Goal: Task Accomplishment & Management: Use online tool/utility

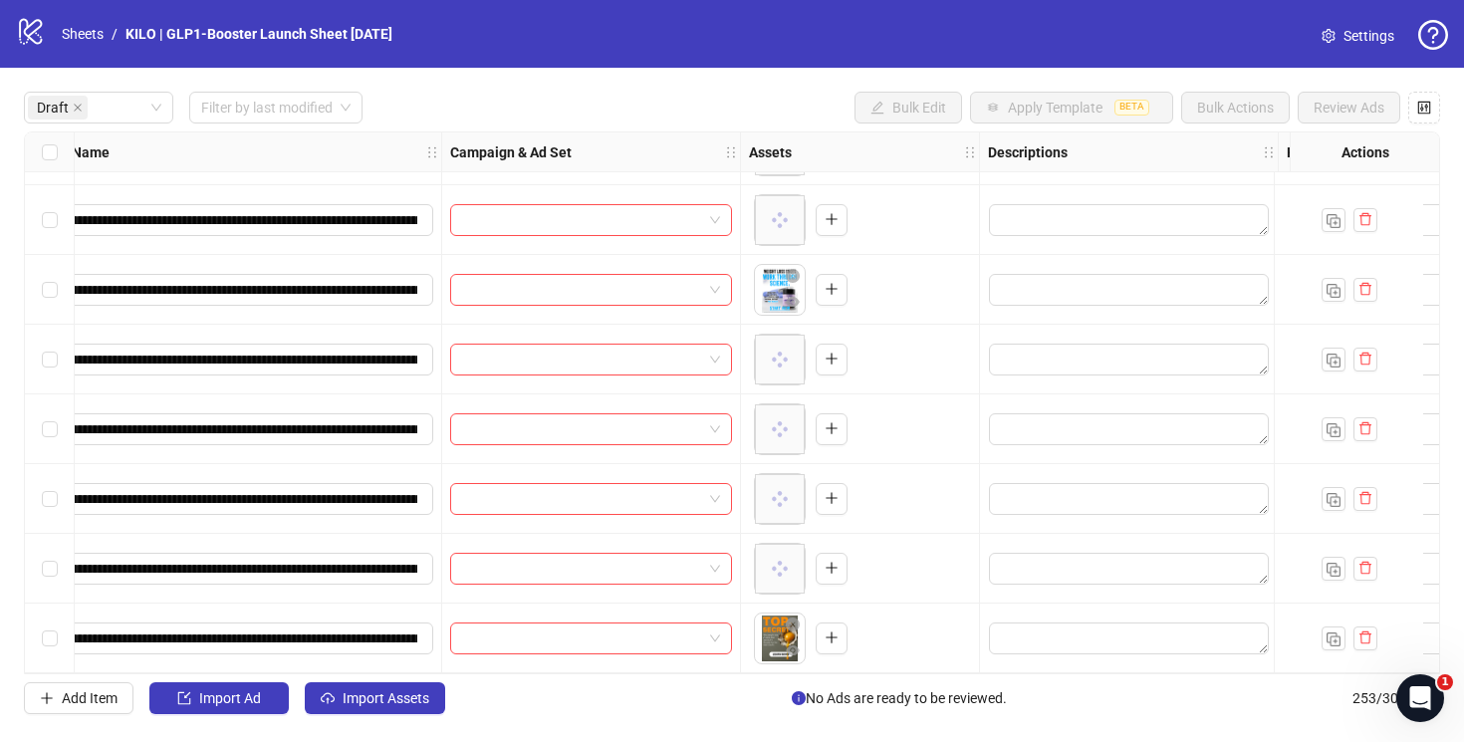
scroll to position [0, 200]
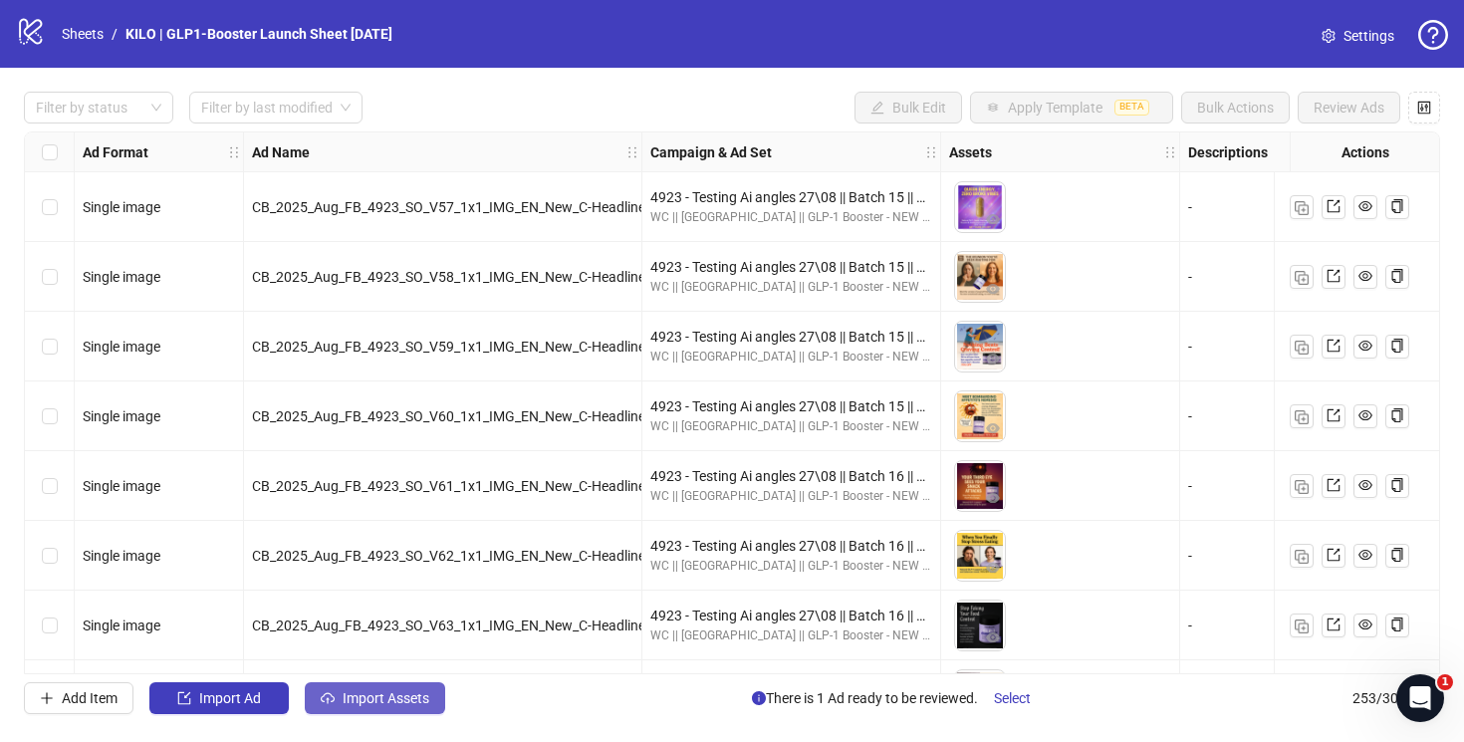
click at [339, 711] on button "Import Assets" at bounding box center [375, 698] width 140 height 32
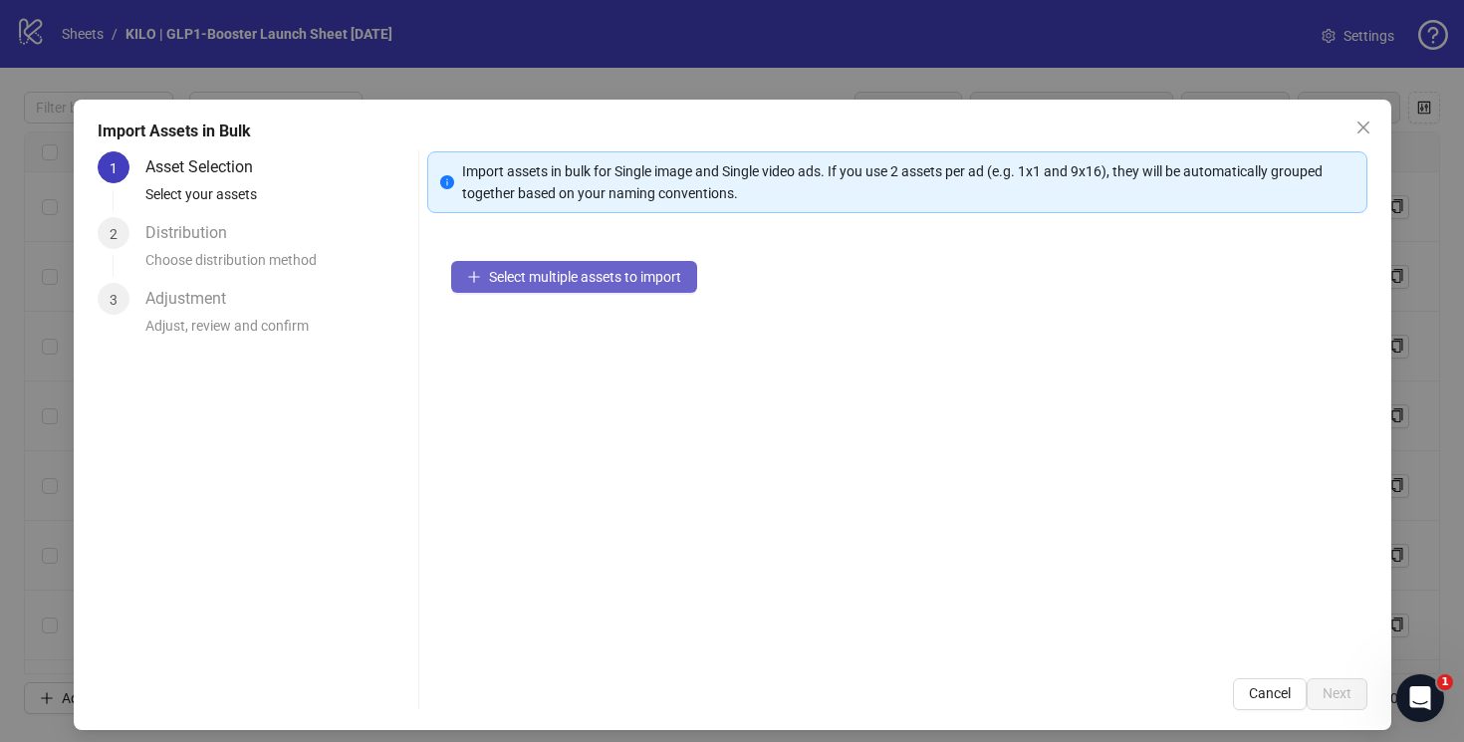
click at [510, 272] on span "Select multiple assets to import" at bounding box center [585, 277] width 192 height 16
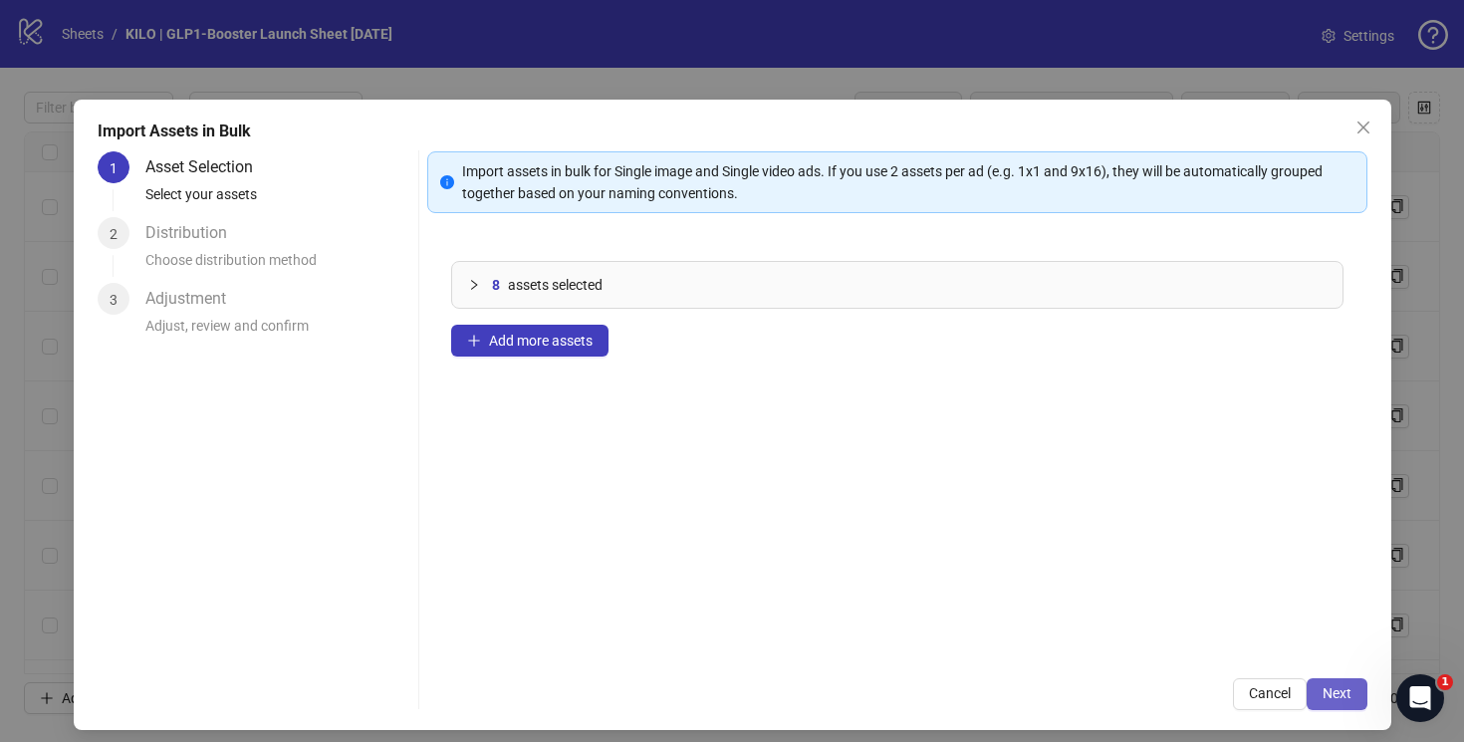
click at [1329, 696] on span "Next" at bounding box center [1336, 693] width 29 height 16
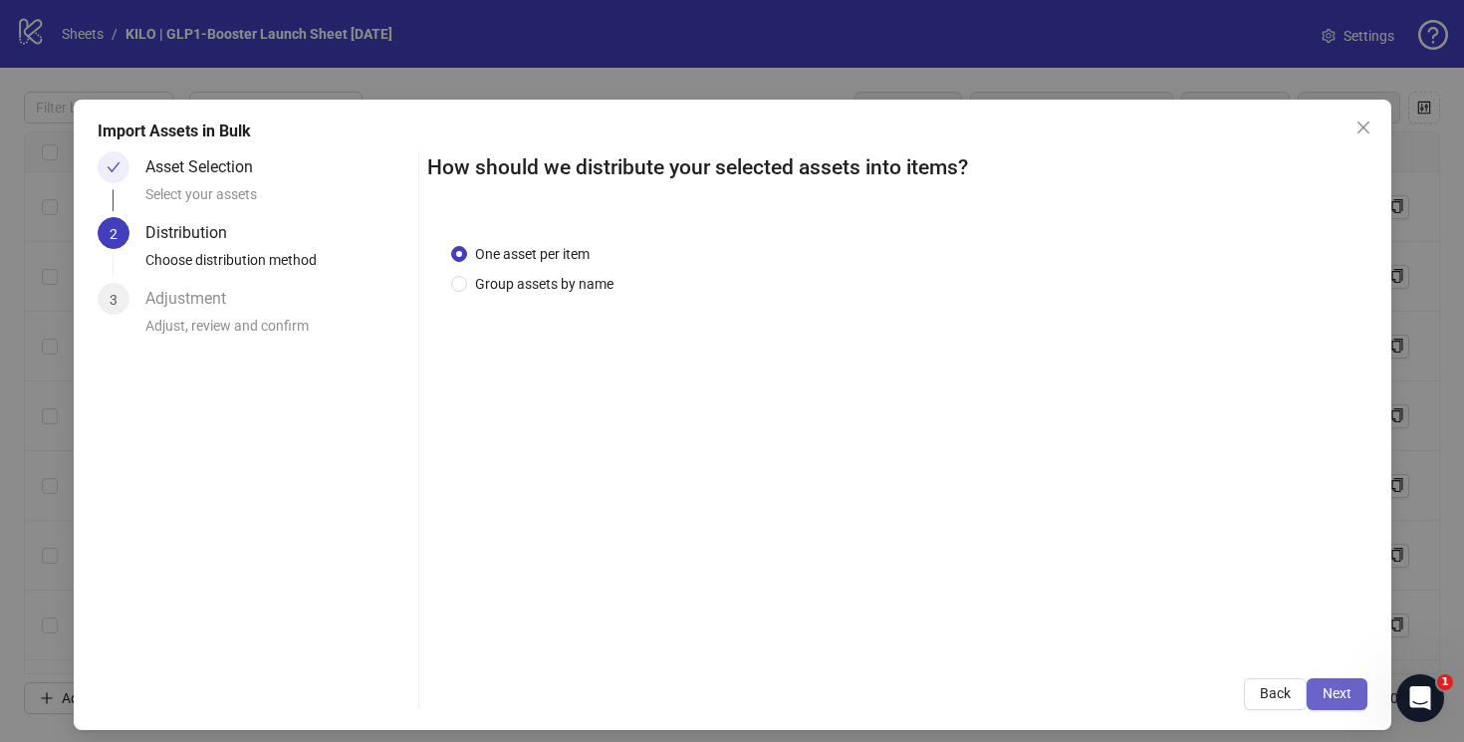
click at [1331, 694] on span "Next" at bounding box center [1336, 693] width 29 height 16
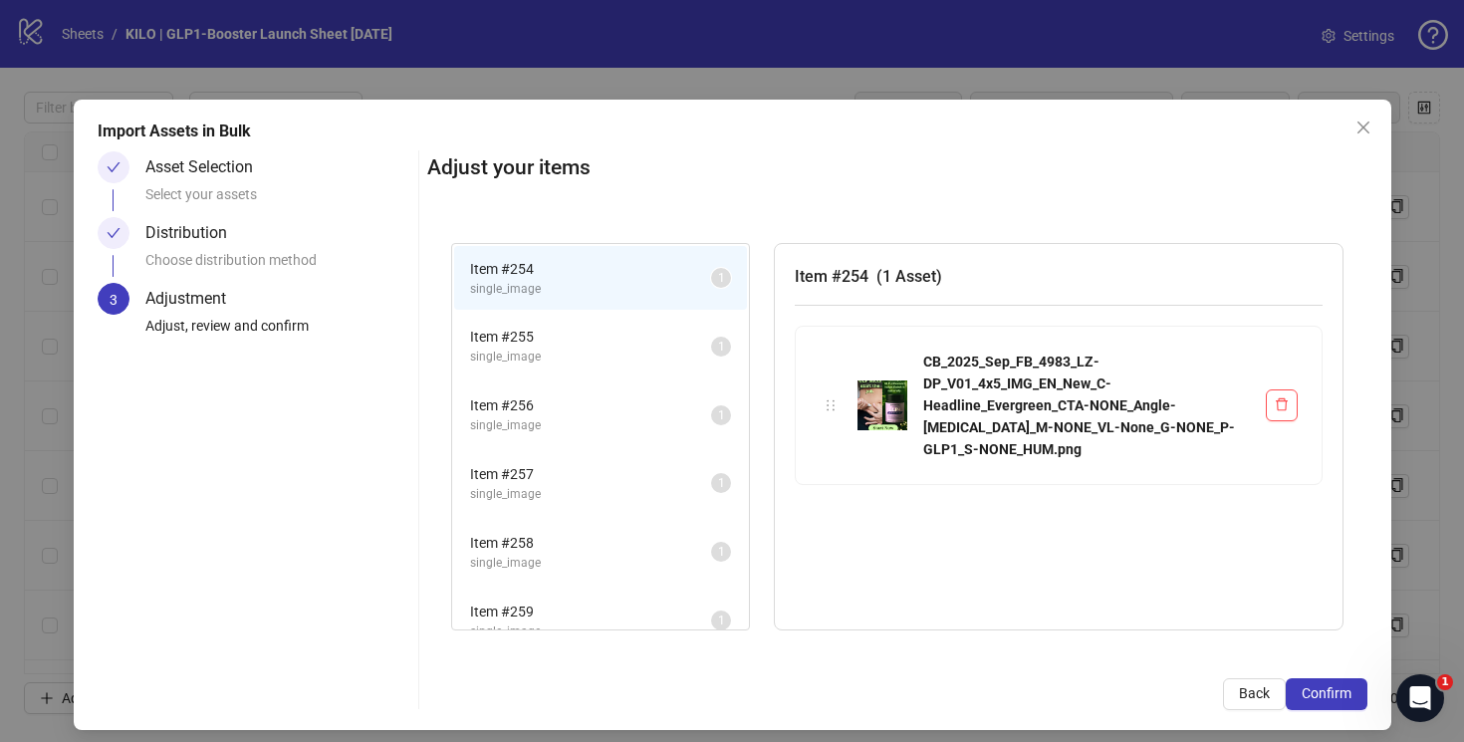
click at [1331, 694] on span "Confirm" at bounding box center [1327, 693] width 50 height 16
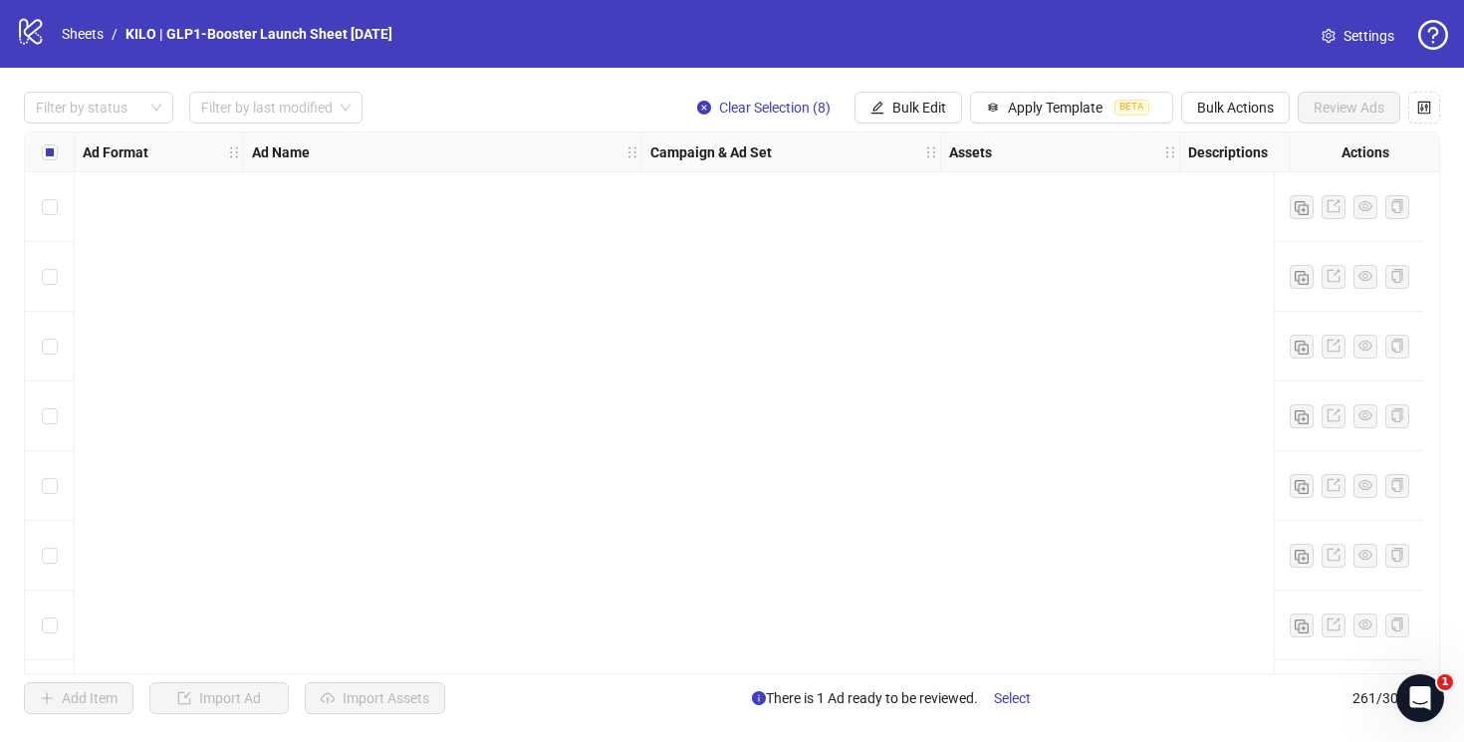
scroll to position [15669, 0]
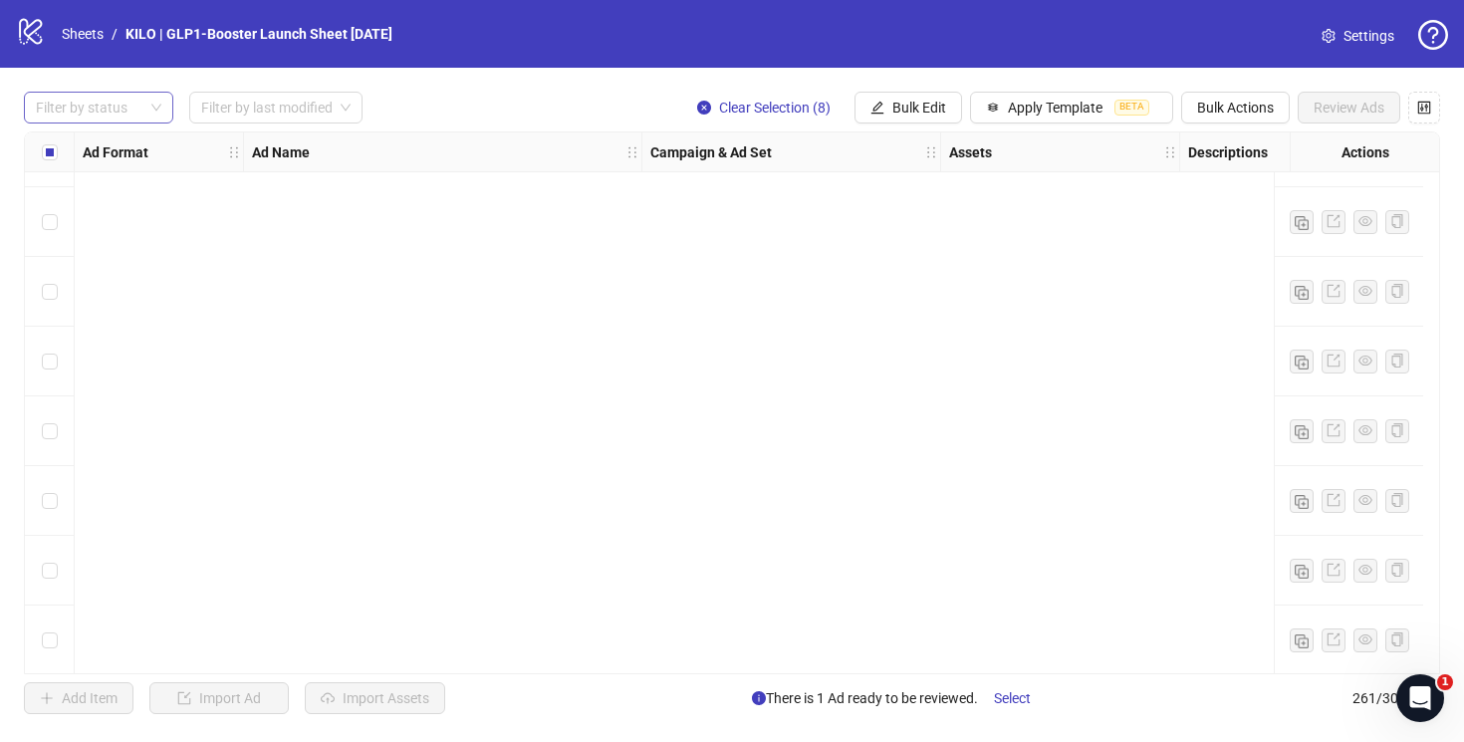
click at [99, 114] on div at bounding box center [88, 108] width 120 height 28
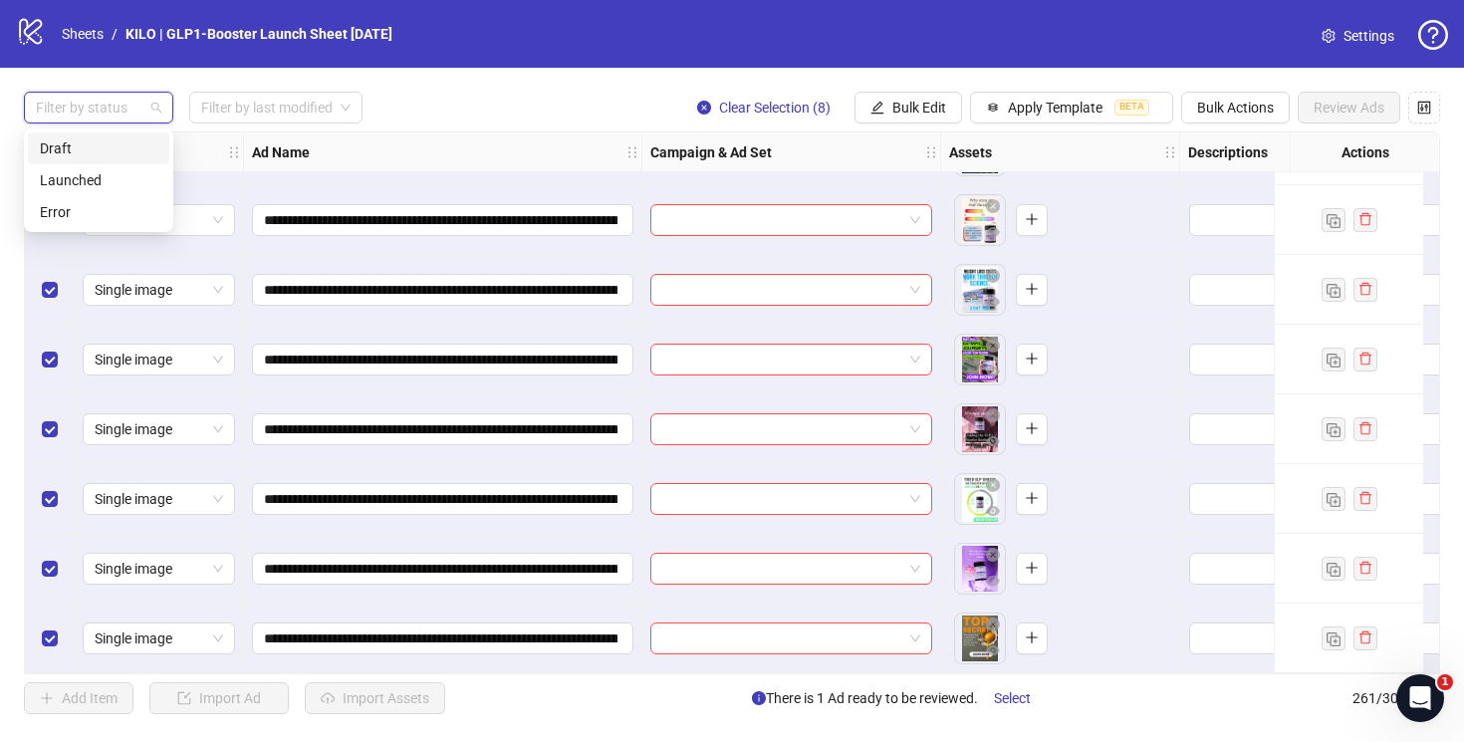
click at [86, 157] on div "Draft" at bounding box center [99, 148] width 118 height 22
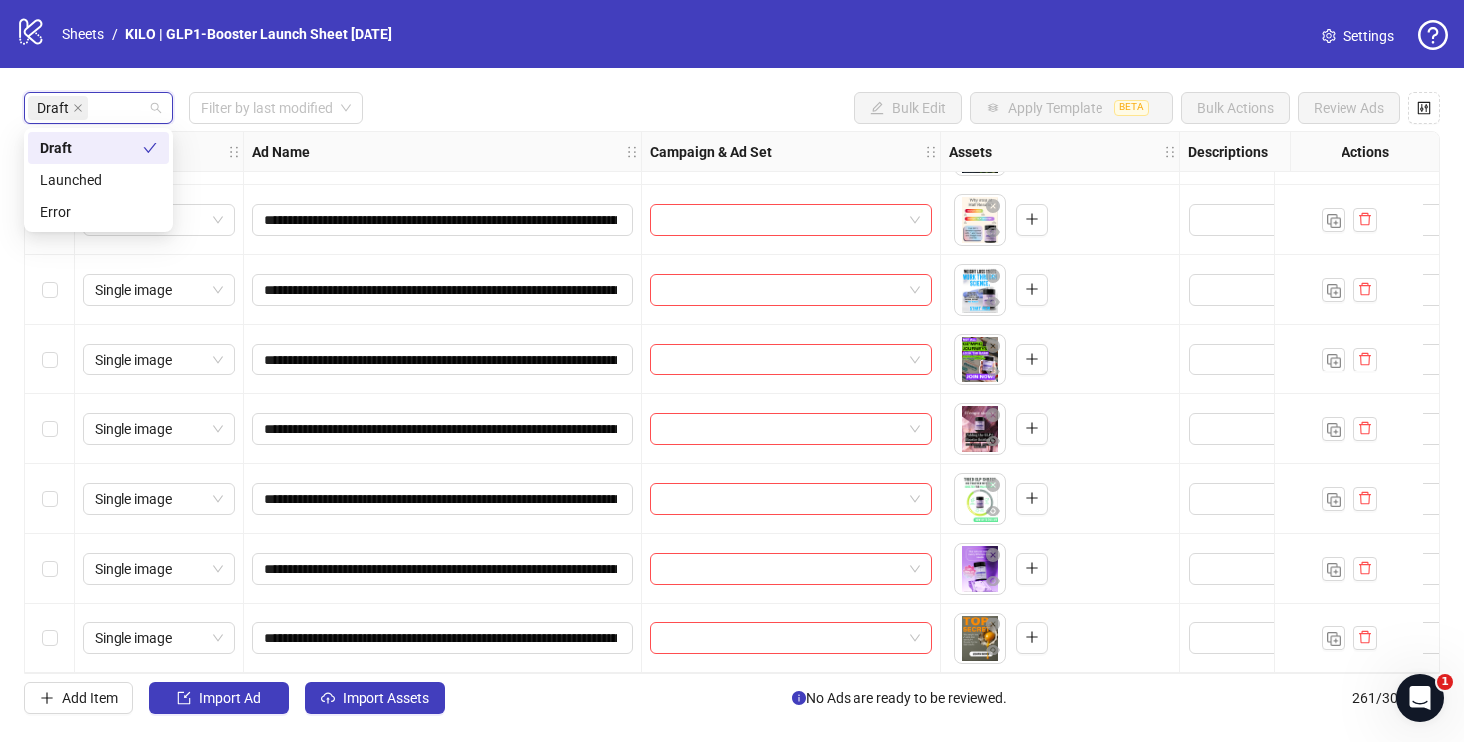
scroll to position [622, 0]
click at [658, 59] on div "logo/logo-mobile Sheets / KILO | GLP1-Booster Launch Sheet 29/08/2025 Settings" at bounding box center [732, 34] width 1464 height 68
click at [794, 213] on input "search" at bounding box center [782, 220] width 240 height 30
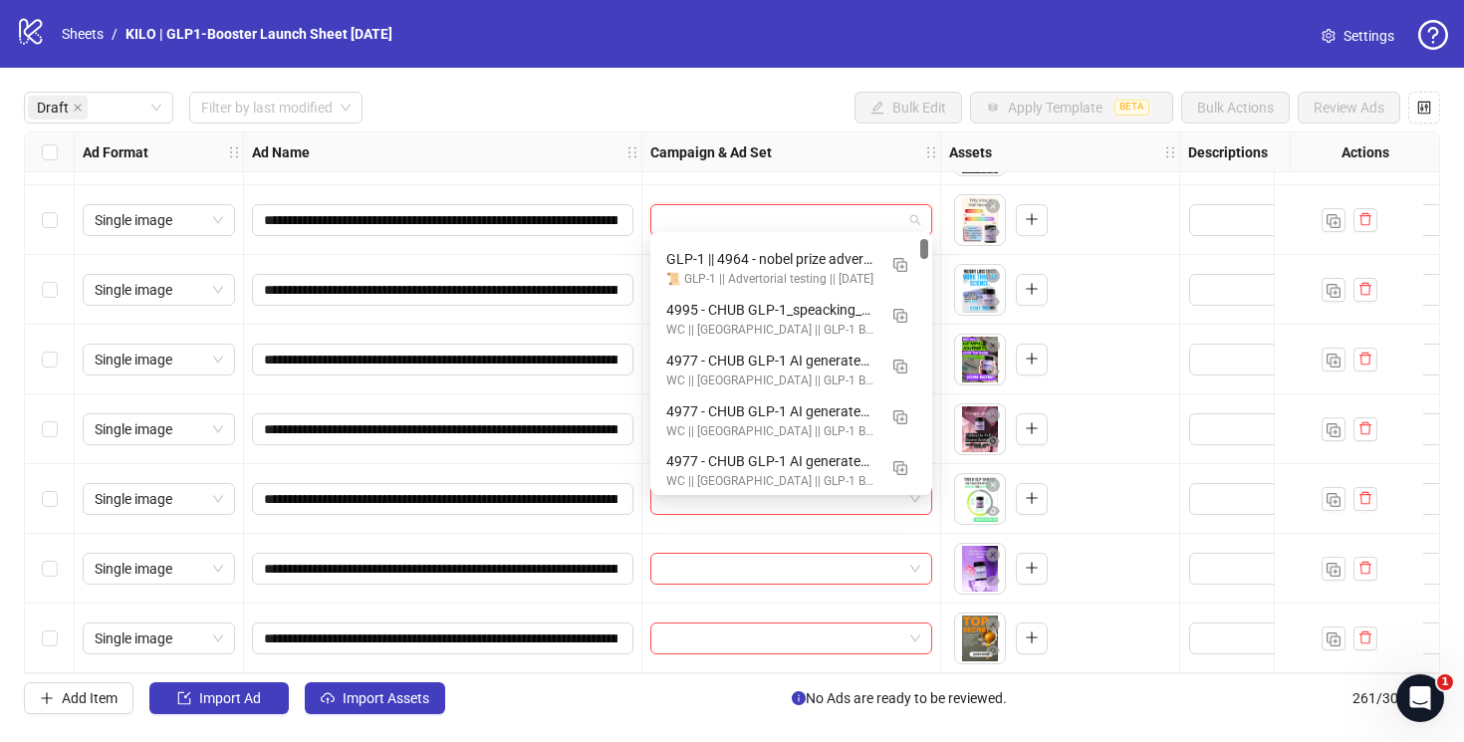
scroll to position [162, 0]
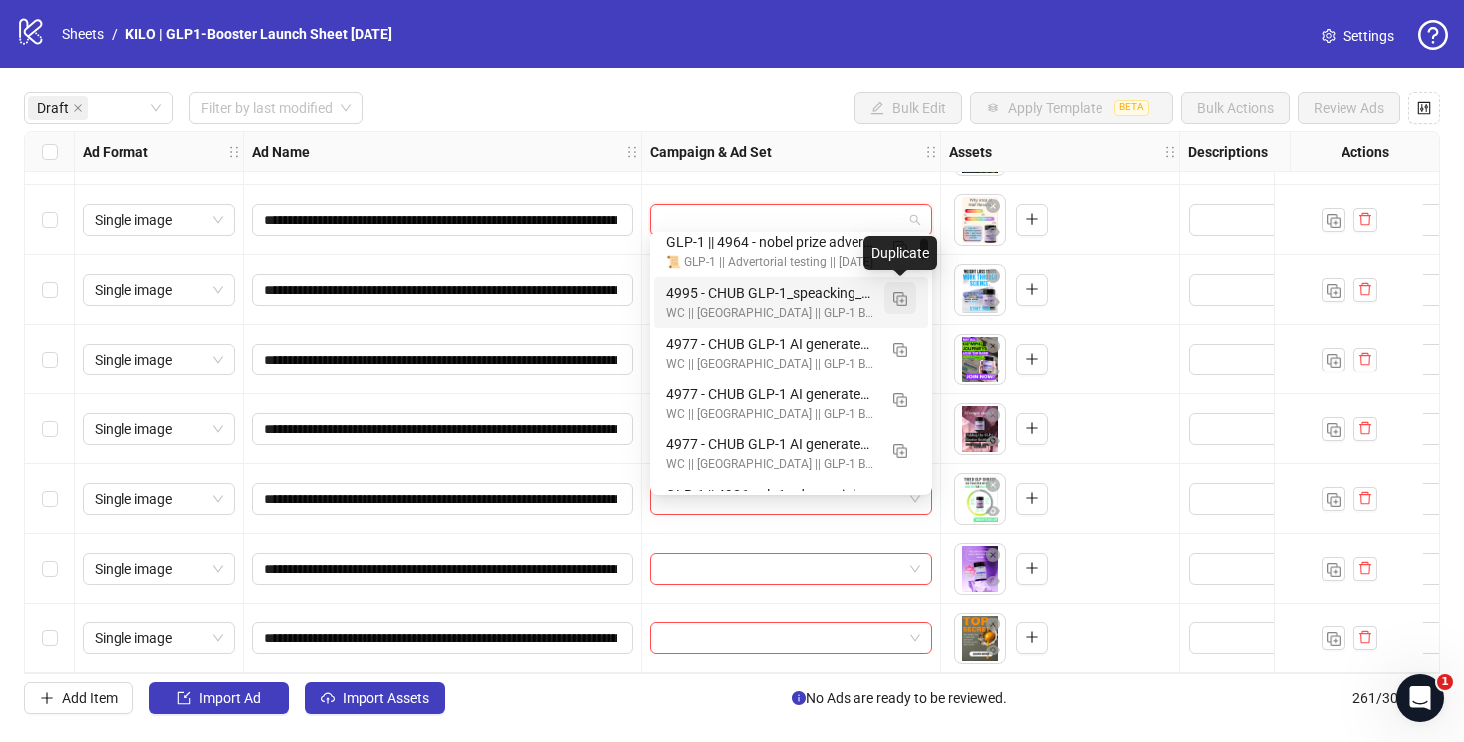
click at [898, 293] on img "button" at bounding box center [900, 299] width 14 height 14
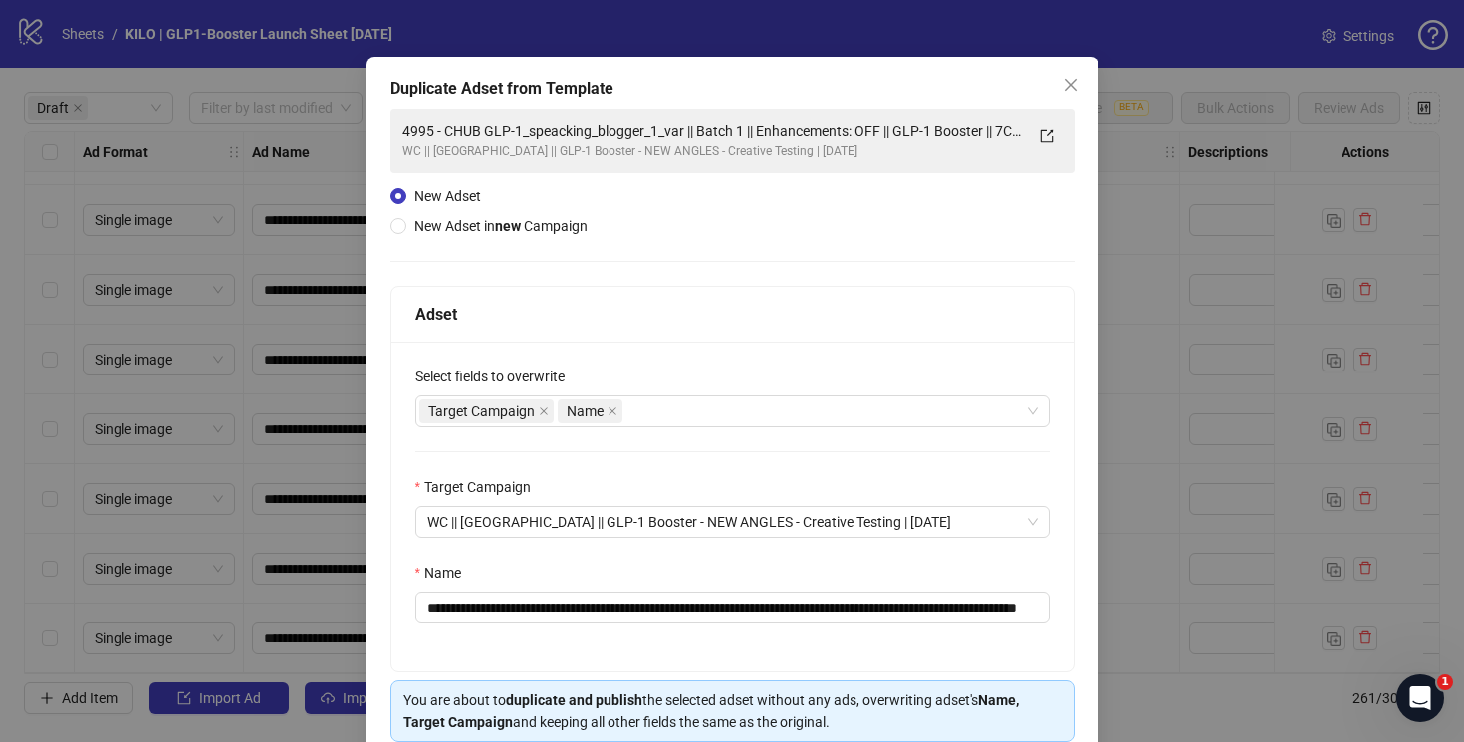
scroll to position [131, 0]
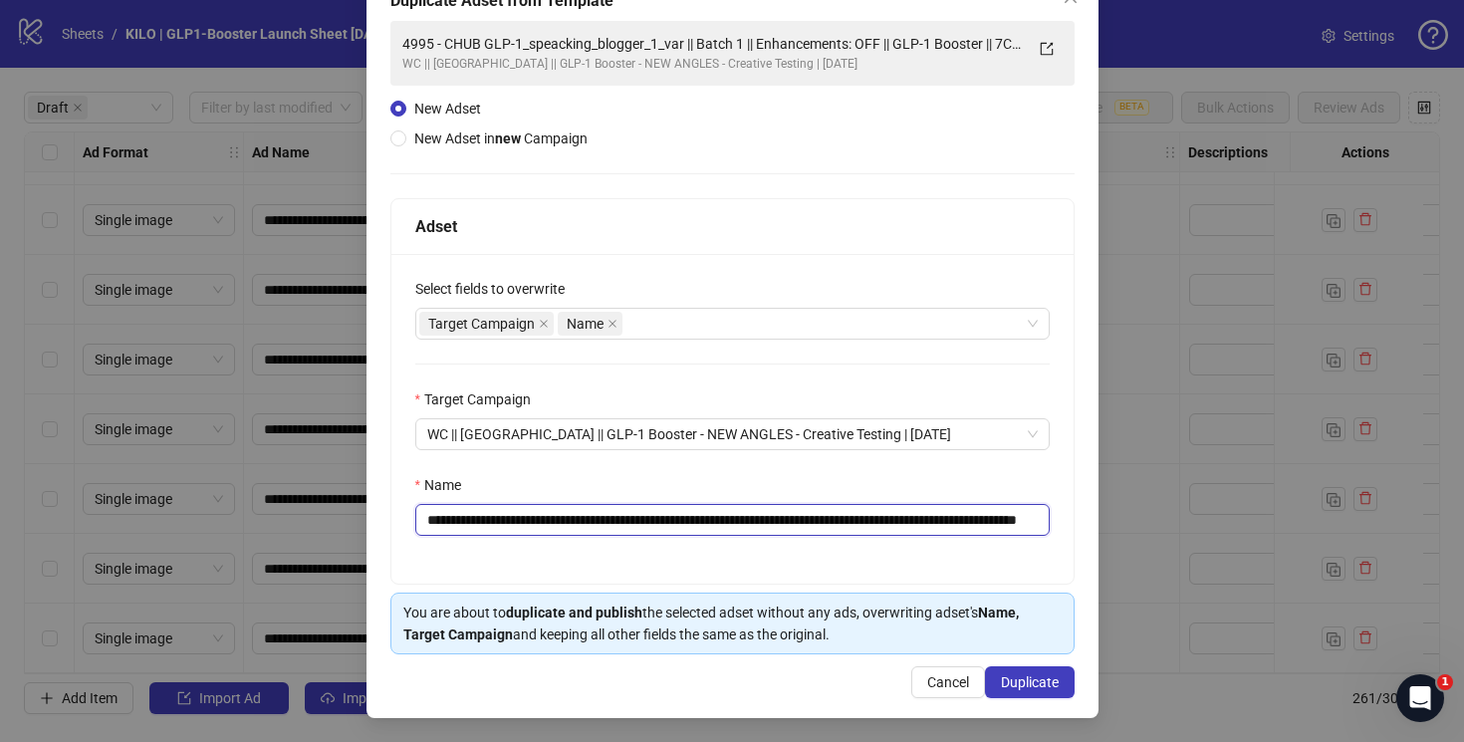
drag, startPoint x: 709, startPoint y: 523, endPoint x: 219, endPoint y: 522, distance: 489.9
click at [219, 522] on div "**********" at bounding box center [732, 371] width 1464 height 742
paste input "text"
drag, startPoint x: 977, startPoint y: 522, endPoint x: 1130, endPoint y: 522, distance: 153.4
click at [1130, 522] on div "**********" at bounding box center [732, 371] width 1464 height 742
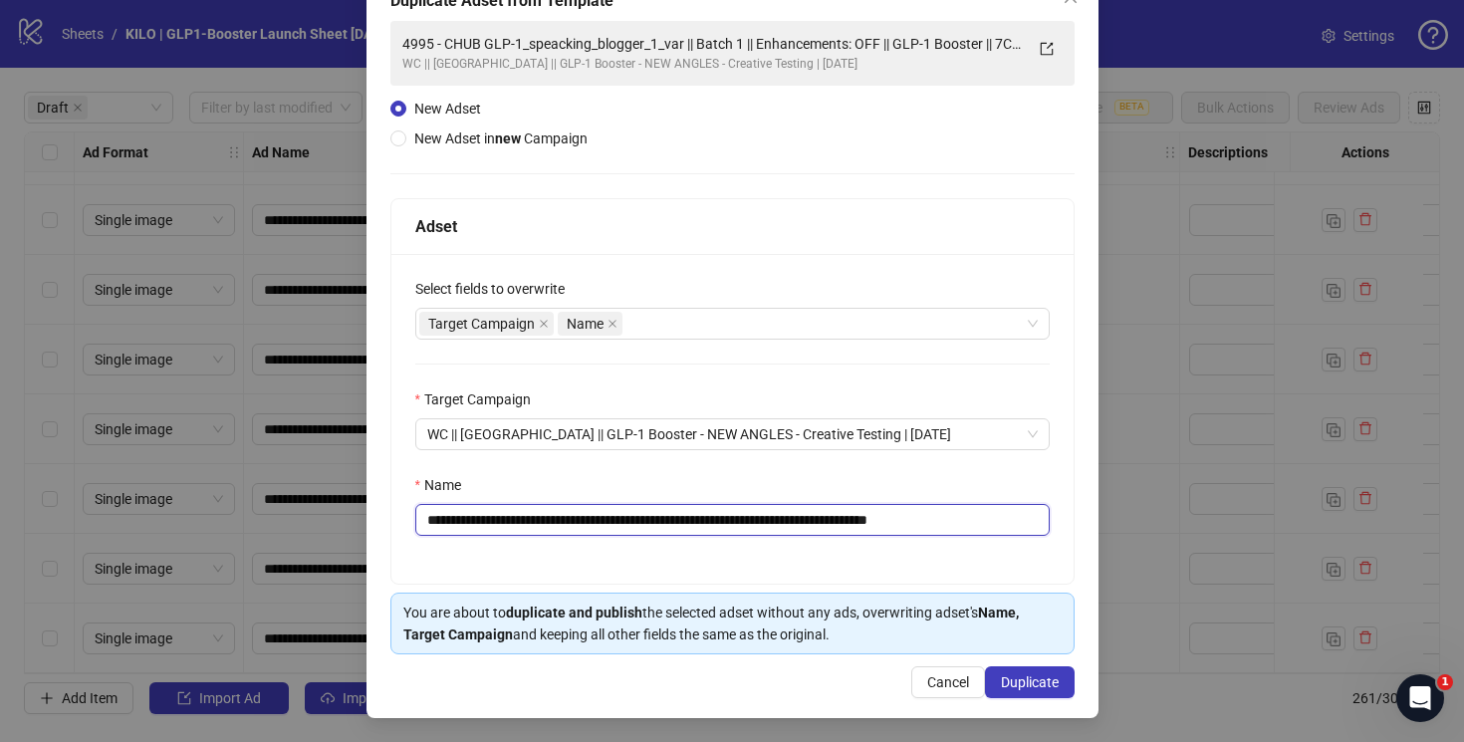
click at [907, 523] on input "**********" at bounding box center [732, 520] width 634 height 32
type input "**********"
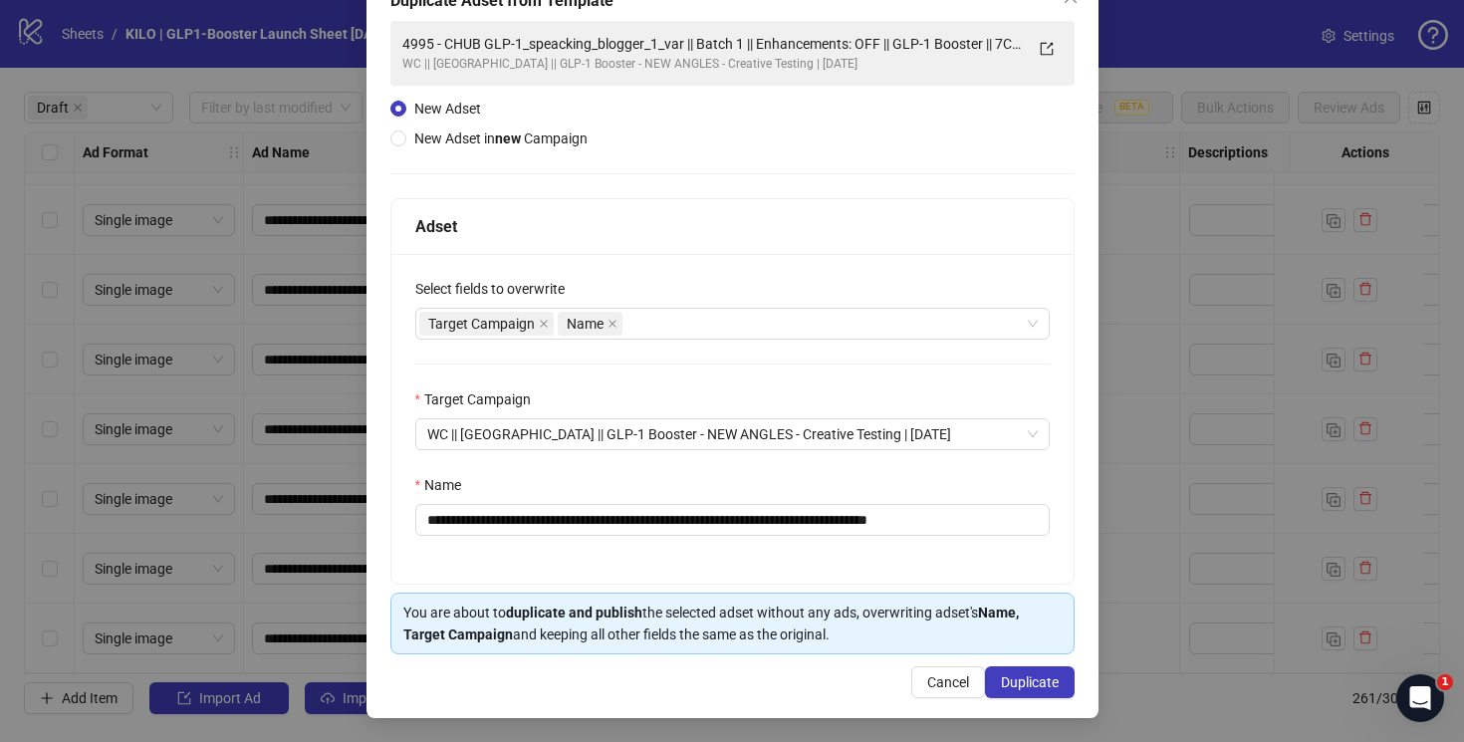
click at [951, 481] on div "Name" at bounding box center [732, 489] width 634 height 30
click at [692, 334] on div "Target Campaign Name" at bounding box center [721, 324] width 605 height 28
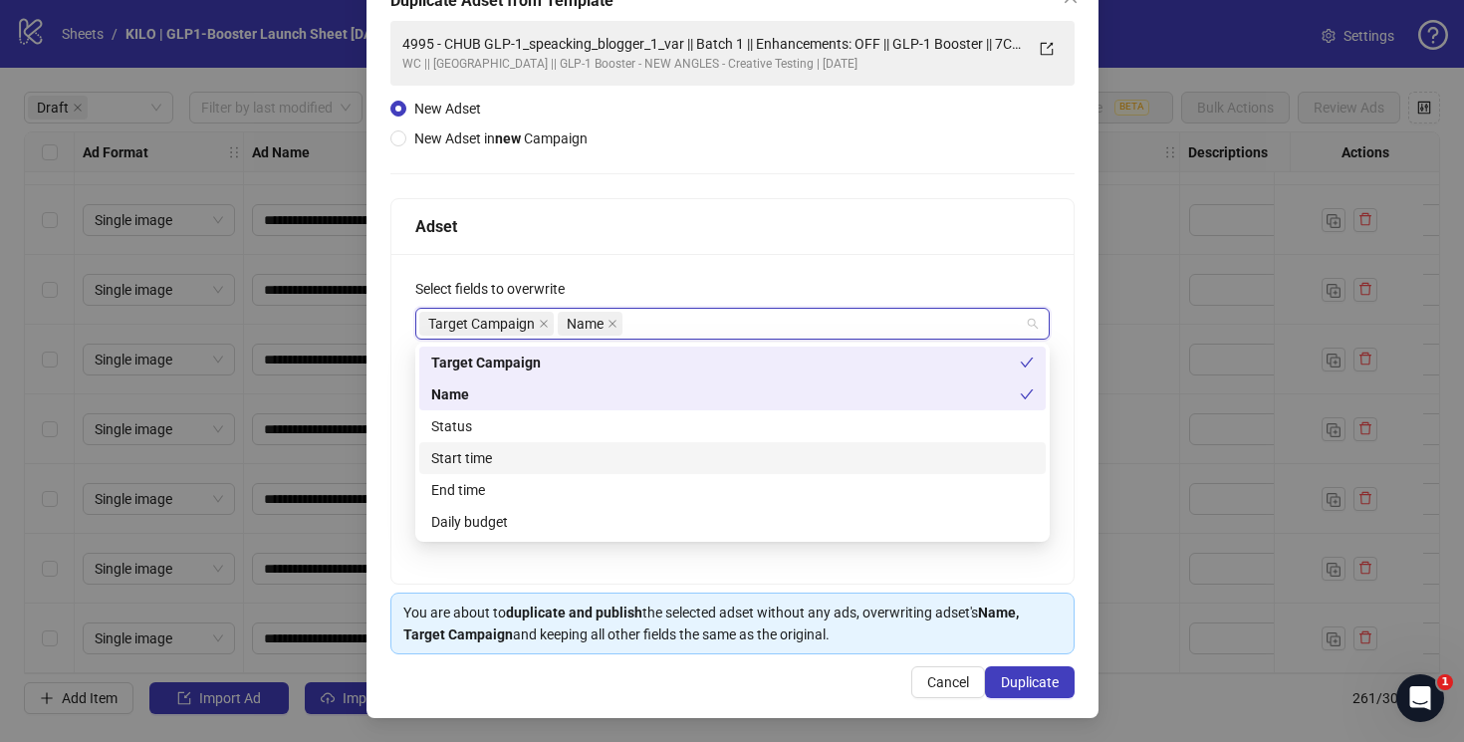
click at [489, 457] on div "Start time" at bounding box center [732, 458] width 602 height 22
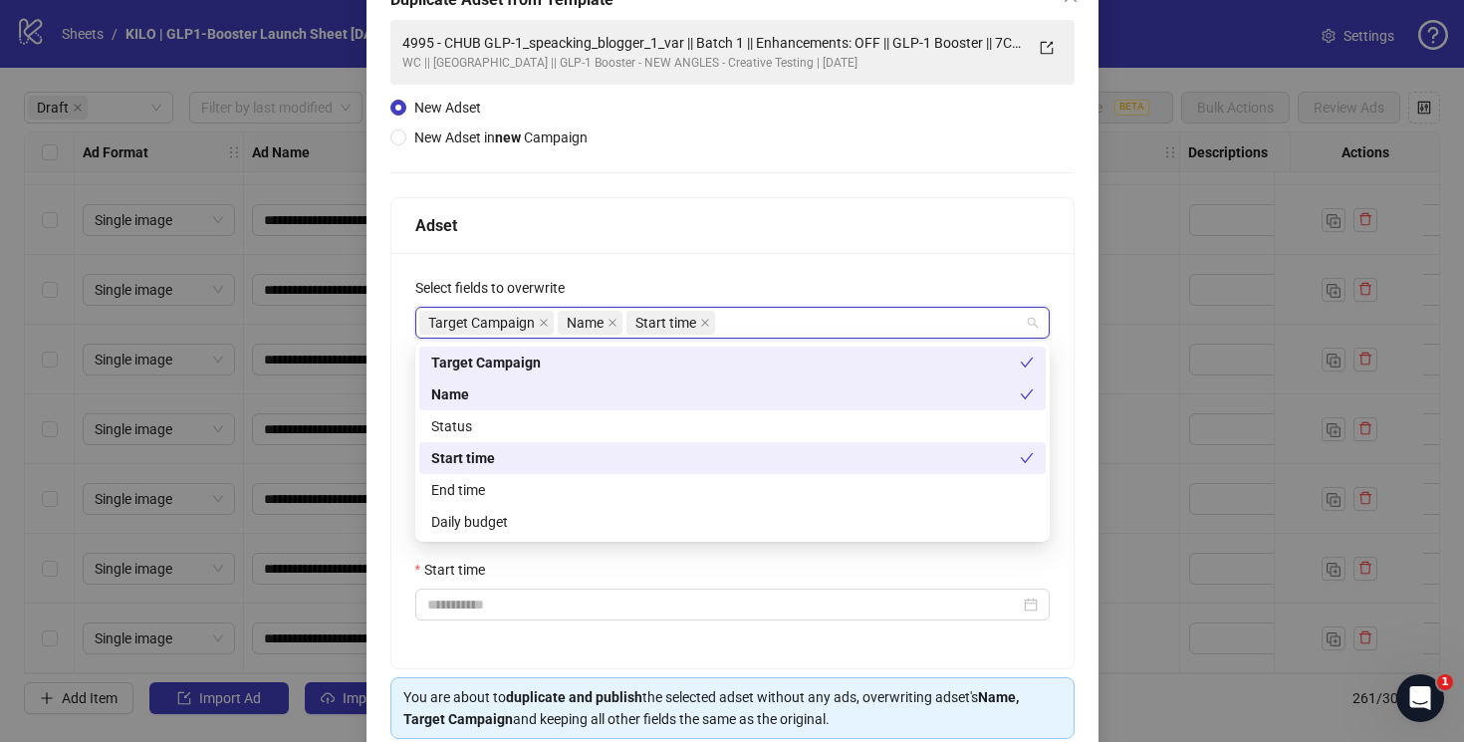
click at [762, 191] on div "**********" at bounding box center [732, 379] width 684 height 719
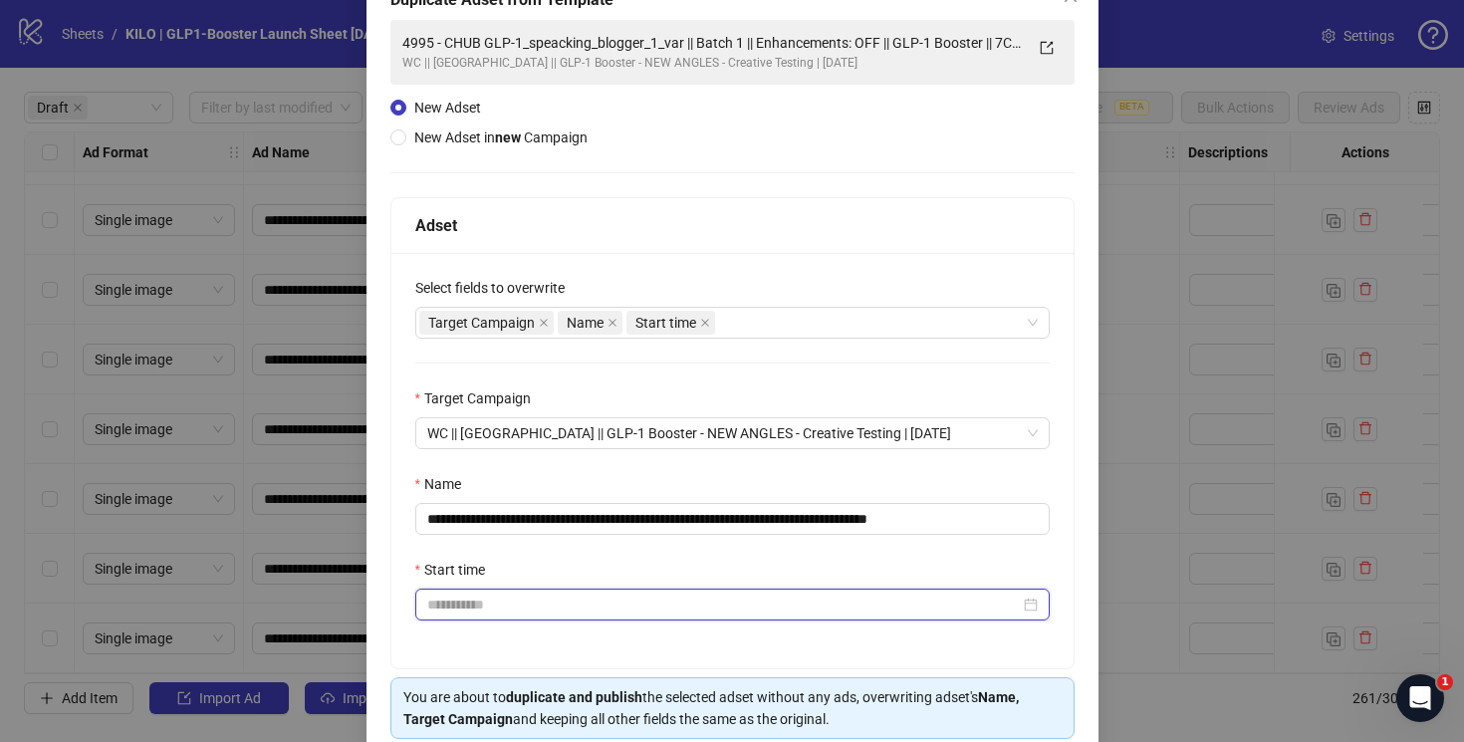
click at [487, 609] on input "Start time" at bounding box center [723, 604] width 592 height 22
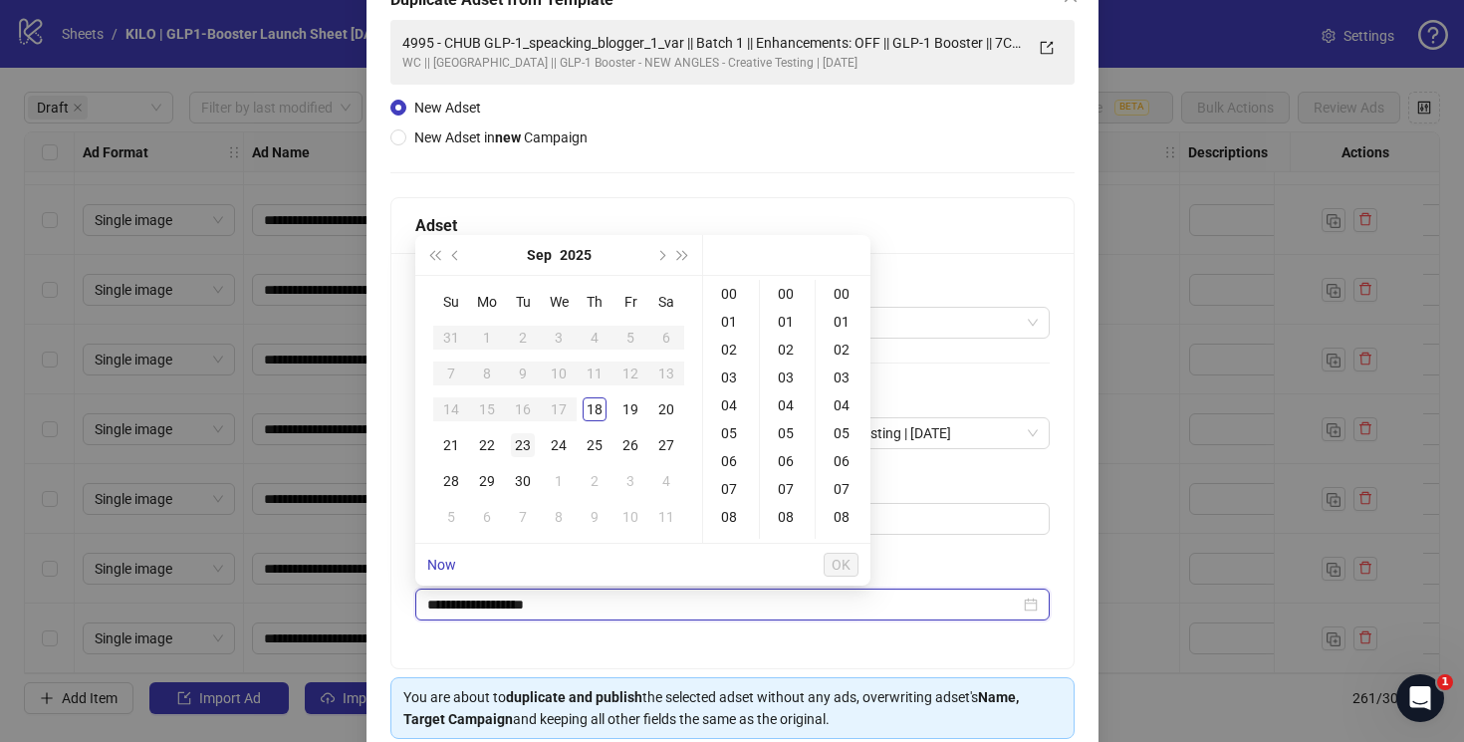
type input "**********"
click at [592, 410] on div "18" at bounding box center [595, 409] width 24 height 24
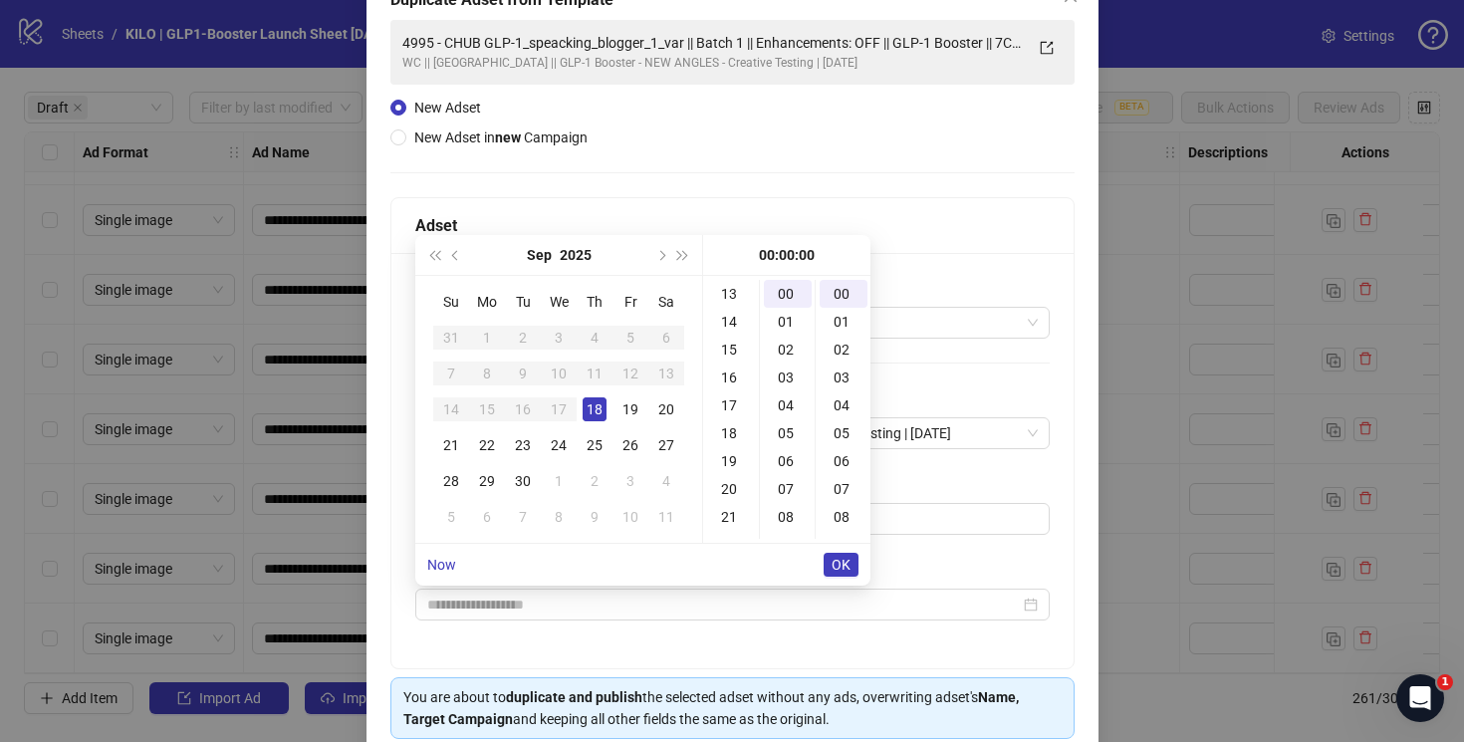
scroll to position [392, 0]
click at [738, 408] on div "18" at bounding box center [731, 403] width 48 height 28
type input "**********"
click at [848, 562] on span "OK" at bounding box center [840, 565] width 19 height 16
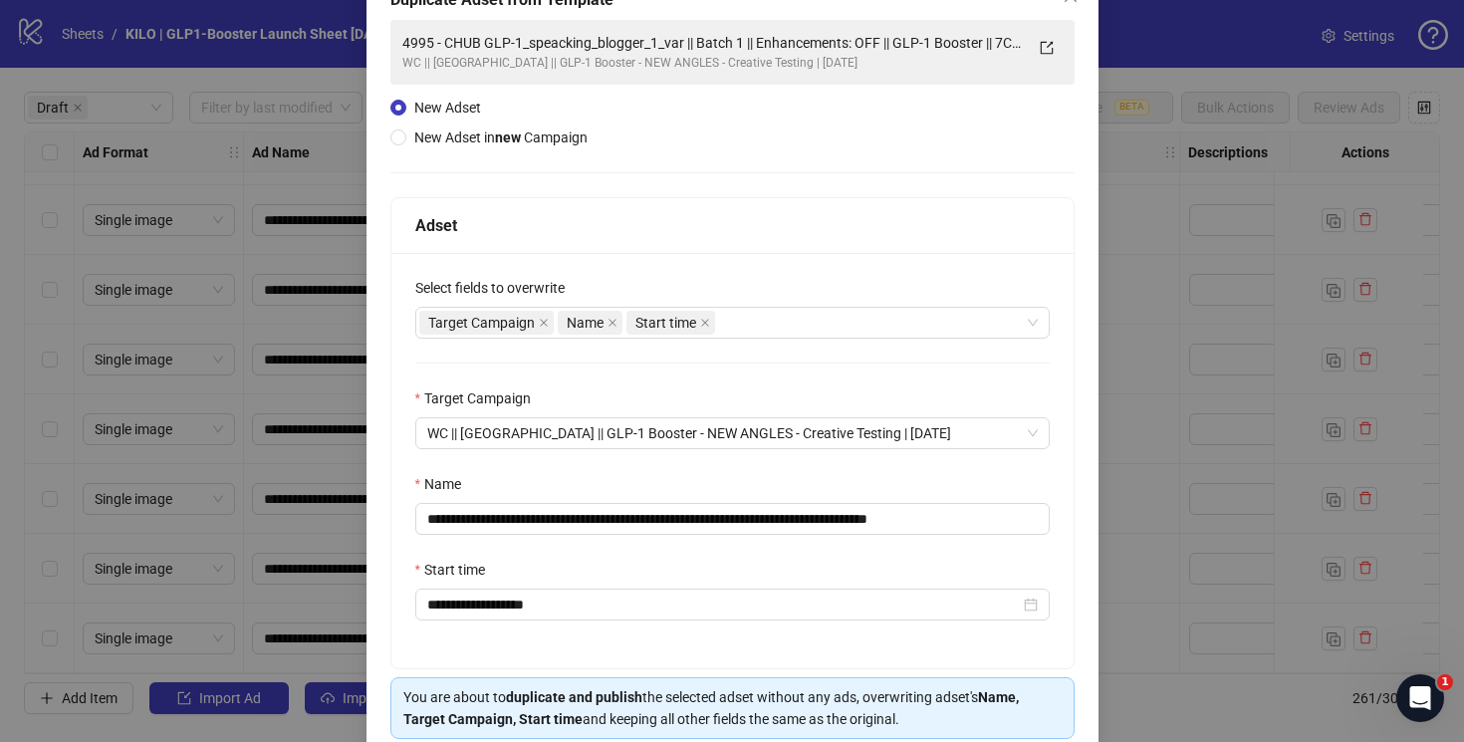
scroll to position [217, 0]
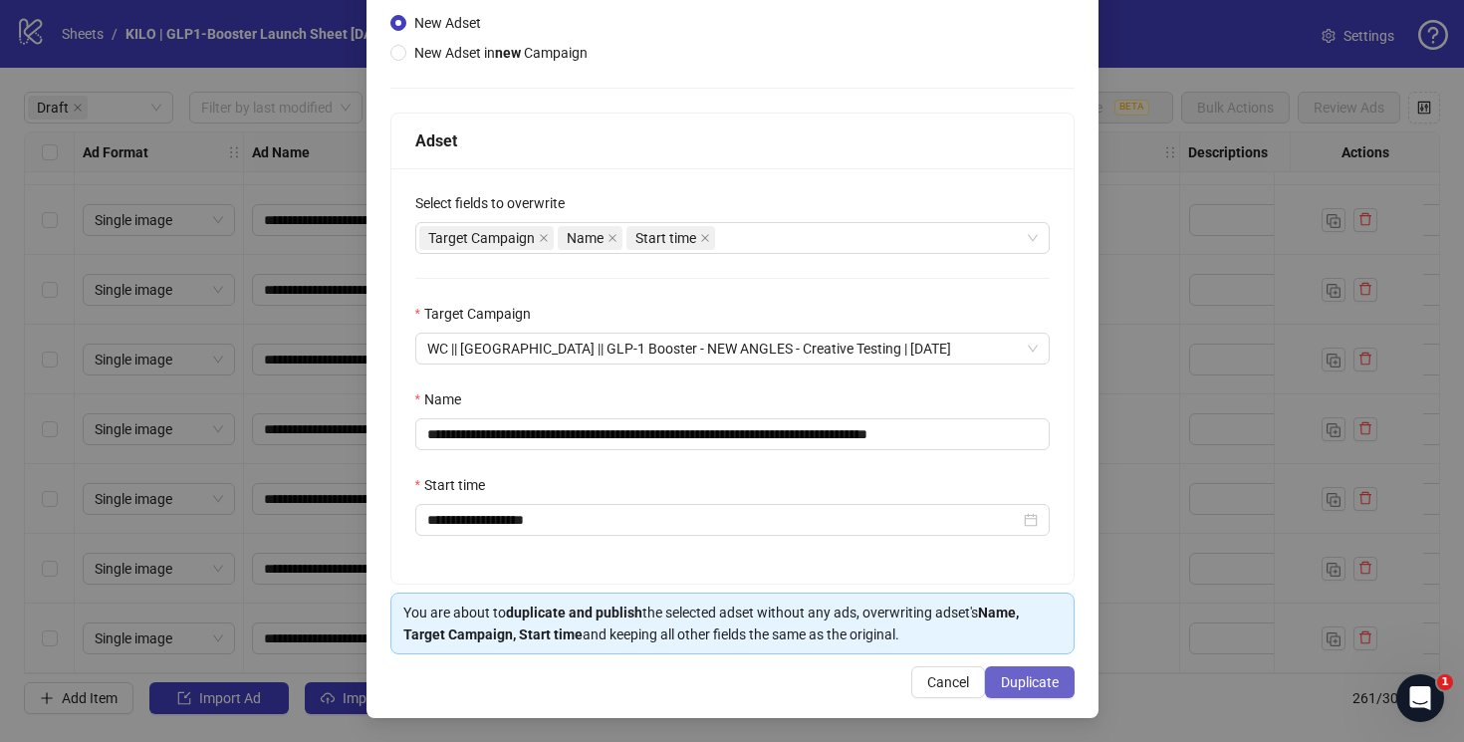
click at [1026, 681] on span "Duplicate" at bounding box center [1030, 682] width 58 height 16
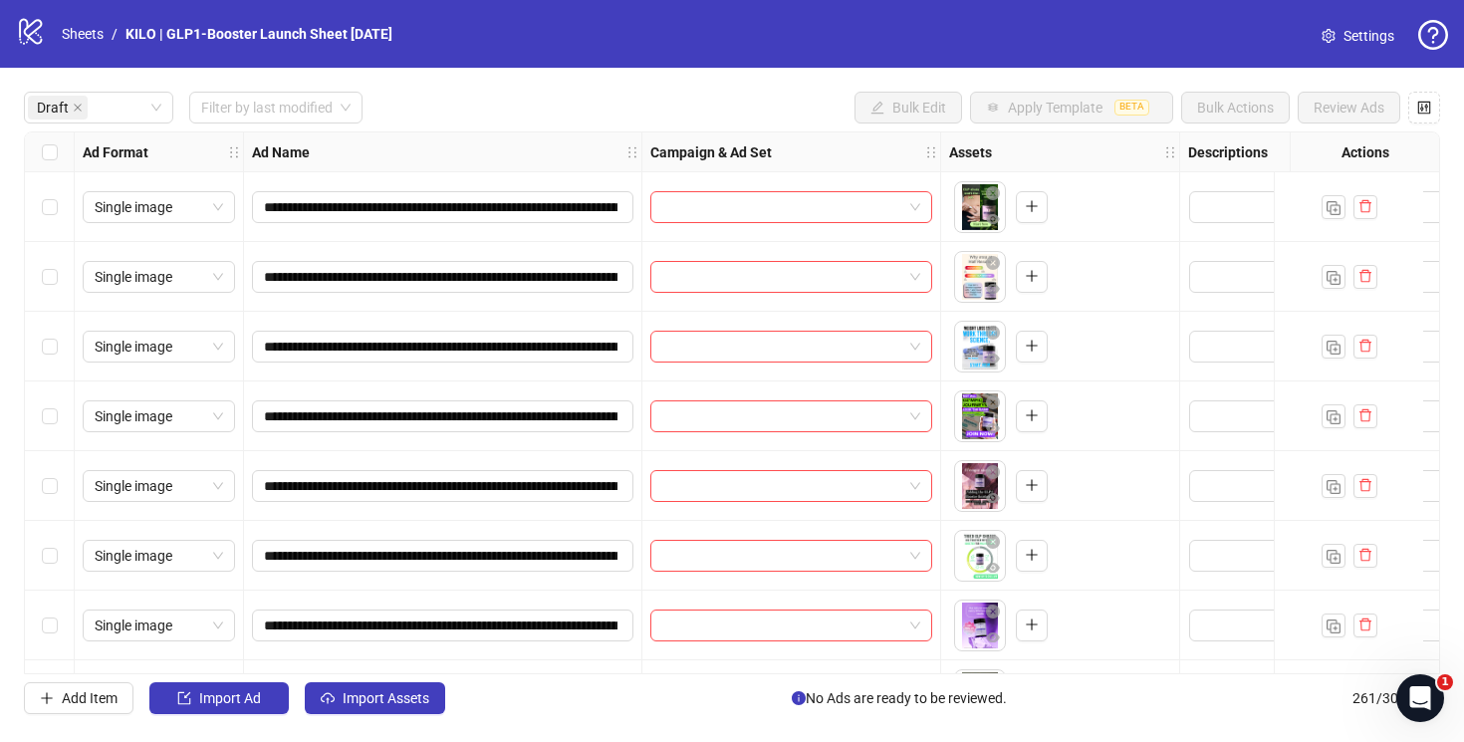
scroll to position [622, 0]
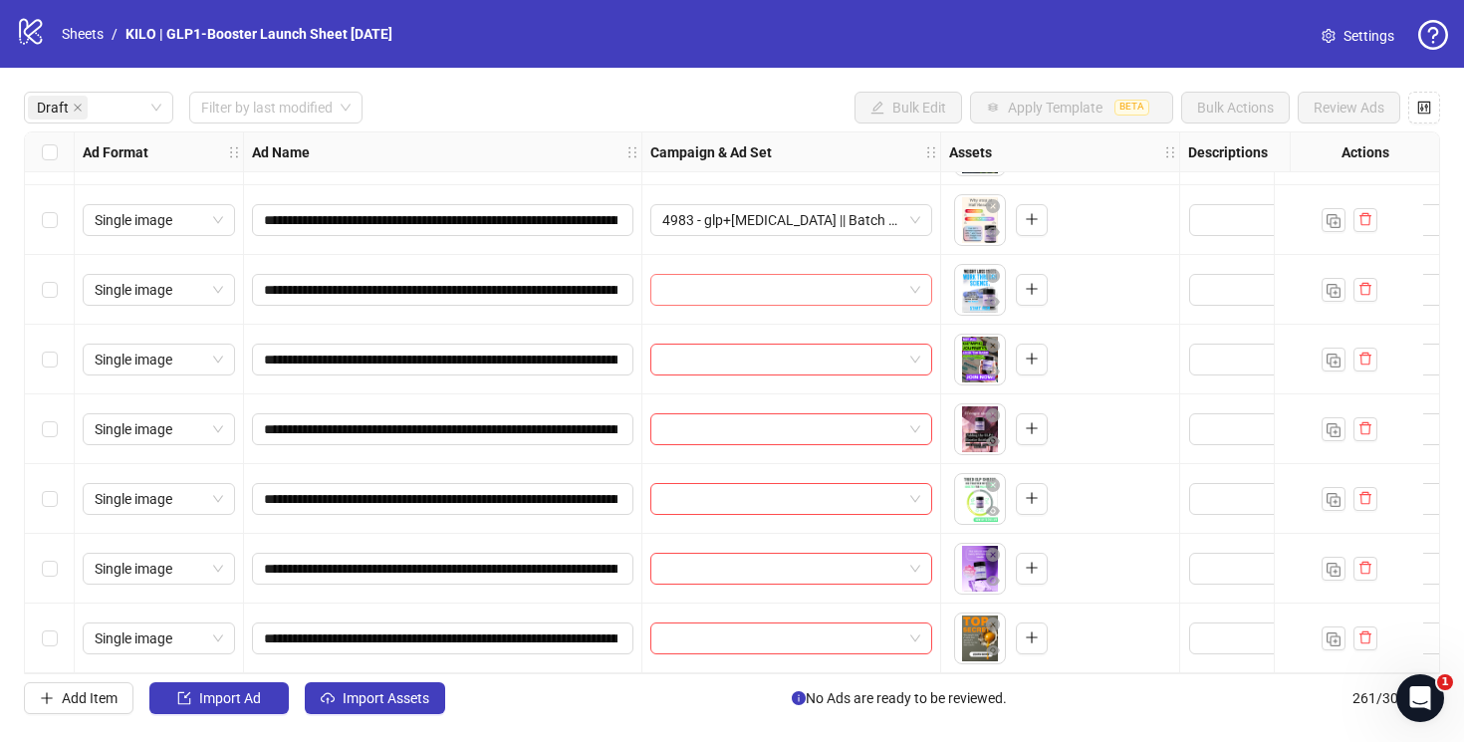
click at [751, 278] on input "search" at bounding box center [782, 290] width 240 height 30
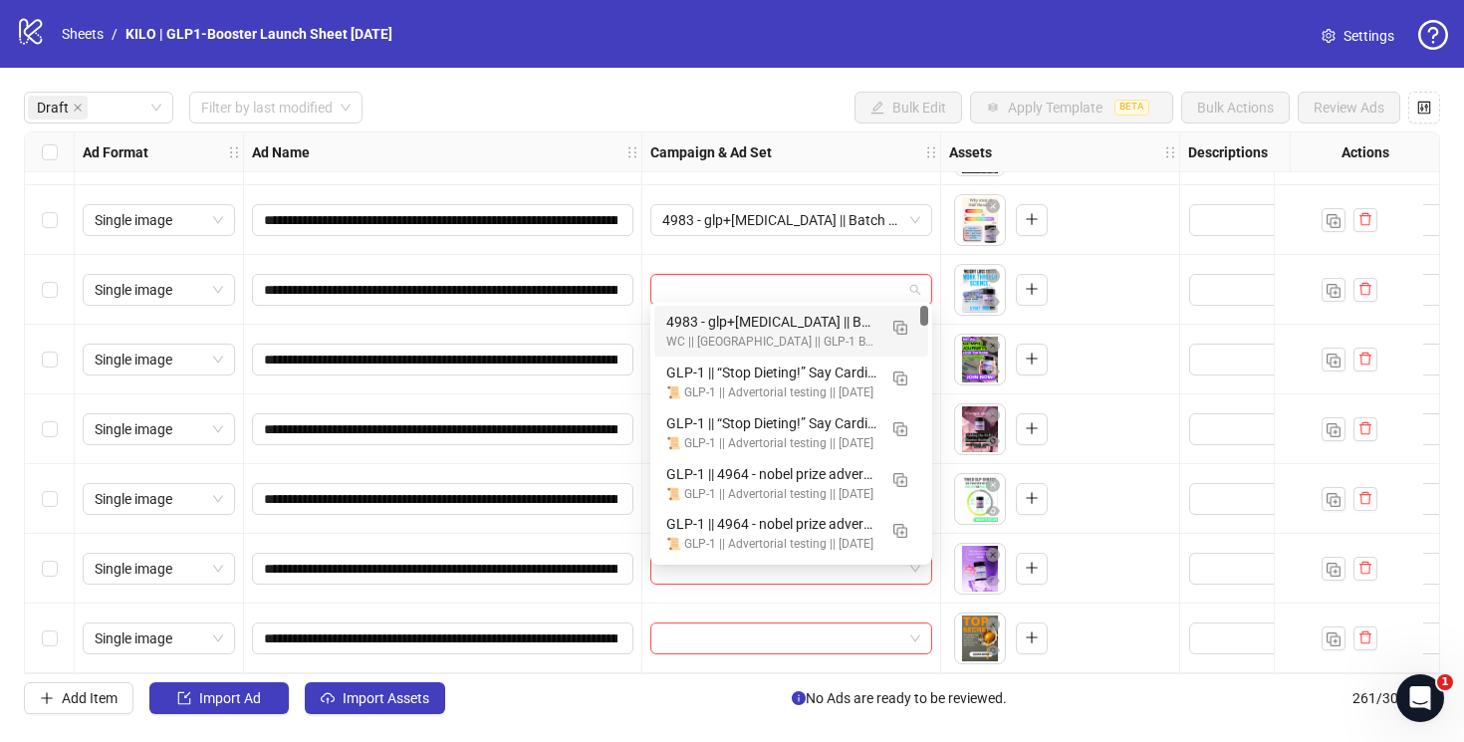
click at [738, 319] on div "4983 - glp+ozempic || Batch 1 || Enhancements: OFF || GLP-1 Booster || 7C || 18…" at bounding box center [771, 322] width 210 height 22
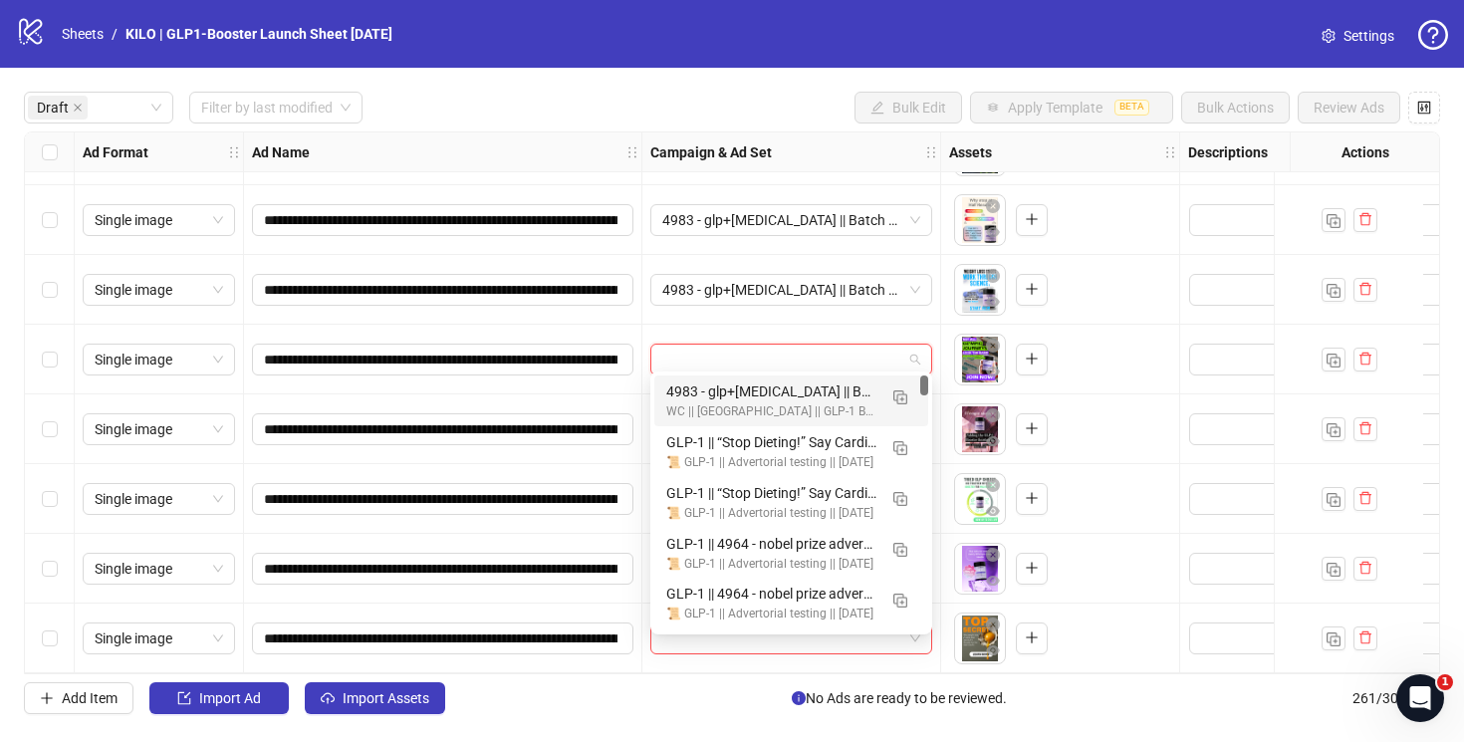
click at [695, 345] on input "search" at bounding box center [782, 360] width 240 height 30
click at [708, 392] on div "4983 - glp+ozempic || Batch 1 || Enhancements: OFF || GLP-1 Booster || 7C || 18…" at bounding box center [771, 391] width 210 height 22
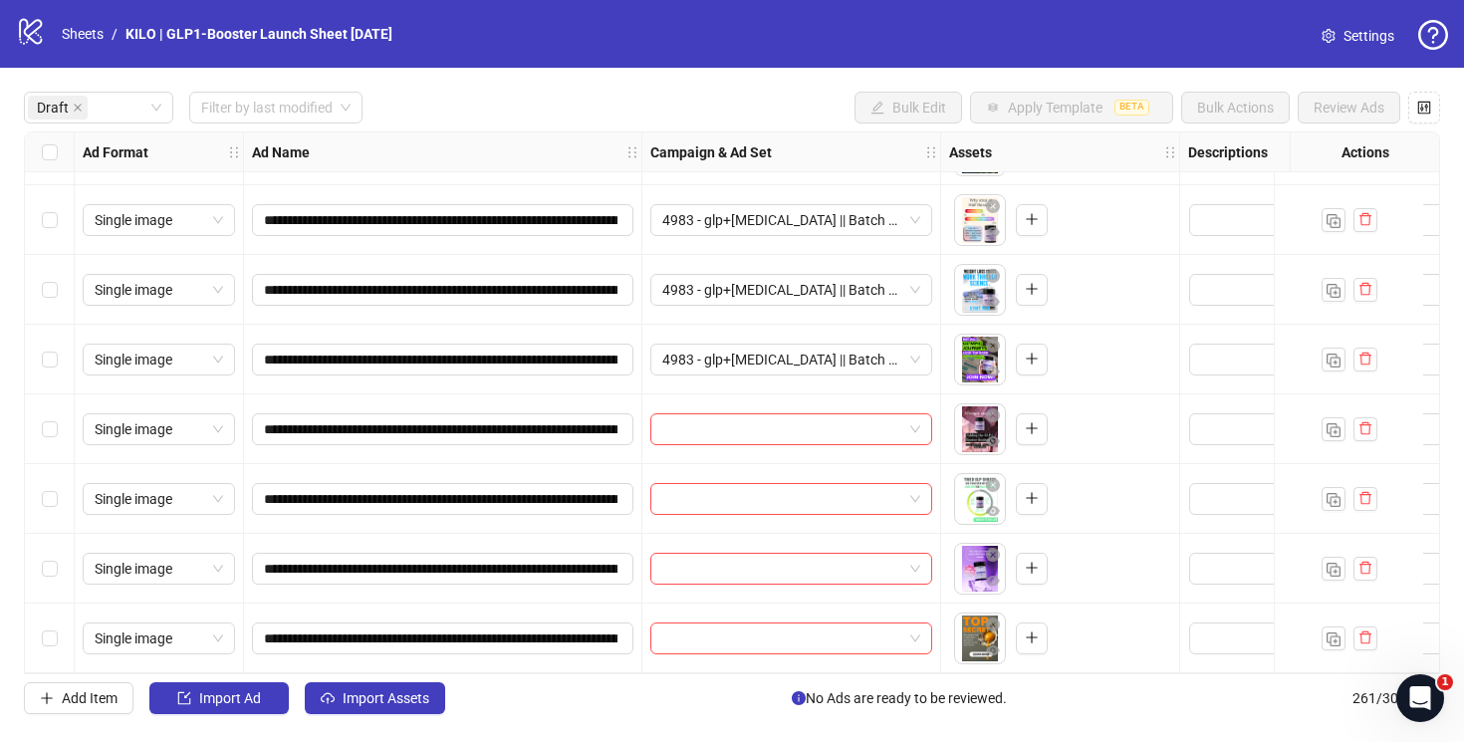
click at [703, 400] on div at bounding box center [791, 429] width 299 height 70
click at [703, 414] on input "search" at bounding box center [782, 429] width 240 height 30
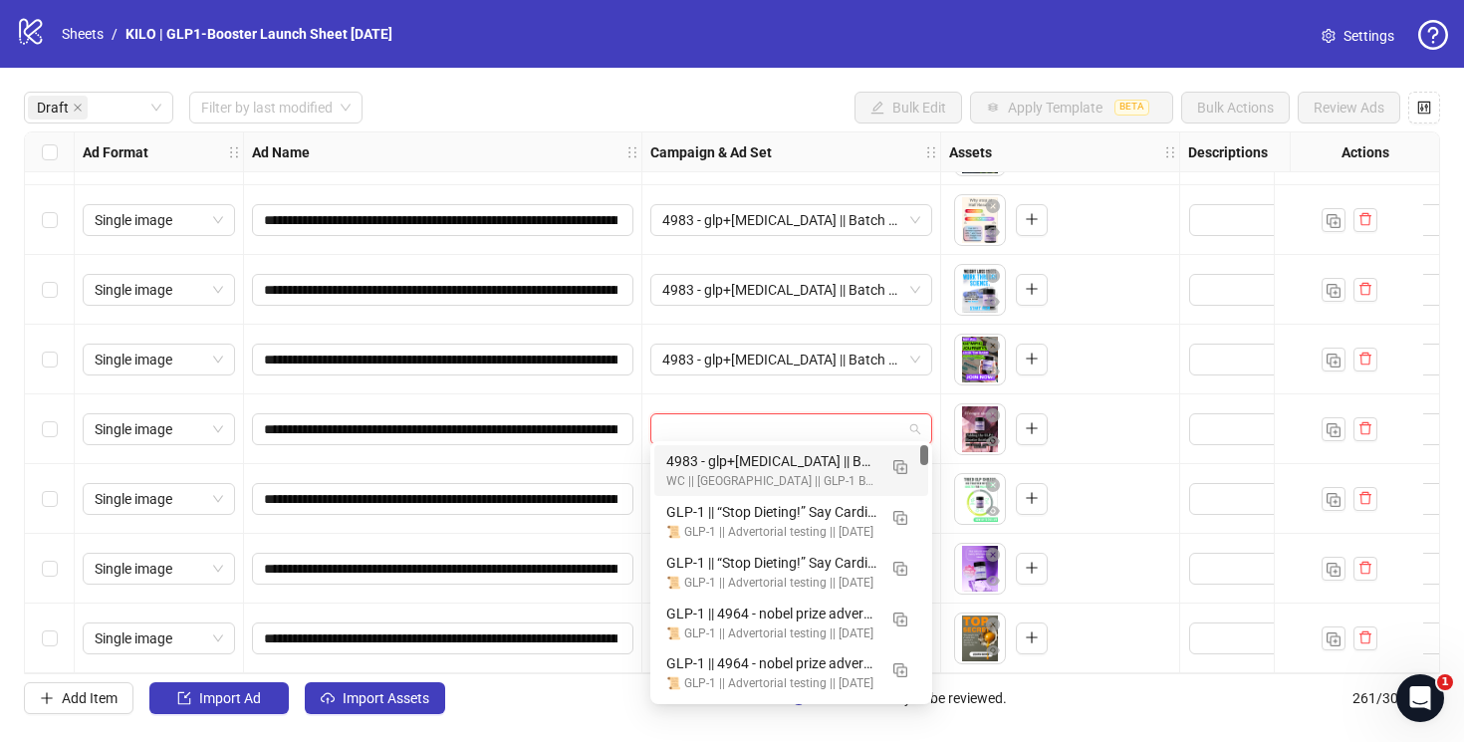
click at [726, 467] on div "4983 - glp+ozempic || Batch 1 || Enhancements: OFF || GLP-1 Booster || 7C || 18…" at bounding box center [771, 461] width 210 height 22
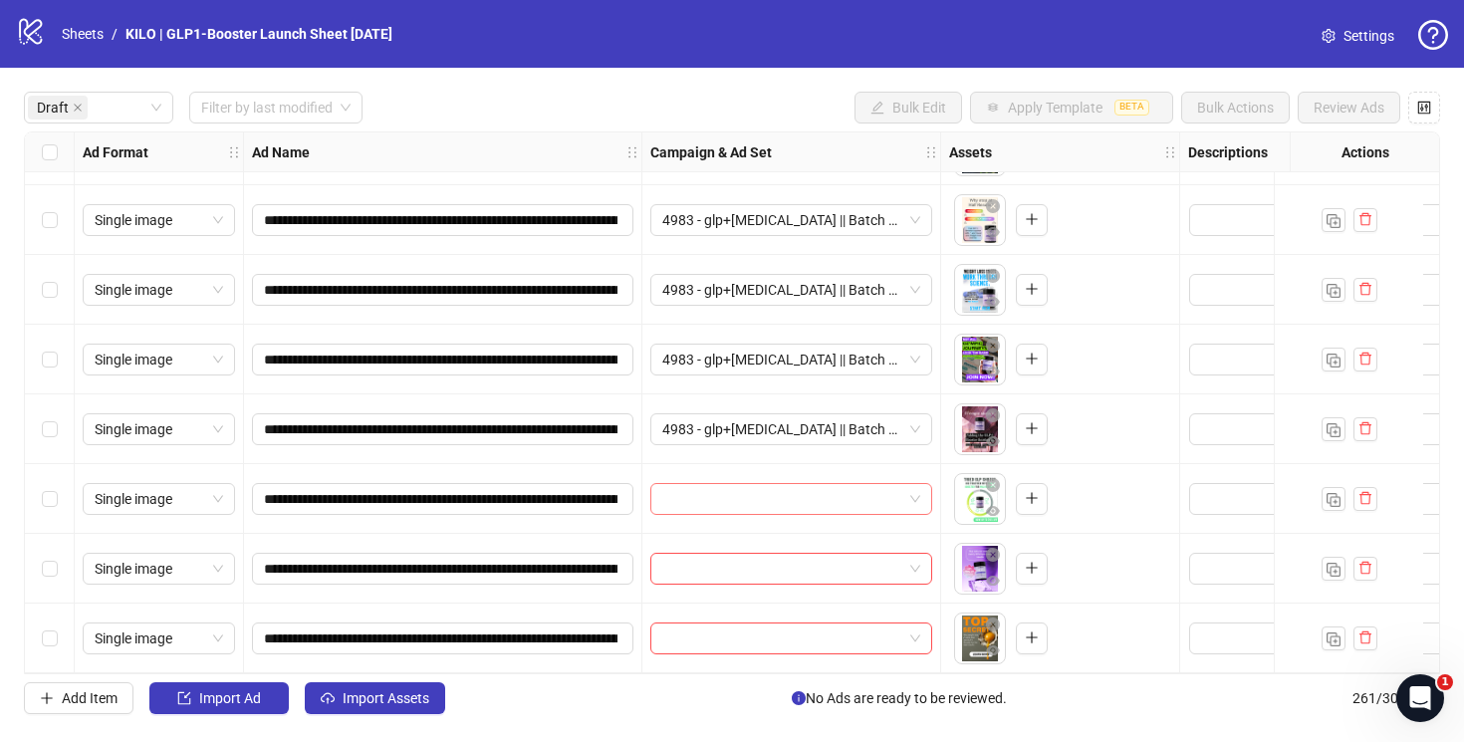
click at [719, 484] on input "search" at bounding box center [782, 499] width 240 height 30
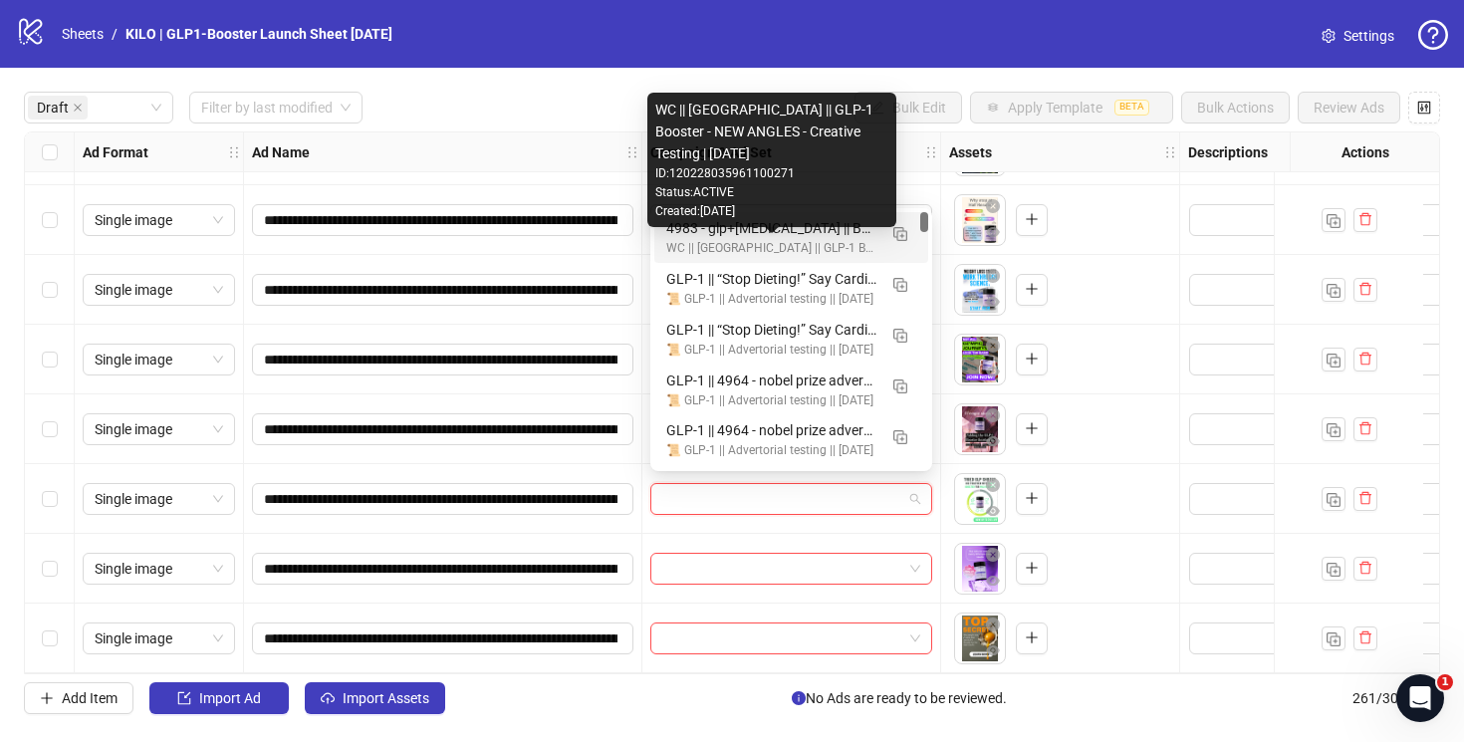
click at [711, 240] on div "WC || US || GLP-1 Booster - NEW ANGLES - Creative Testing | 29/05/2025" at bounding box center [771, 248] width 210 height 19
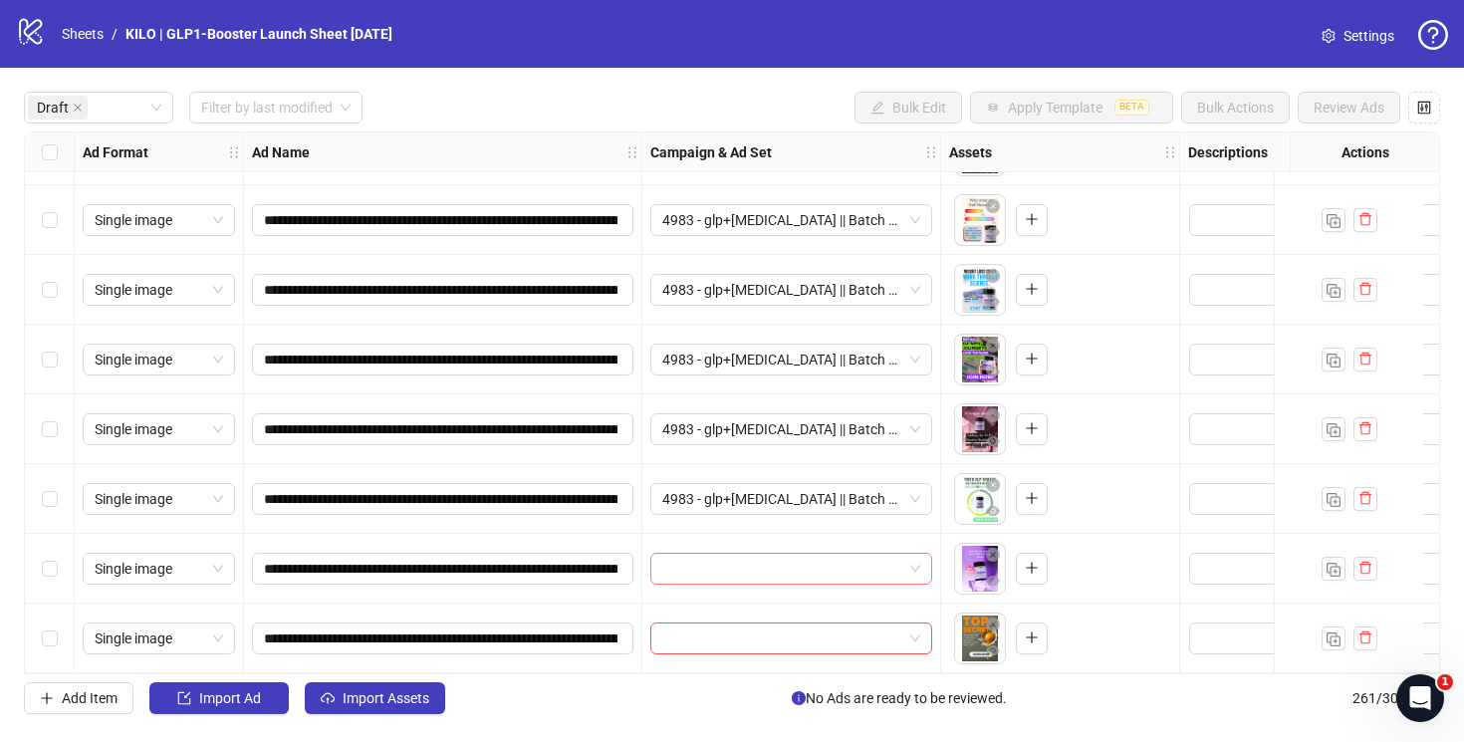
click at [713, 556] on input "search" at bounding box center [782, 569] width 240 height 30
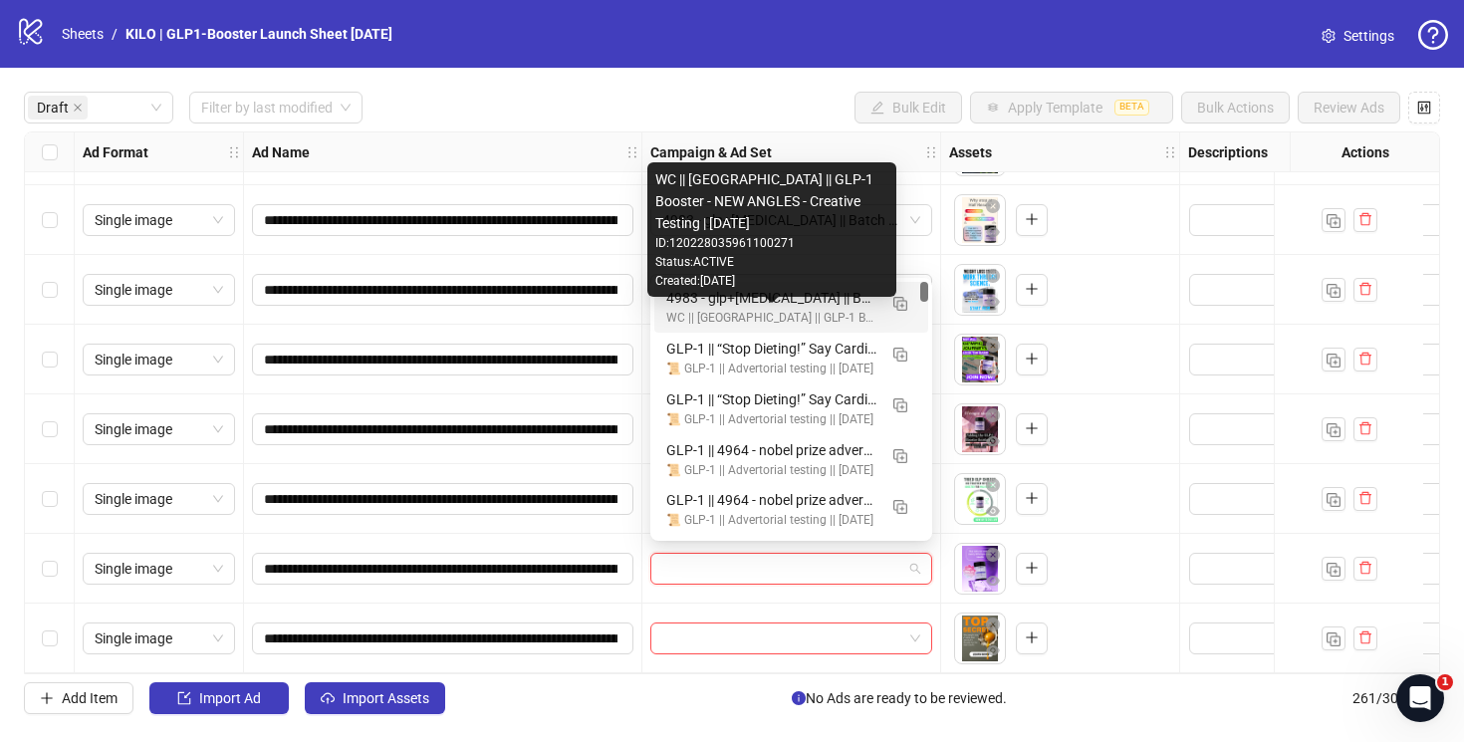
click at [753, 317] on div "WC || US || GLP-1 Booster - NEW ANGLES - Creative Testing | 29/05/2025" at bounding box center [771, 318] width 210 height 19
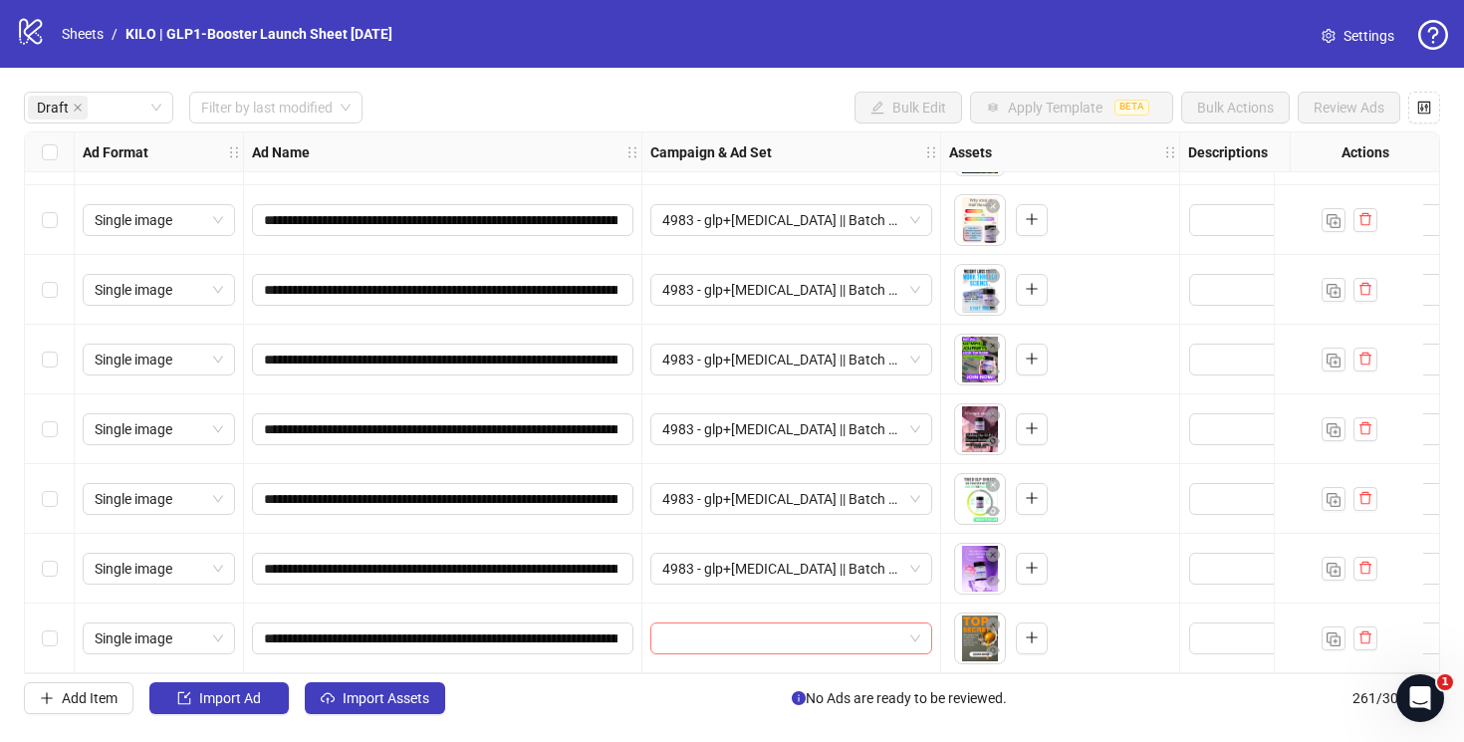
click at [744, 627] on input "search" at bounding box center [782, 638] width 240 height 30
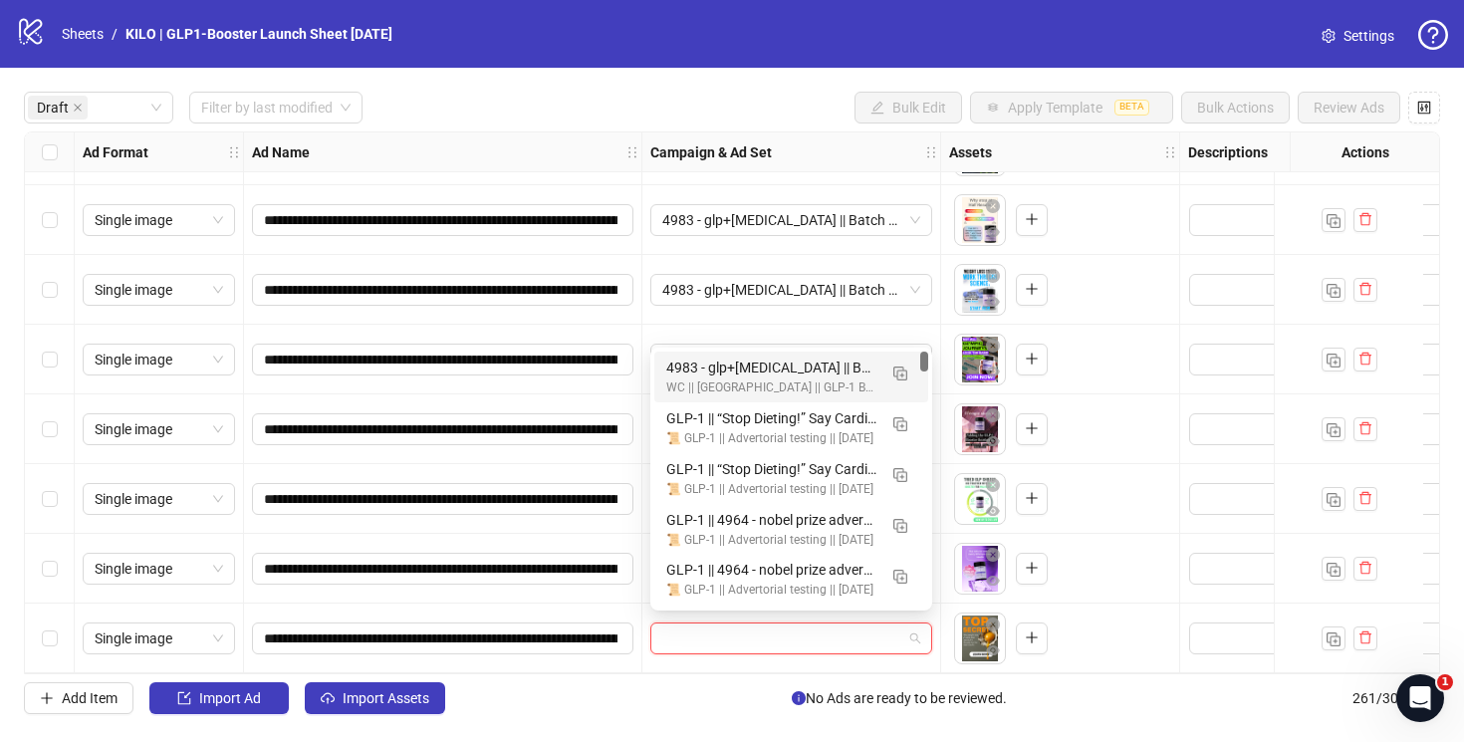
click at [782, 374] on div "4983 - glp+ozempic || Batch 1 || Enhancements: OFF || GLP-1 Booster || 7C || 18…" at bounding box center [771, 367] width 210 height 22
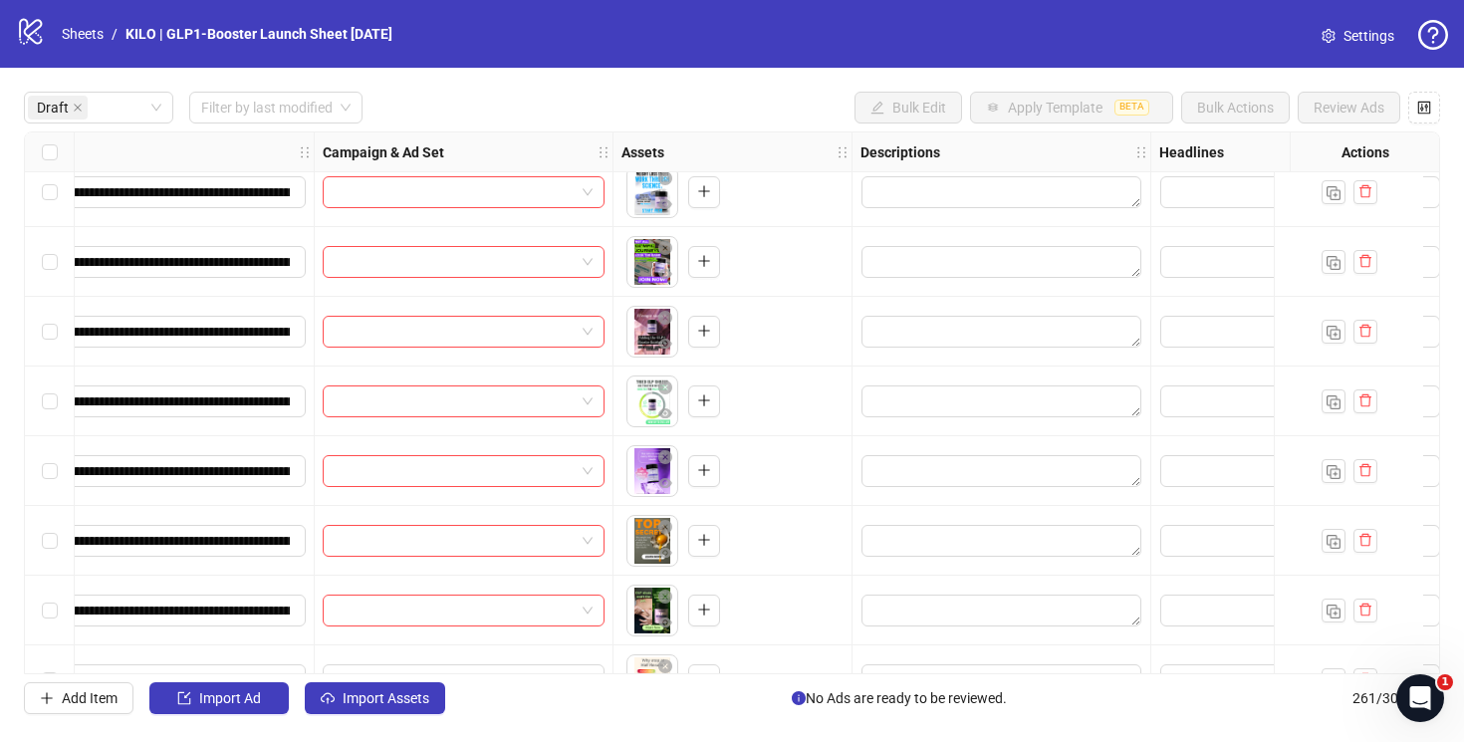
scroll to position [154, 0]
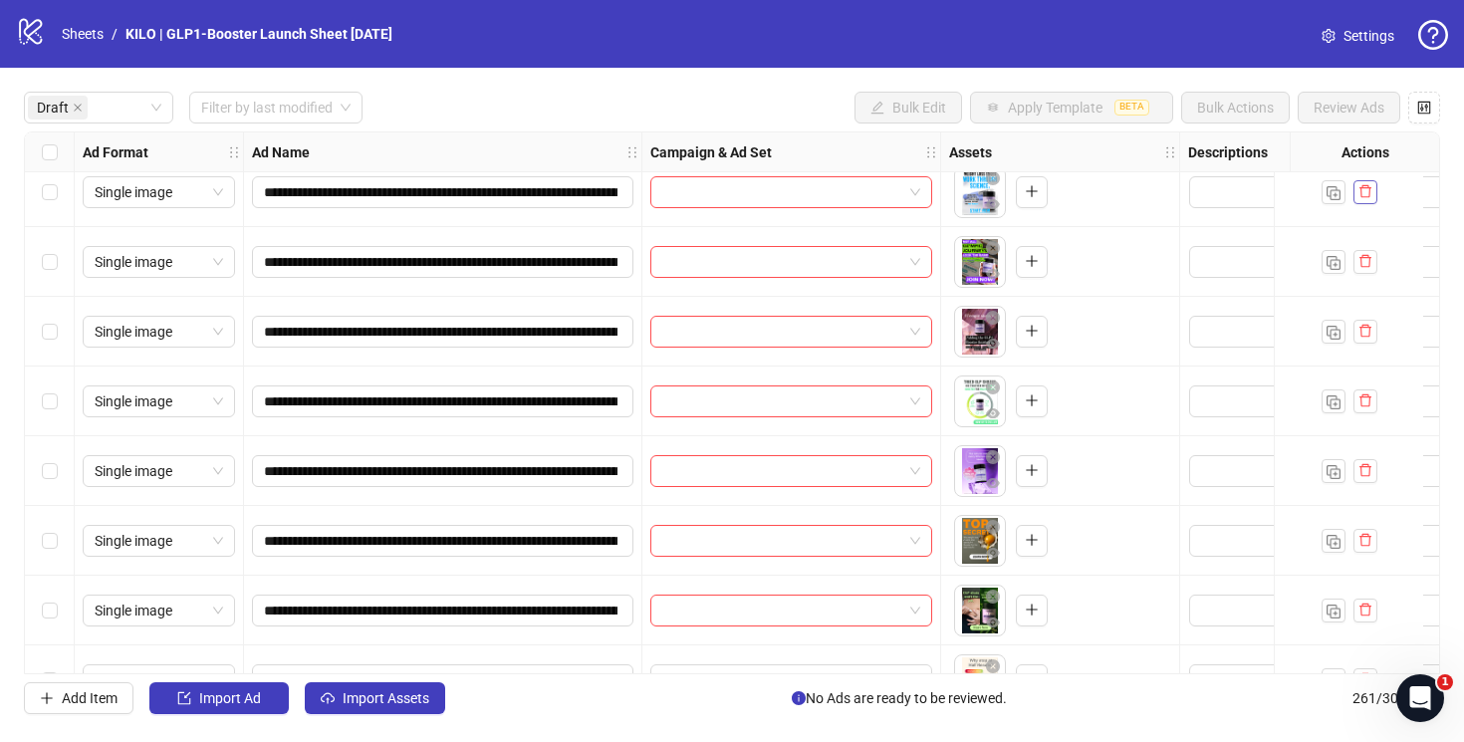
click at [1372, 194] on button "button" at bounding box center [1365, 192] width 24 height 24
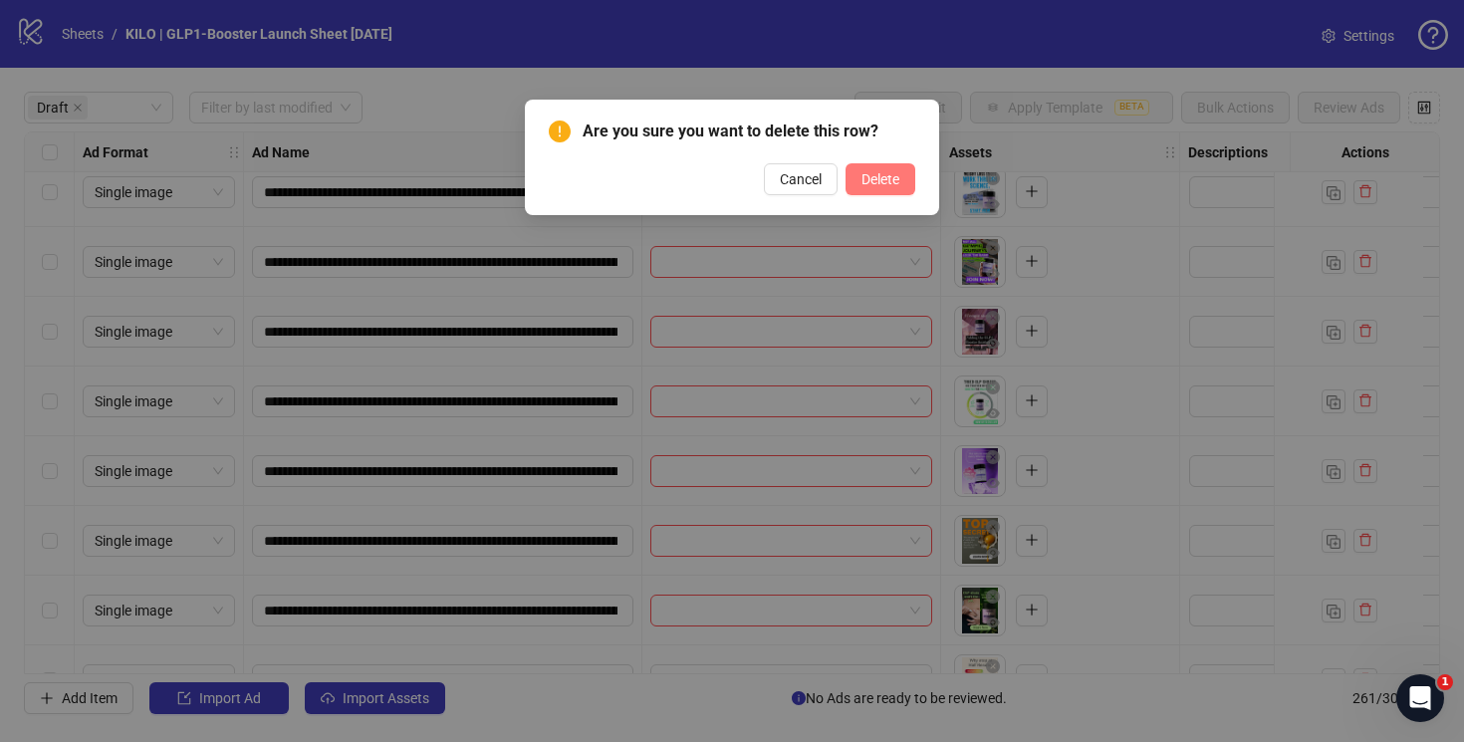
click at [878, 184] on span "Delete" at bounding box center [880, 179] width 38 height 16
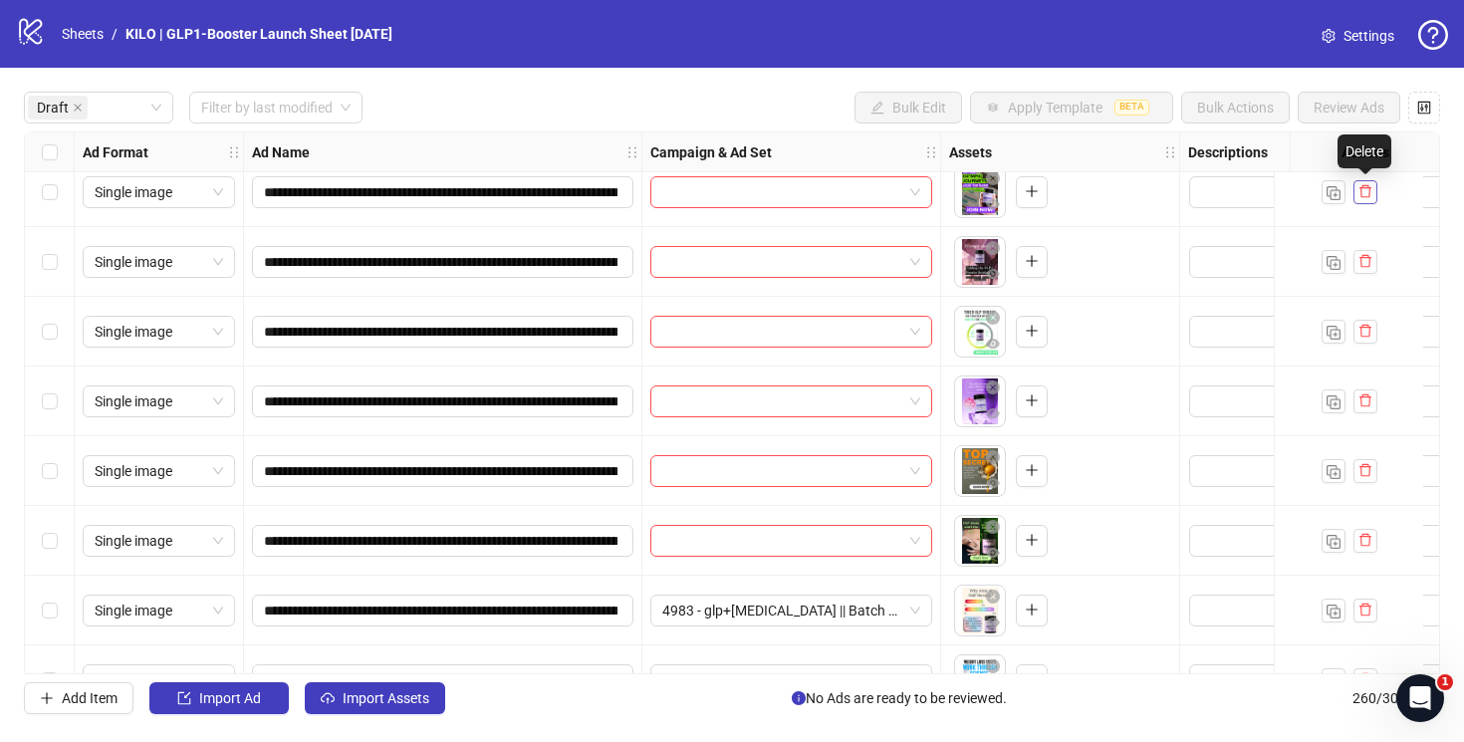
click at [1369, 189] on icon "delete" at bounding box center [1365, 191] width 14 height 14
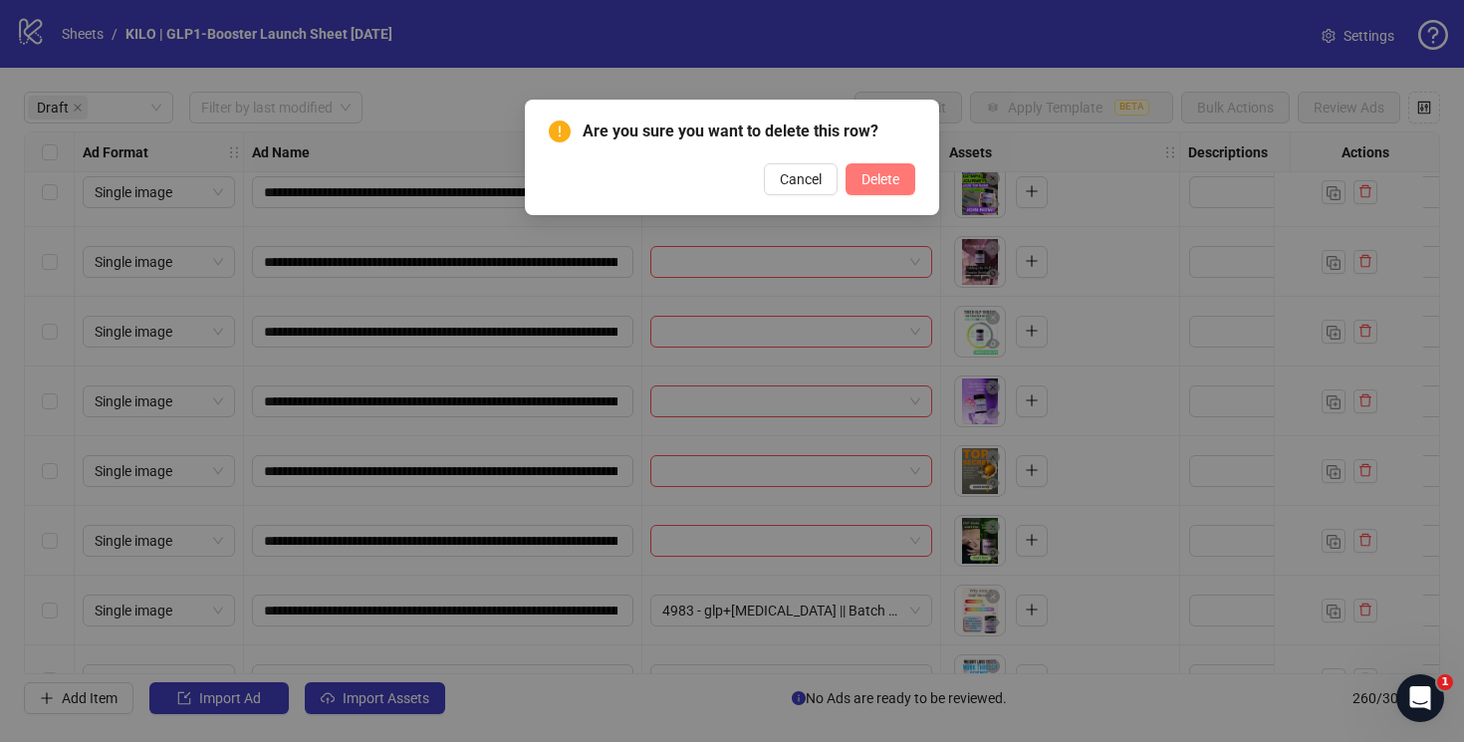
click at [865, 192] on button "Delete" at bounding box center [880, 179] width 70 height 32
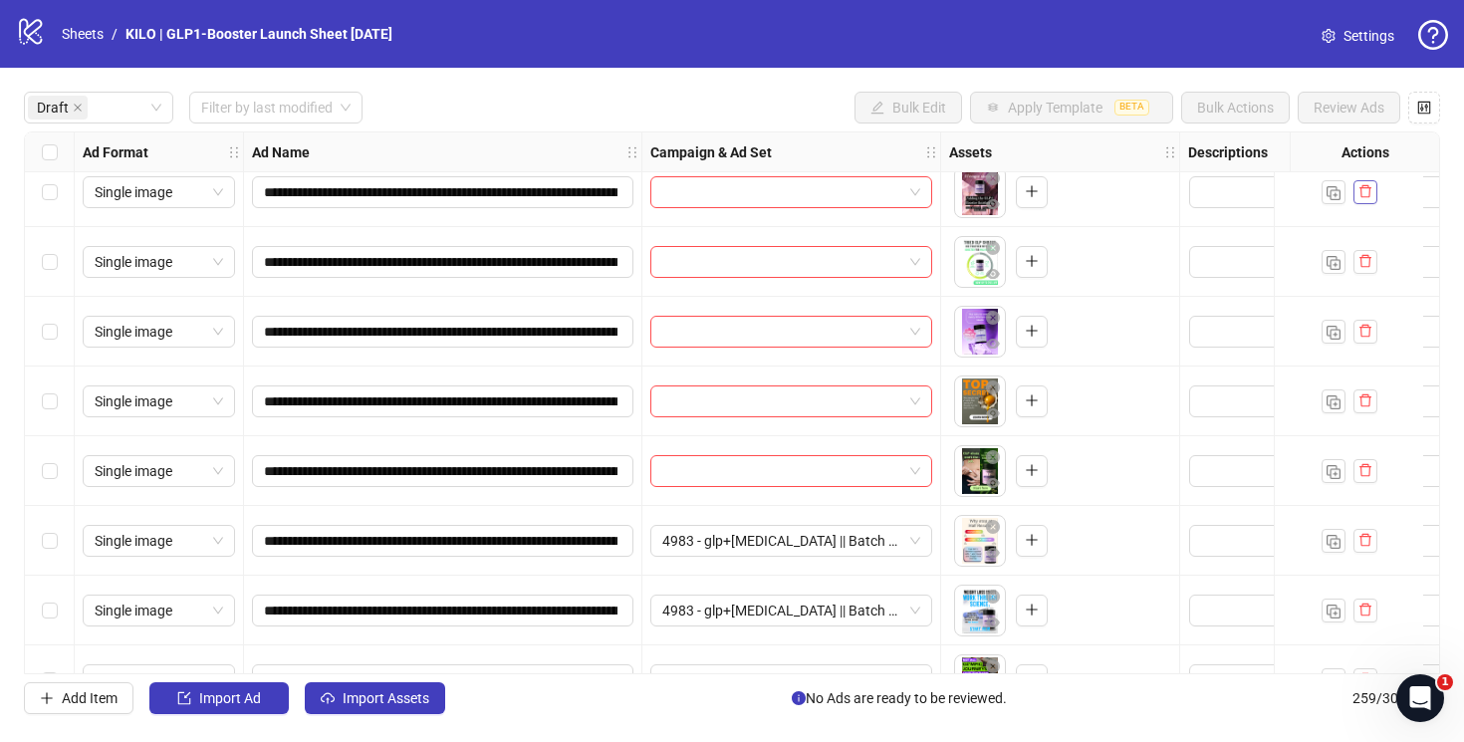
click at [1365, 186] on icon "delete" at bounding box center [1365, 191] width 14 height 14
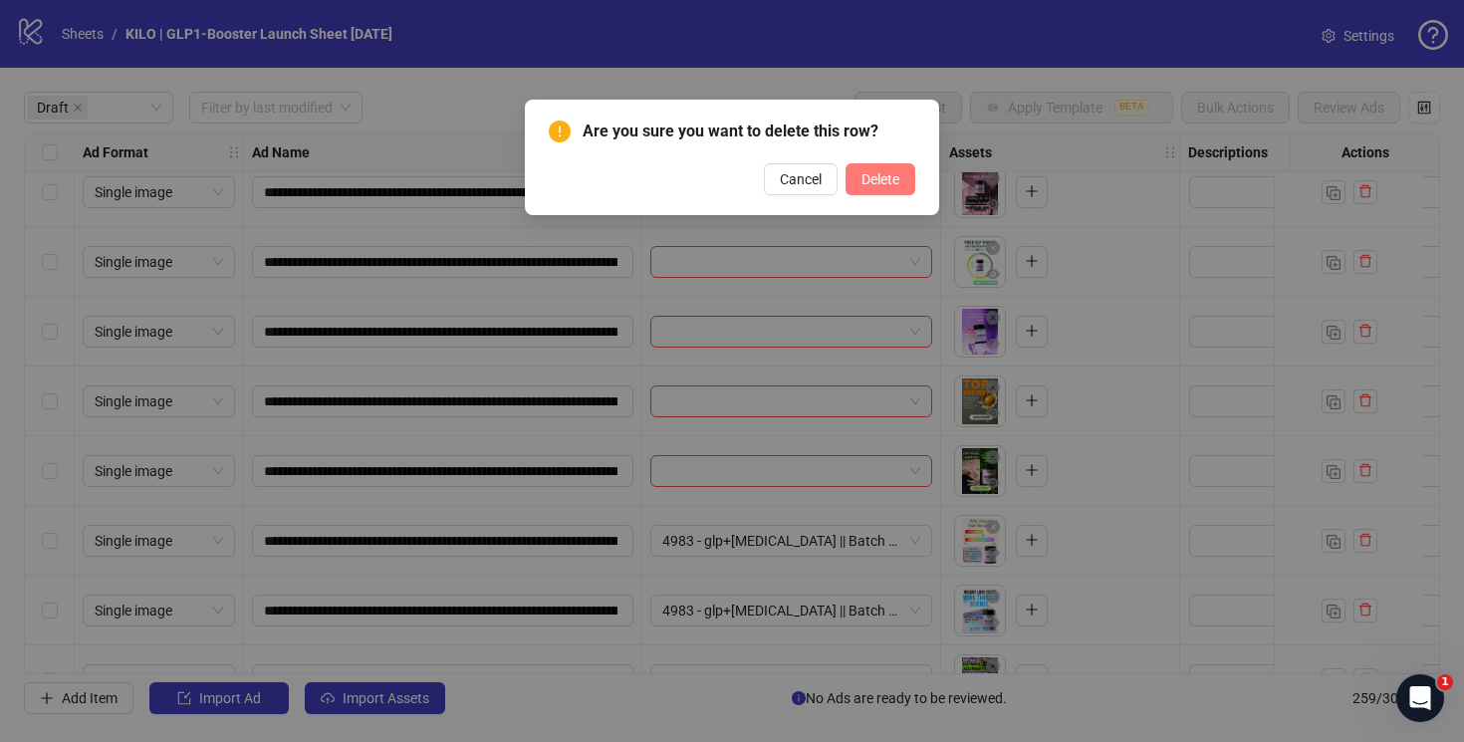
click at [871, 182] on span "Delete" at bounding box center [880, 179] width 38 height 16
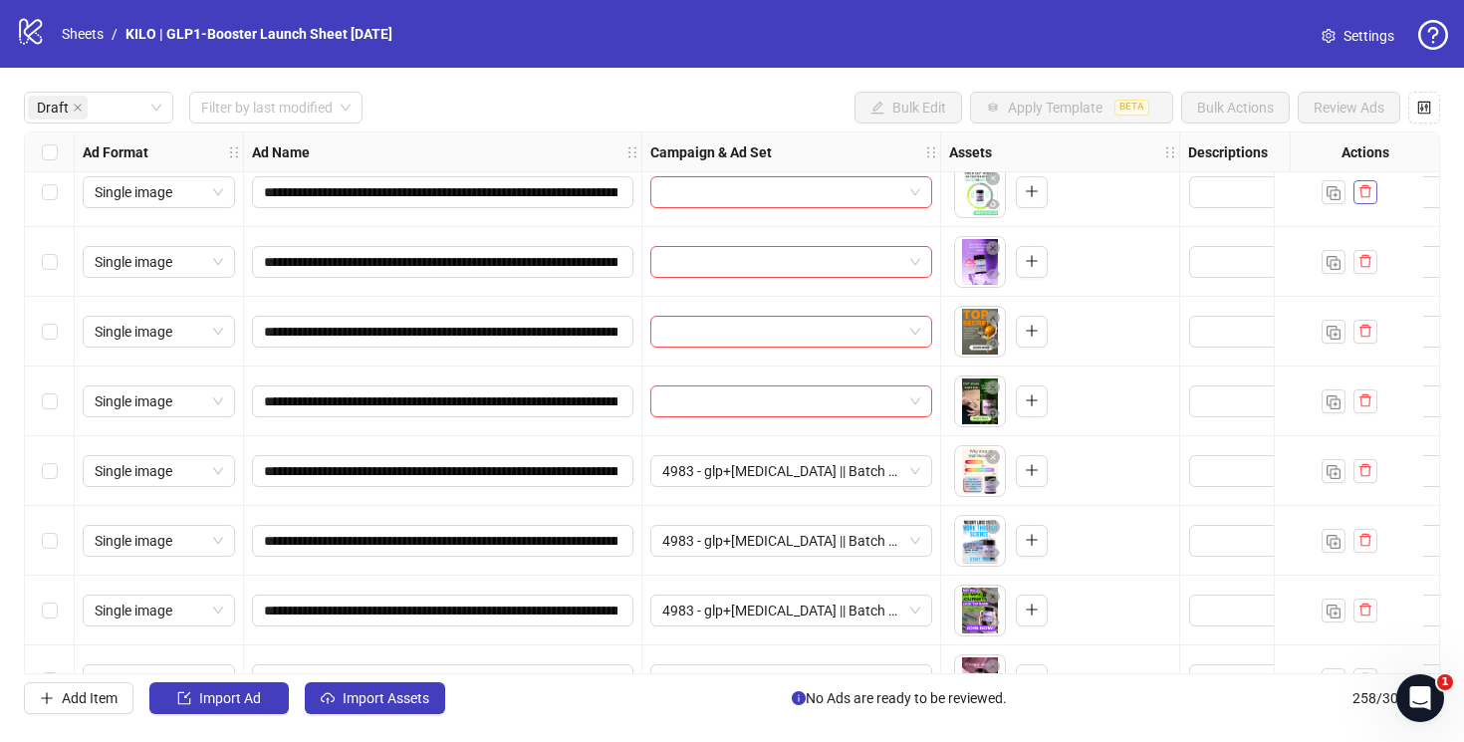
click at [1370, 190] on icon "delete" at bounding box center [1365, 191] width 14 height 14
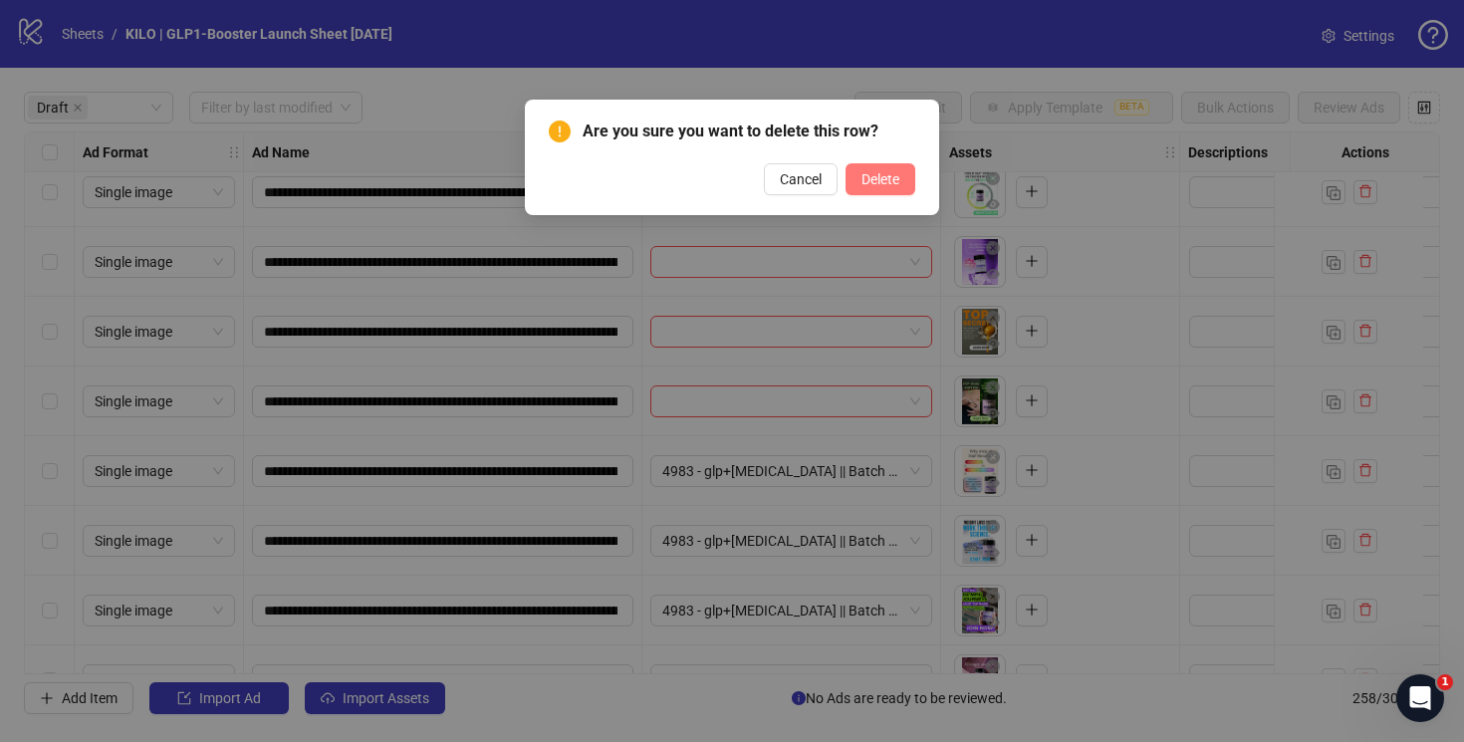
click at [905, 182] on button "Delete" at bounding box center [880, 179] width 70 height 32
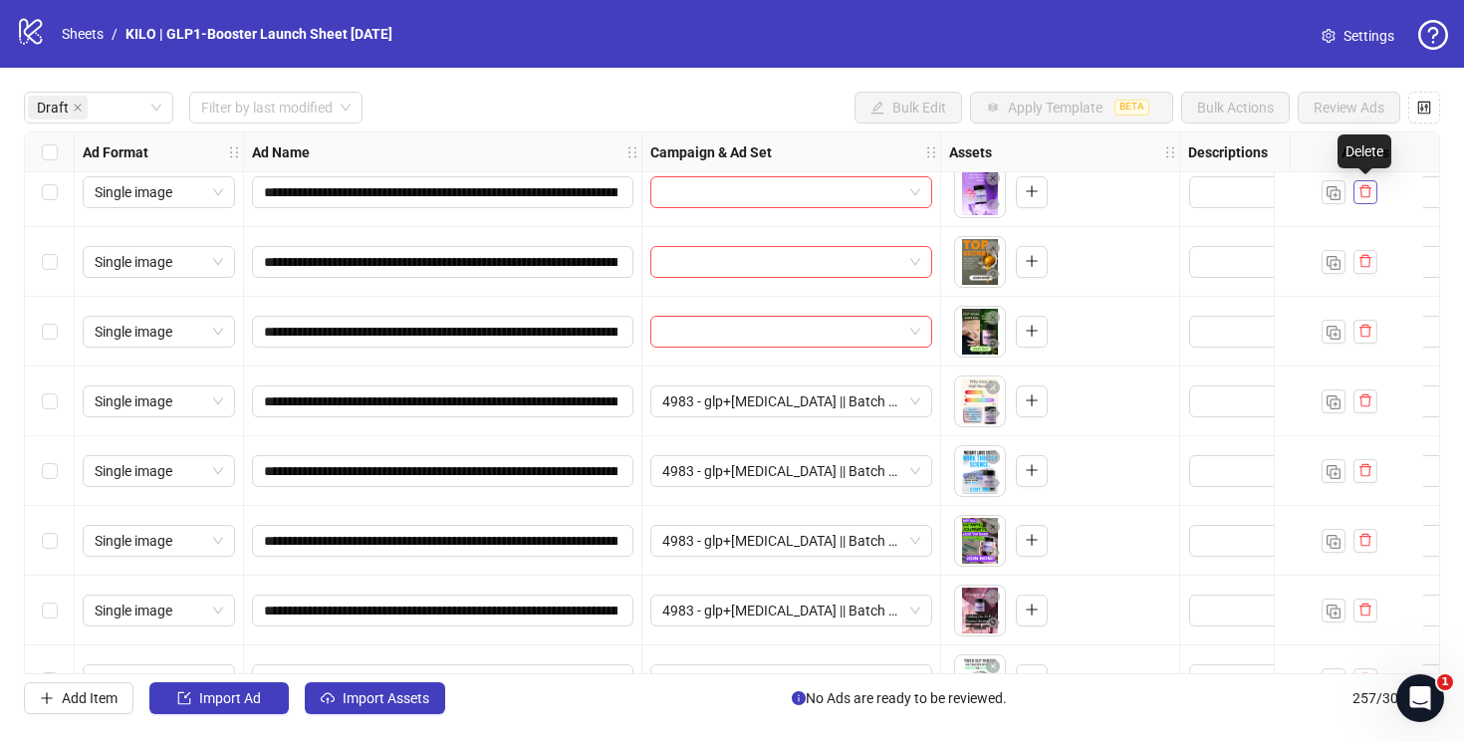
click at [1360, 193] on icon "delete" at bounding box center [1365, 191] width 12 height 13
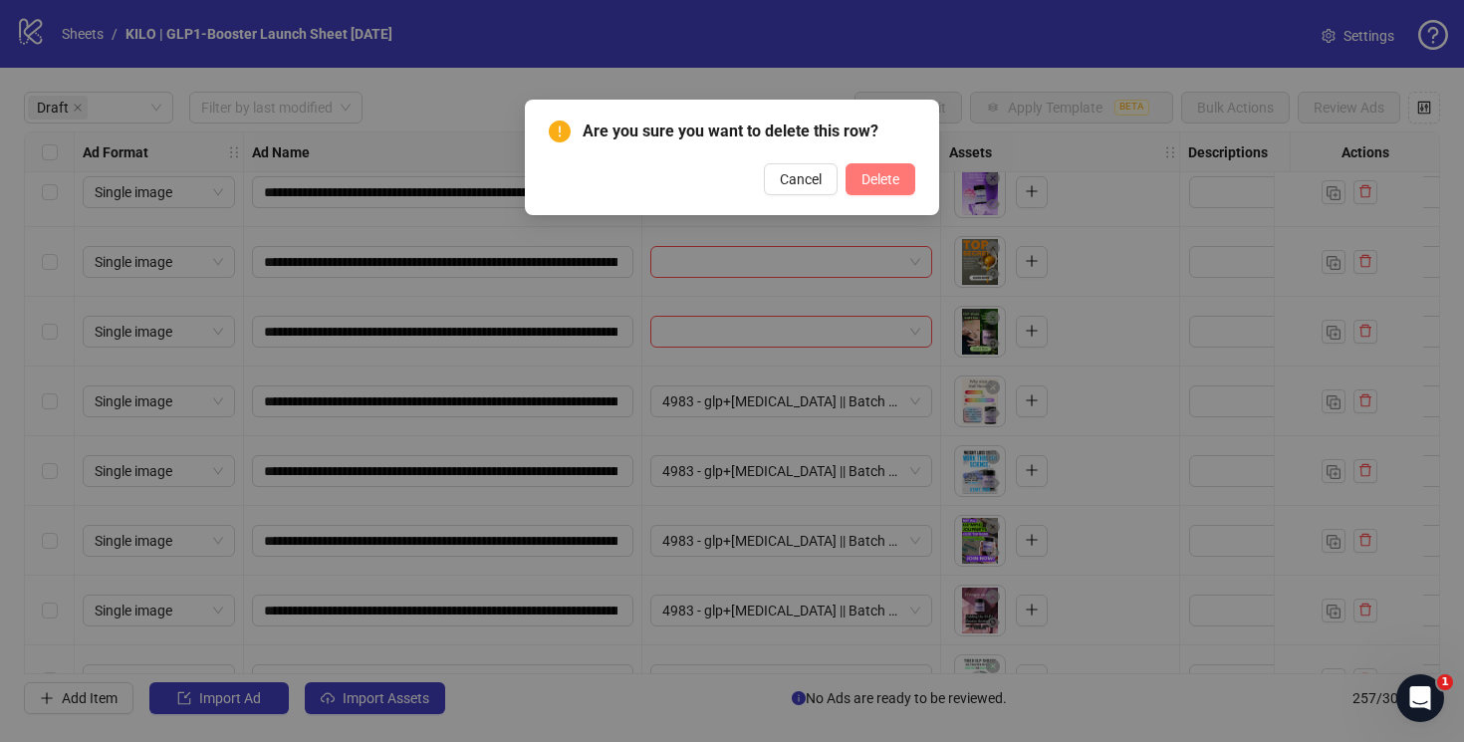
click at [898, 180] on span "Delete" at bounding box center [880, 179] width 38 height 16
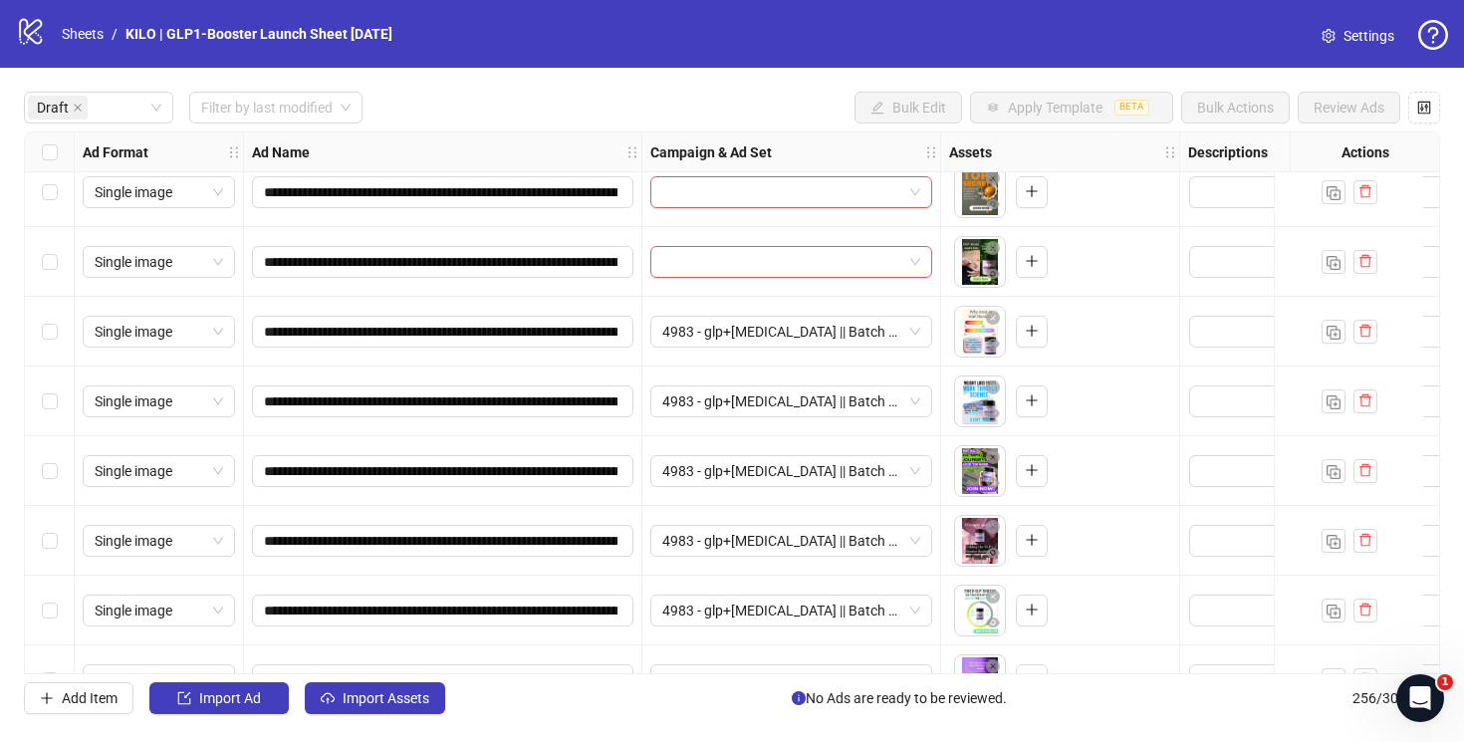
click at [1378, 195] on div at bounding box center [1348, 192] width 149 height 70
click at [1368, 195] on icon "delete" at bounding box center [1365, 191] width 12 height 13
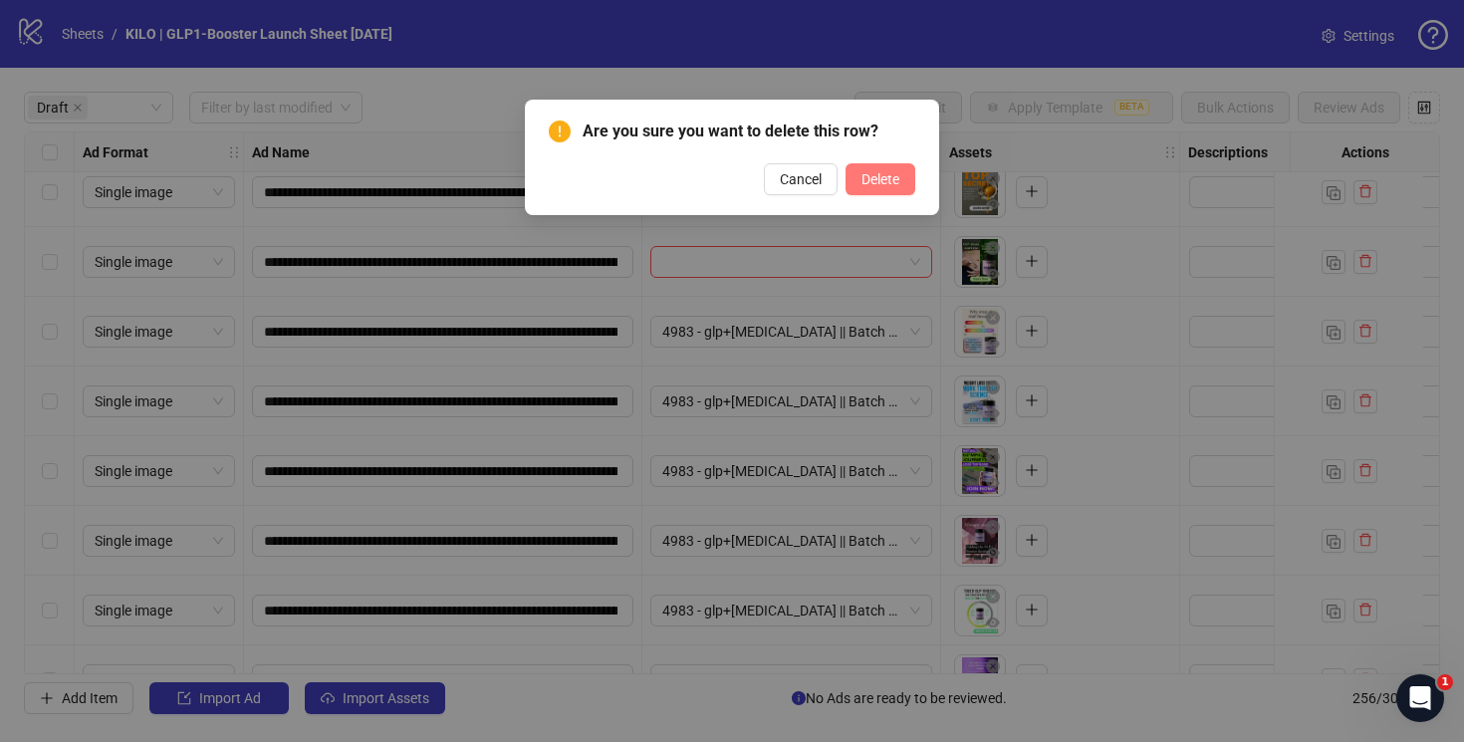
click at [902, 185] on button "Delete" at bounding box center [880, 179] width 70 height 32
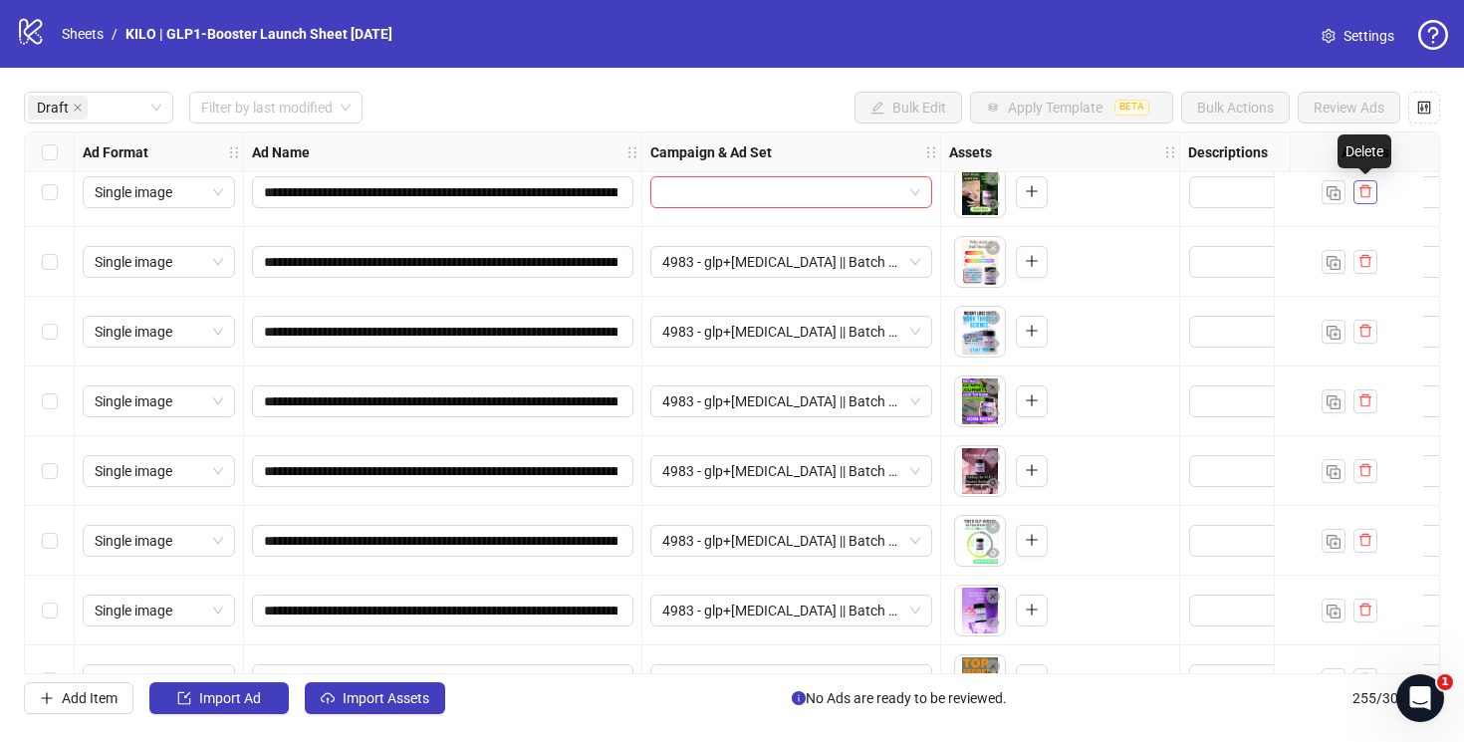
click at [1370, 194] on icon "delete" at bounding box center [1365, 191] width 14 height 14
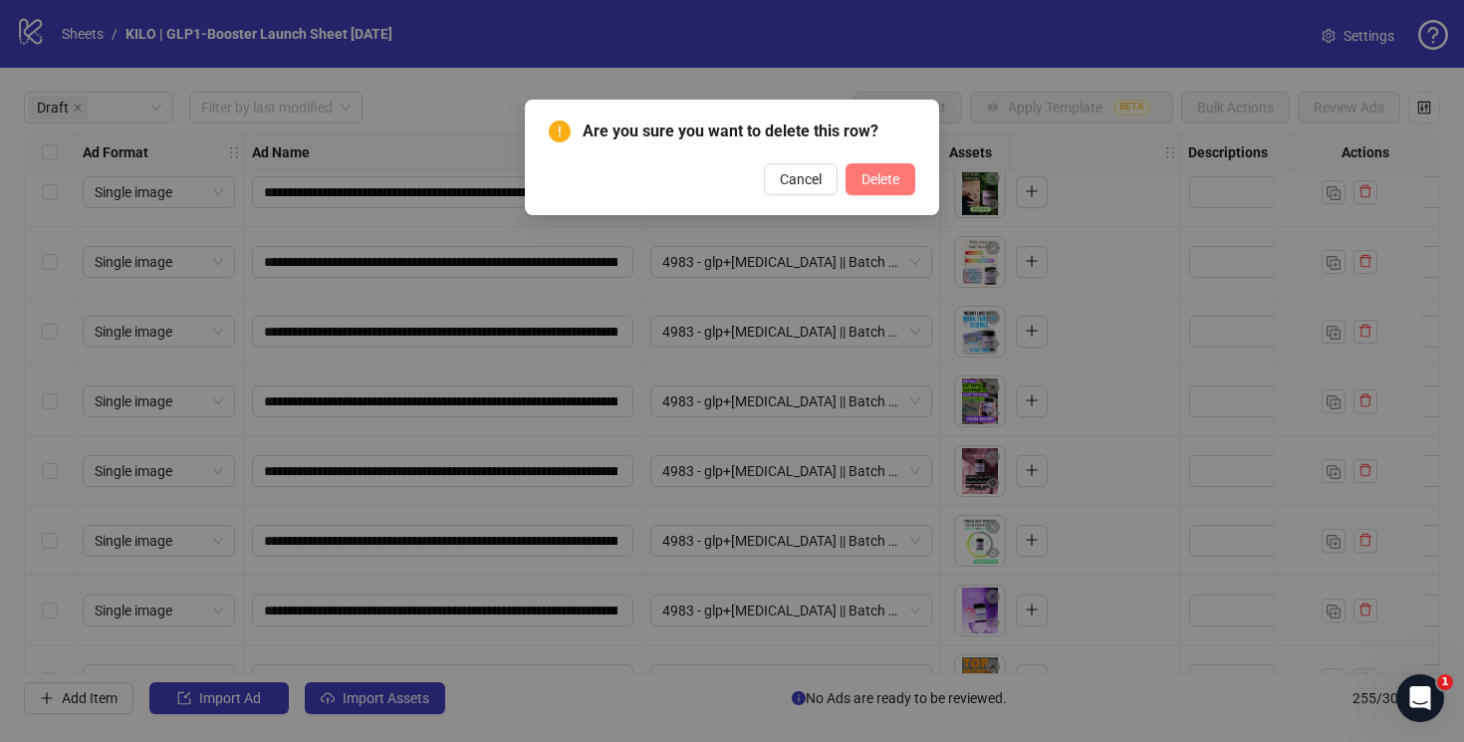
click at [882, 180] on span "Delete" at bounding box center [880, 179] width 38 height 16
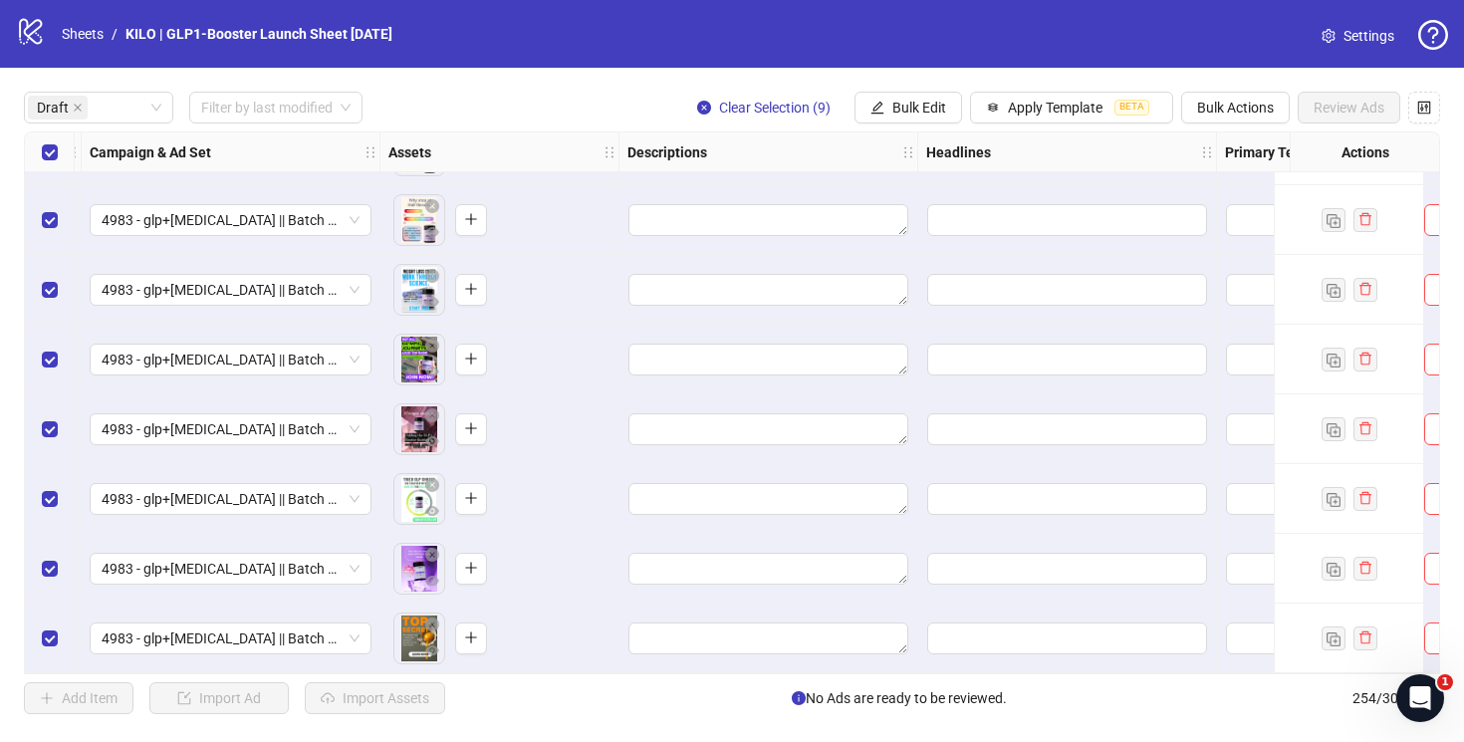
scroll to position [0, 561]
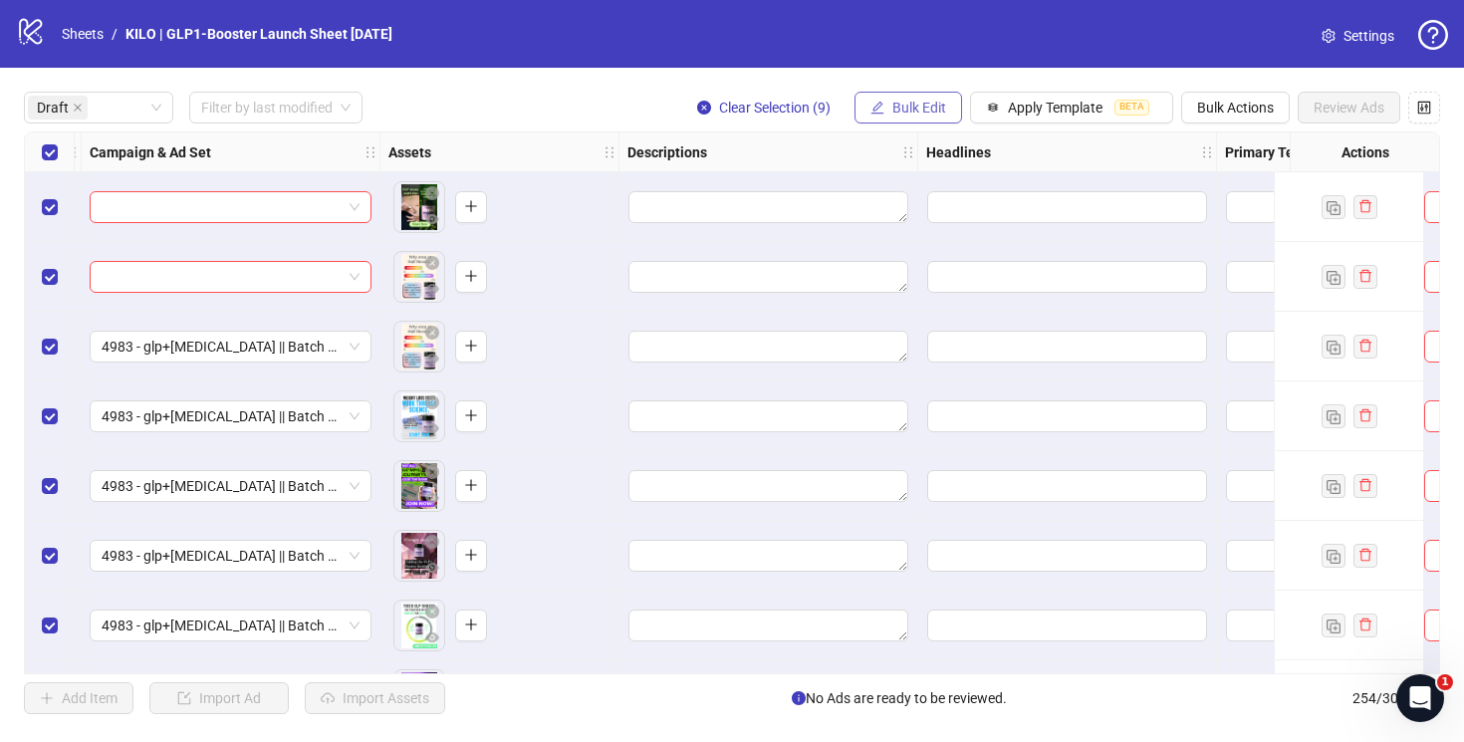
click at [913, 116] on button "Bulk Edit" at bounding box center [908, 108] width 108 height 32
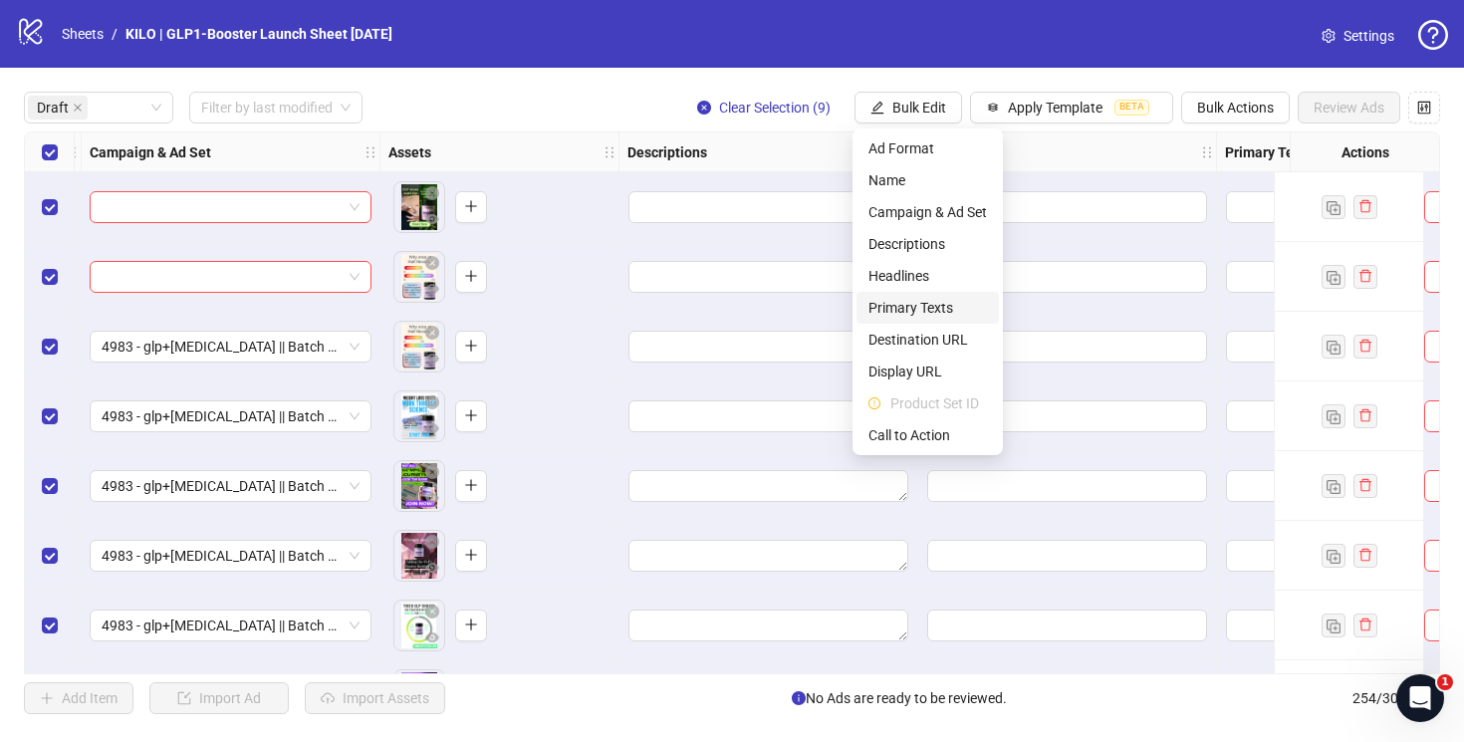
click at [929, 305] on span "Primary Texts" at bounding box center [927, 308] width 118 height 22
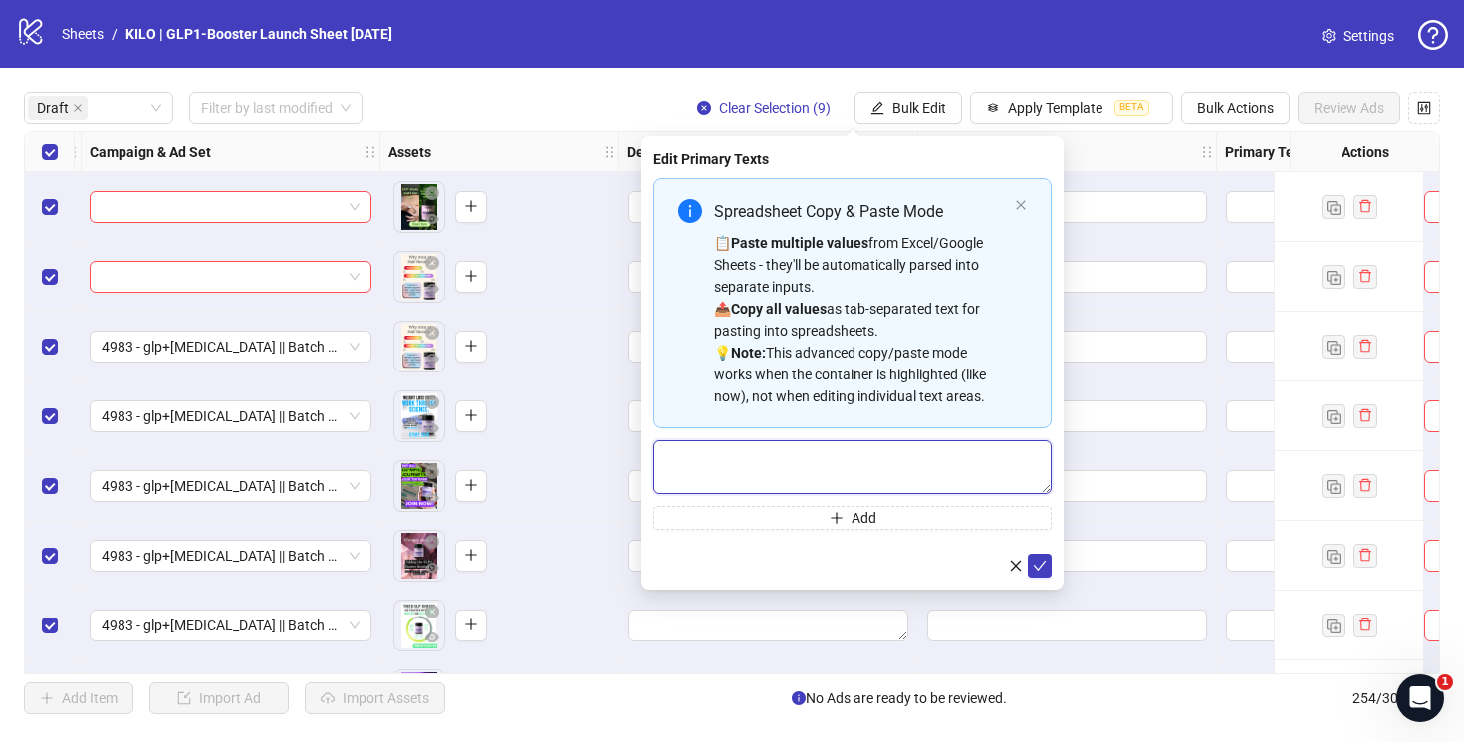
click at [791, 459] on textarea "Multi-text input container - paste or copy values" at bounding box center [852, 467] width 398 height 54
paste textarea "**********"
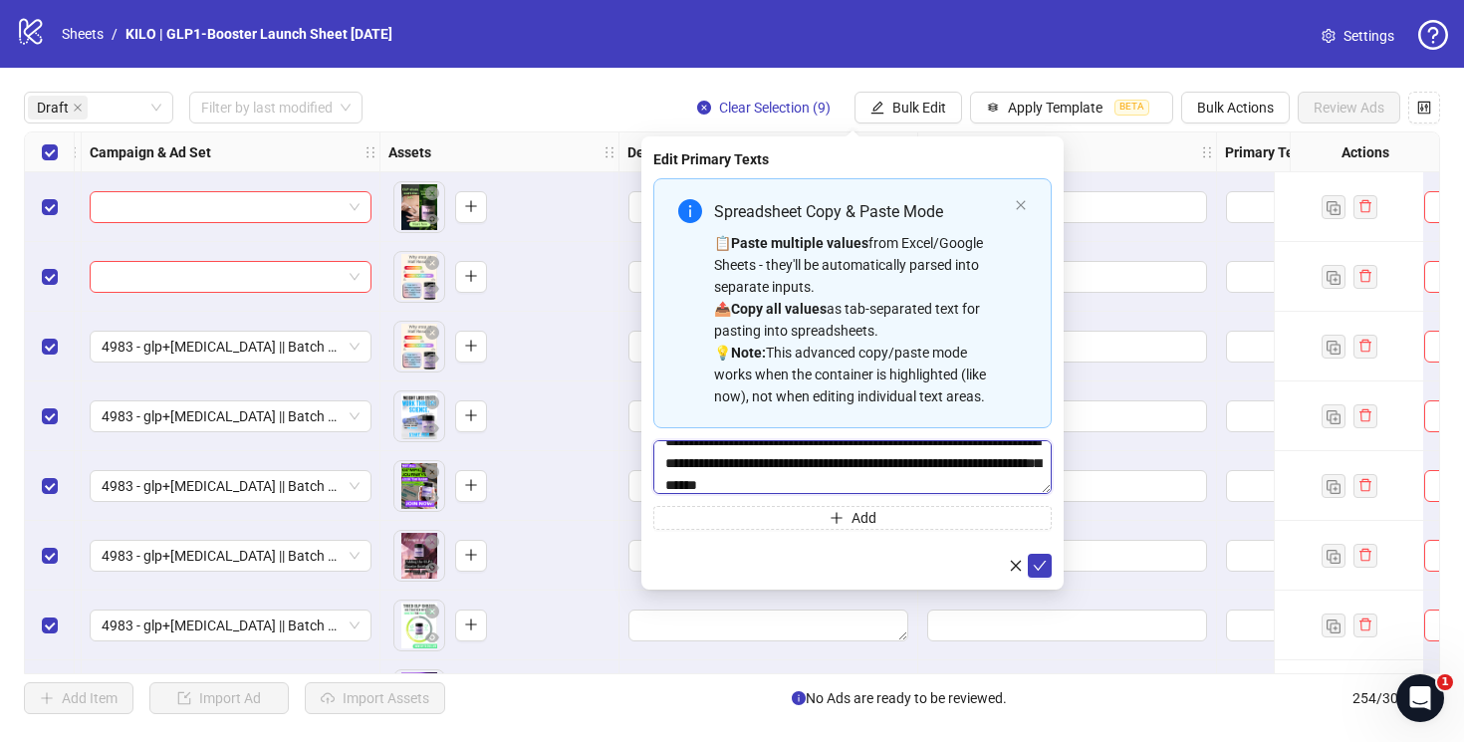
scroll to position [0, 0]
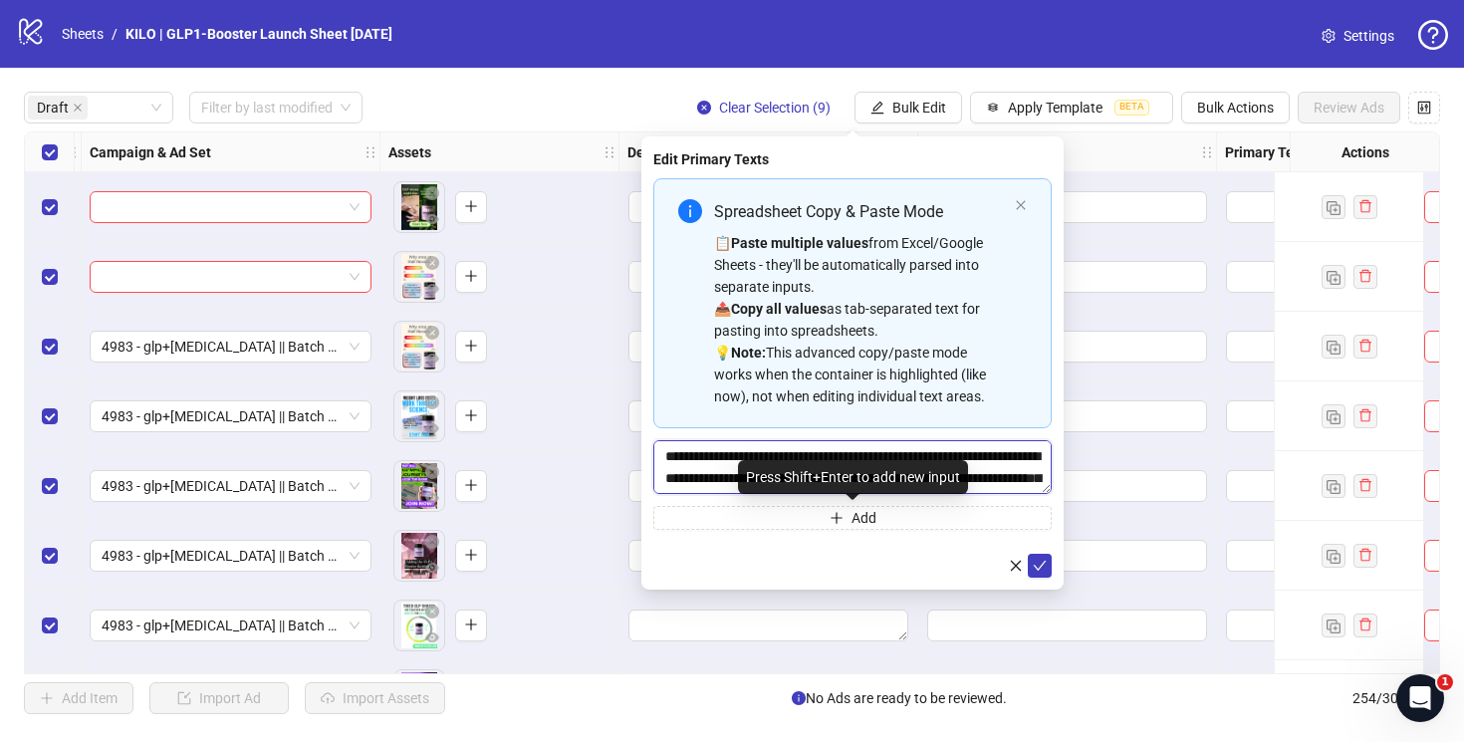
type textarea "**********"
click at [920, 533] on form "**********" at bounding box center [852, 377] width 398 height 399
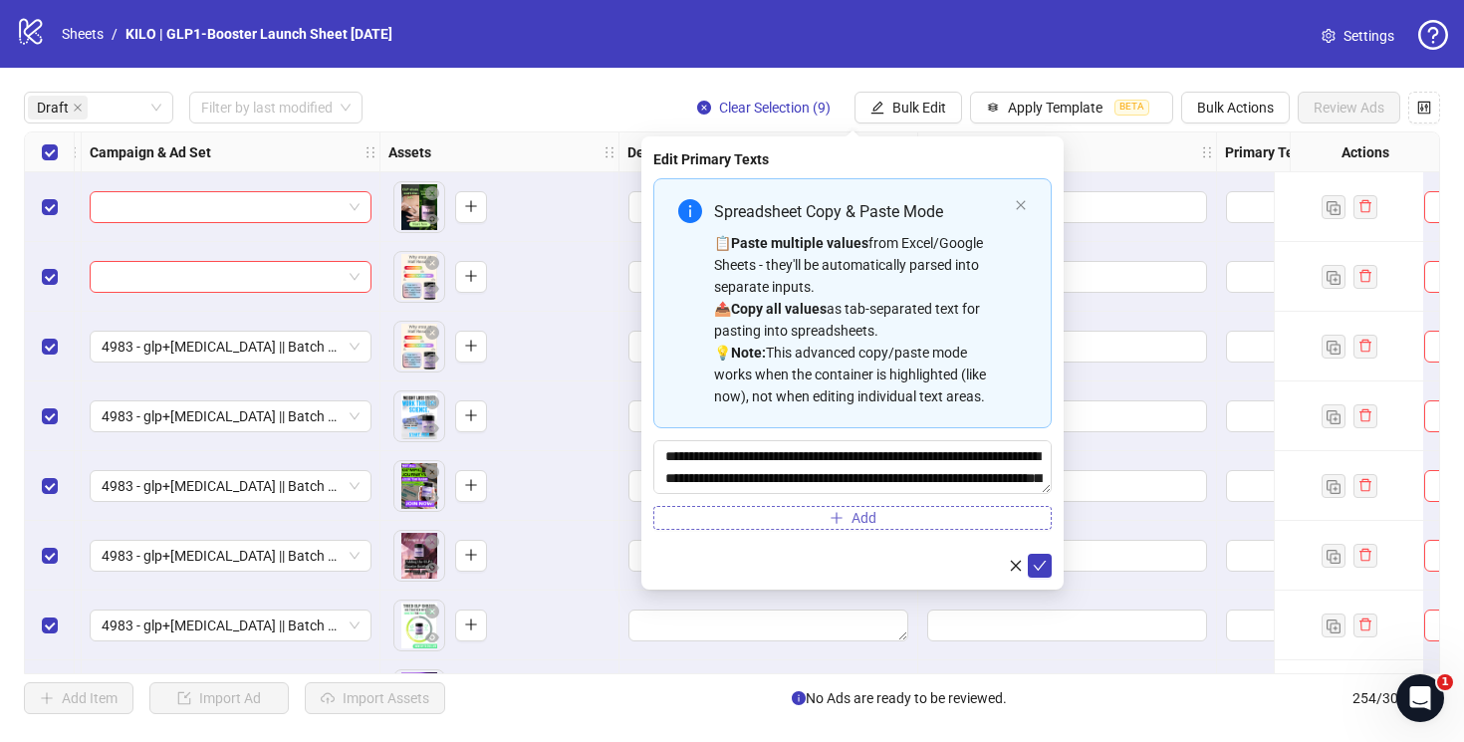
click at [920, 519] on button "Add" at bounding box center [852, 518] width 398 height 24
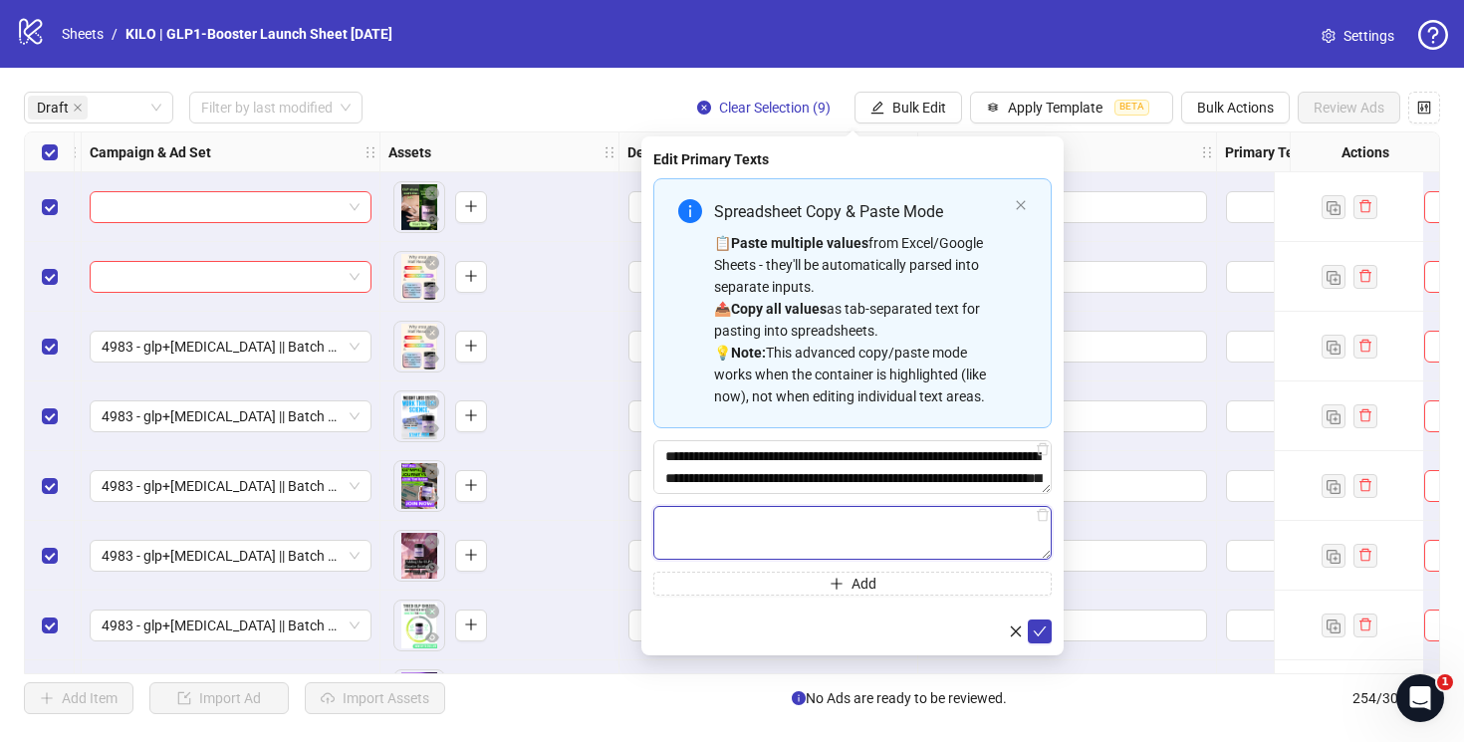
click at [807, 549] on textarea "Multi-text input container - paste or copy values" at bounding box center [852, 533] width 398 height 54
paste textarea "**********"
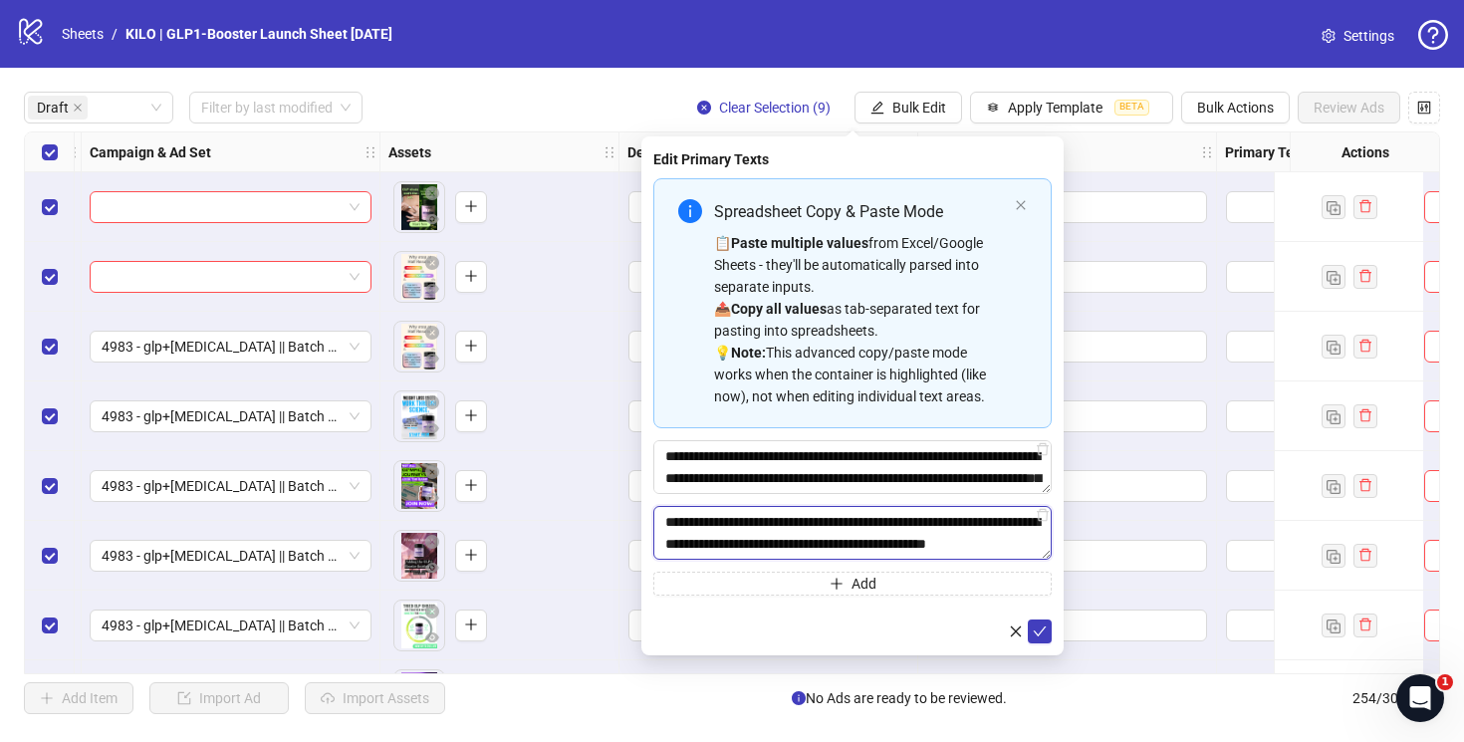
scroll to position [15, 0]
type textarea "**********"
click at [836, 588] on icon "plus" at bounding box center [836, 584] width 14 height 14
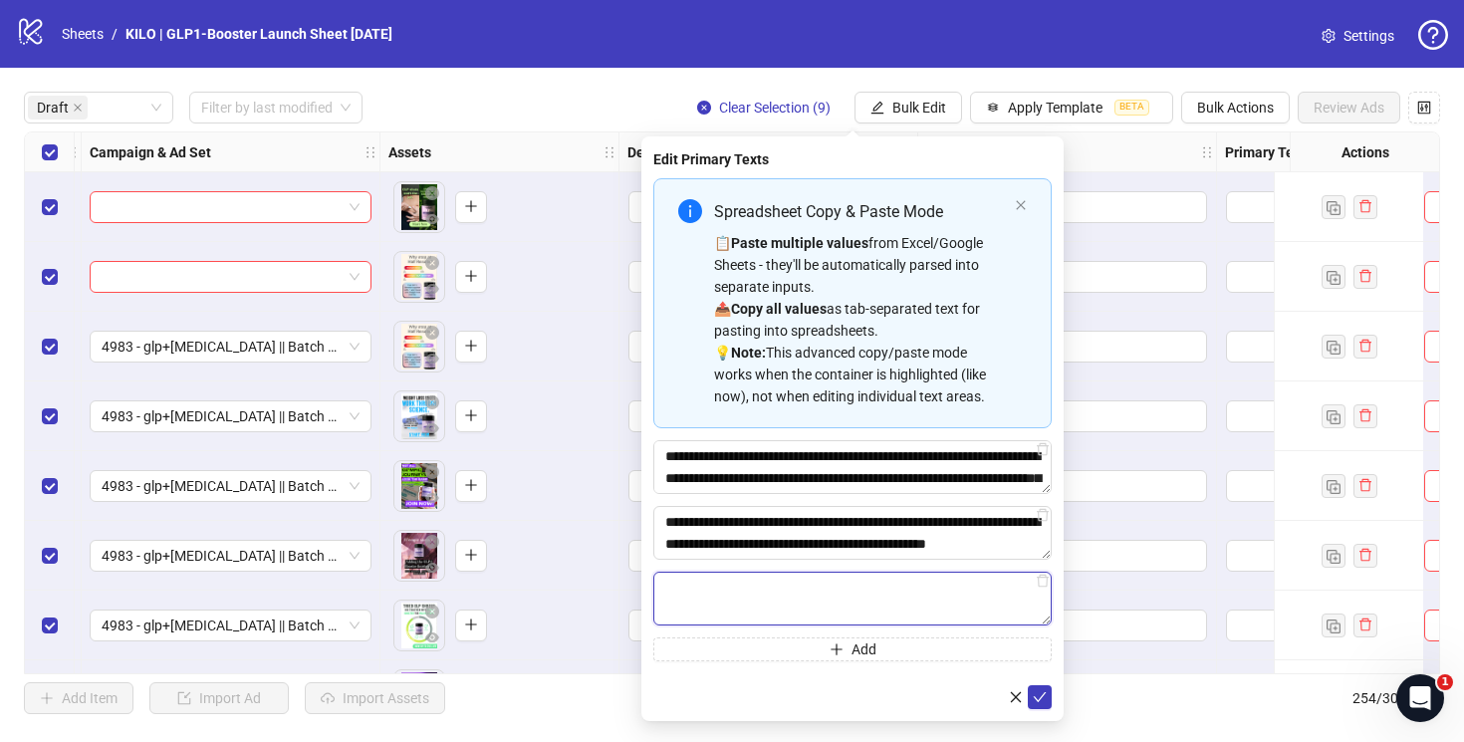
click at [1050, 586] on textarea "Multi-text input container - paste or copy values" at bounding box center [852, 599] width 398 height 54
click at [1046, 585] on icon "delete" at bounding box center [1043, 581] width 14 height 14
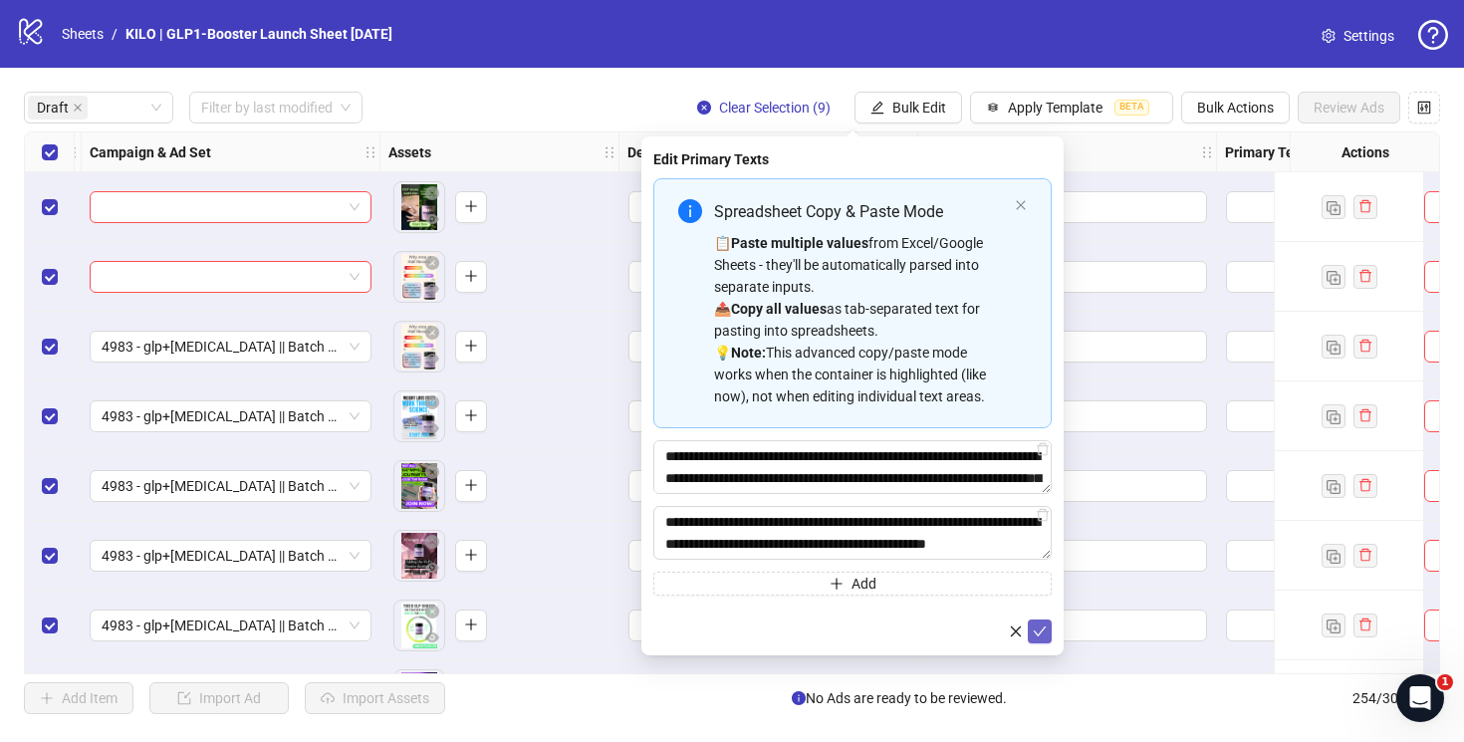
click at [1043, 634] on icon "check" at bounding box center [1040, 631] width 14 height 14
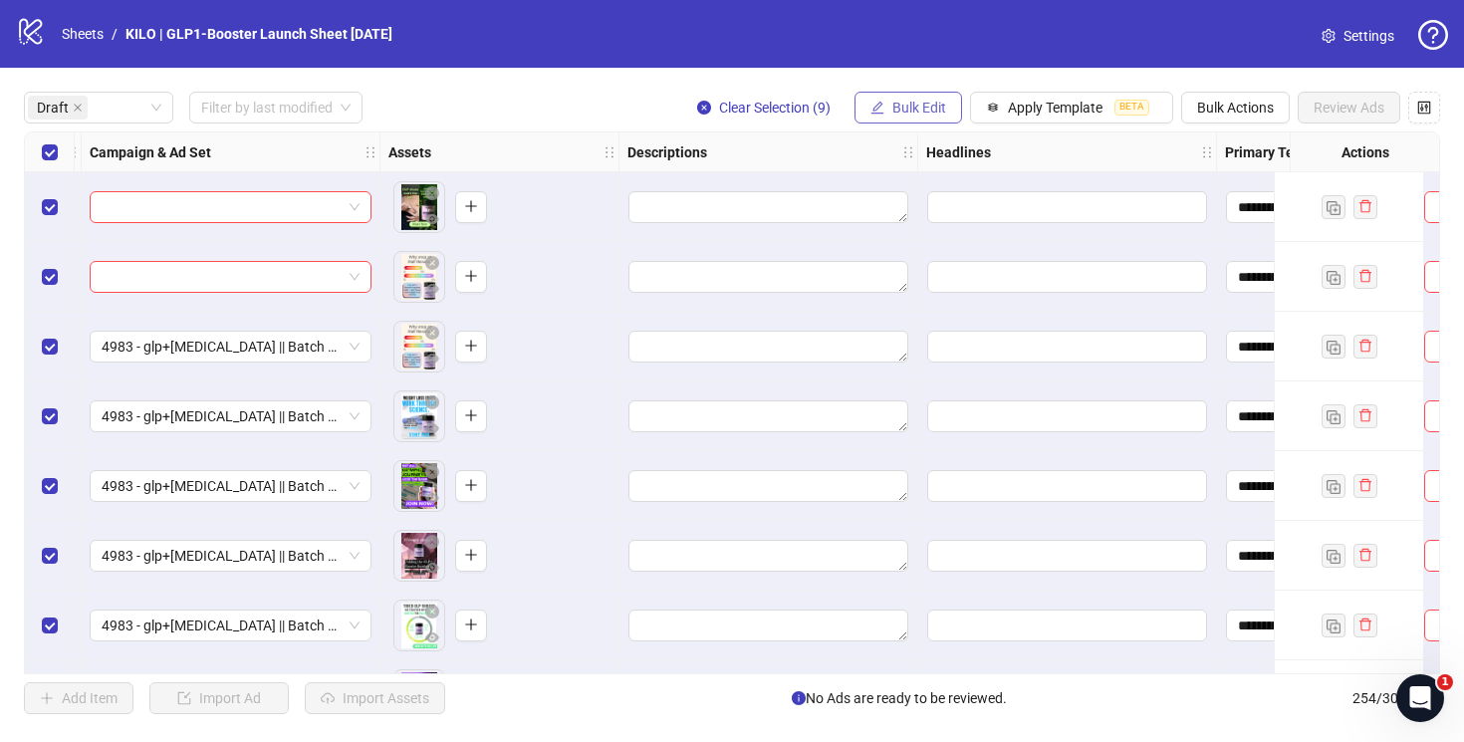
click at [911, 118] on button "Bulk Edit" at bounding box center [908, 108] width 108 height 32
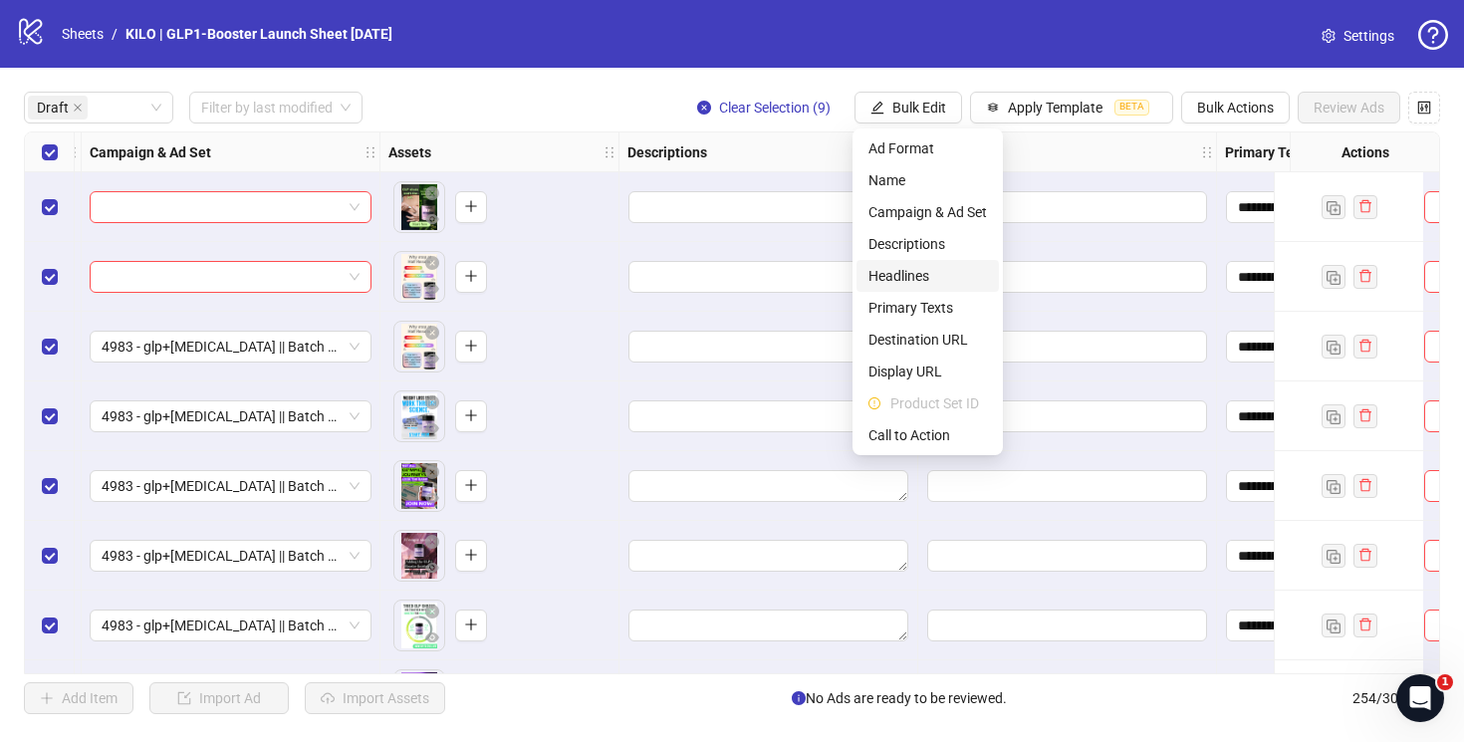
click at [917, 273] on span "Headlines" at bounding box center [927, 276] width 118 height 22
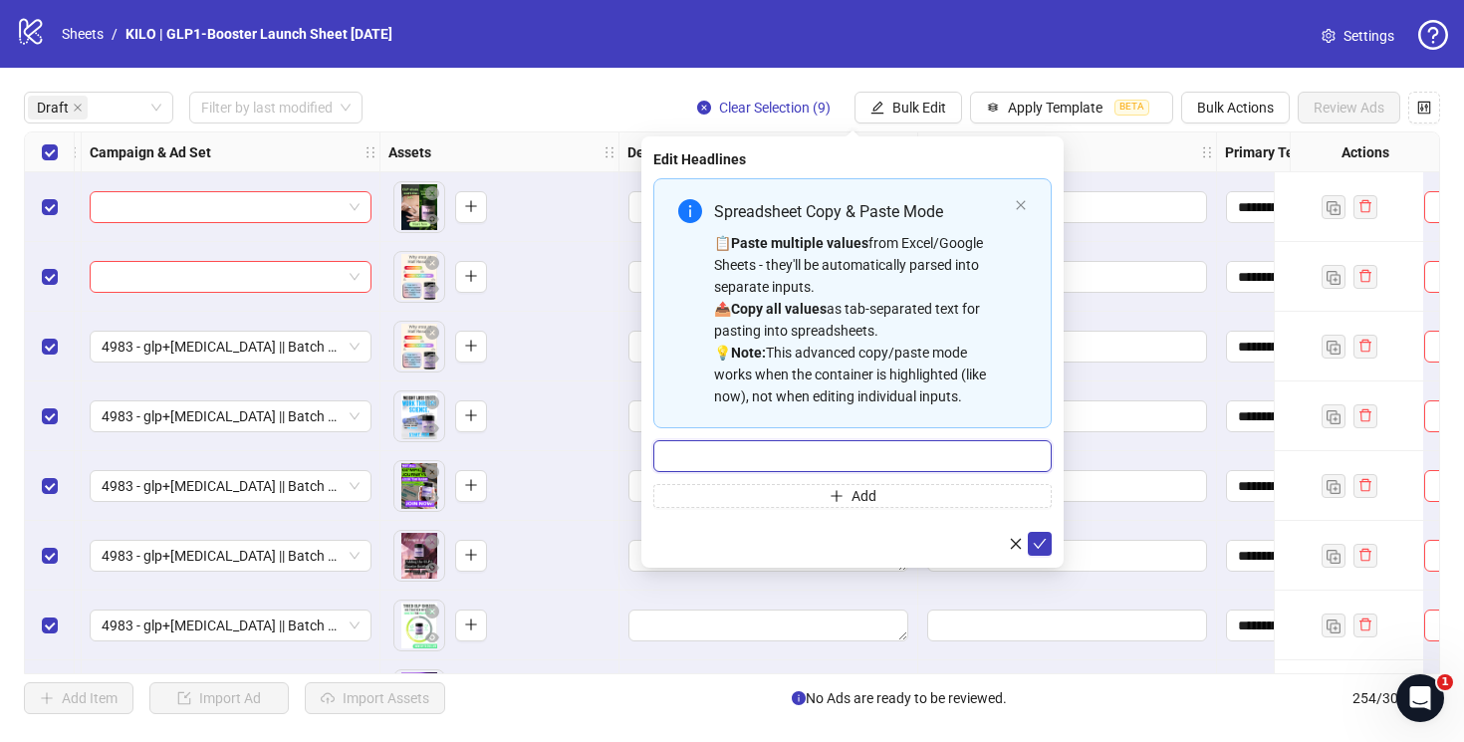
click at [782, 449] on input "Multi-input container - paste or copy values" at bounding box center [852, 456] width 398 height 32
paste input "**********"
type input "**********"
click at [806, 490] on button "Add" at bounding box center [852, 496] width 398 height 24
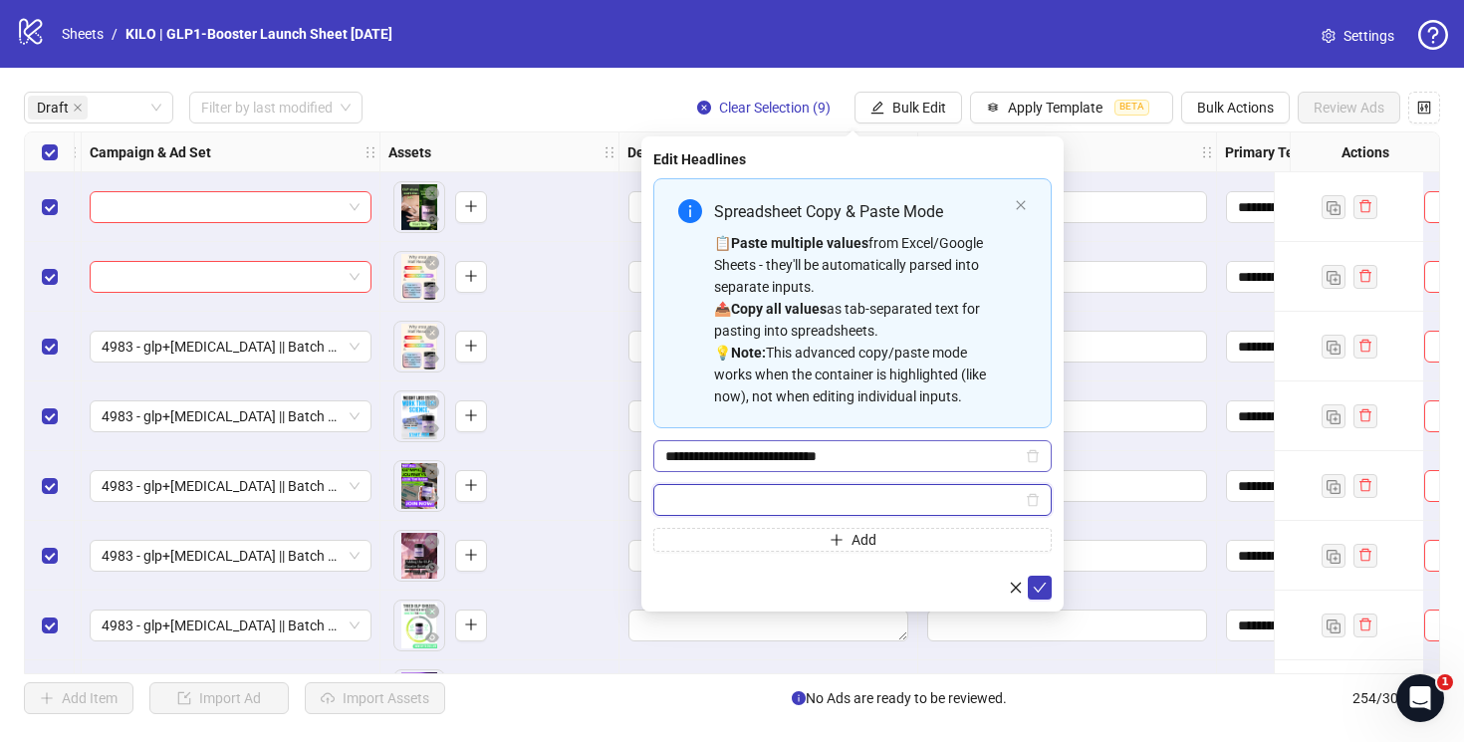
paste input "**********"
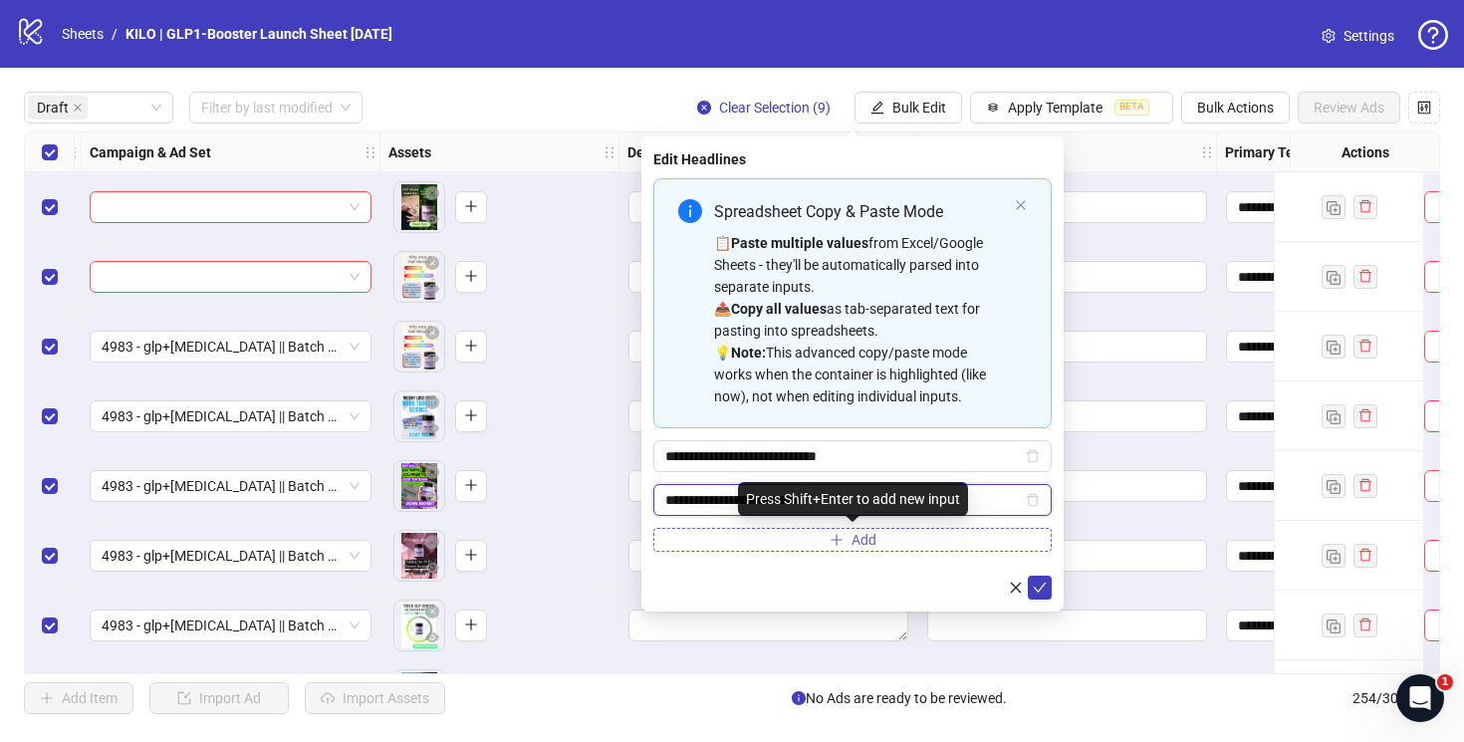
type input "**********"
click at [792, 540] on button "Add" at bounding box center [852, 540] width 398 height 24
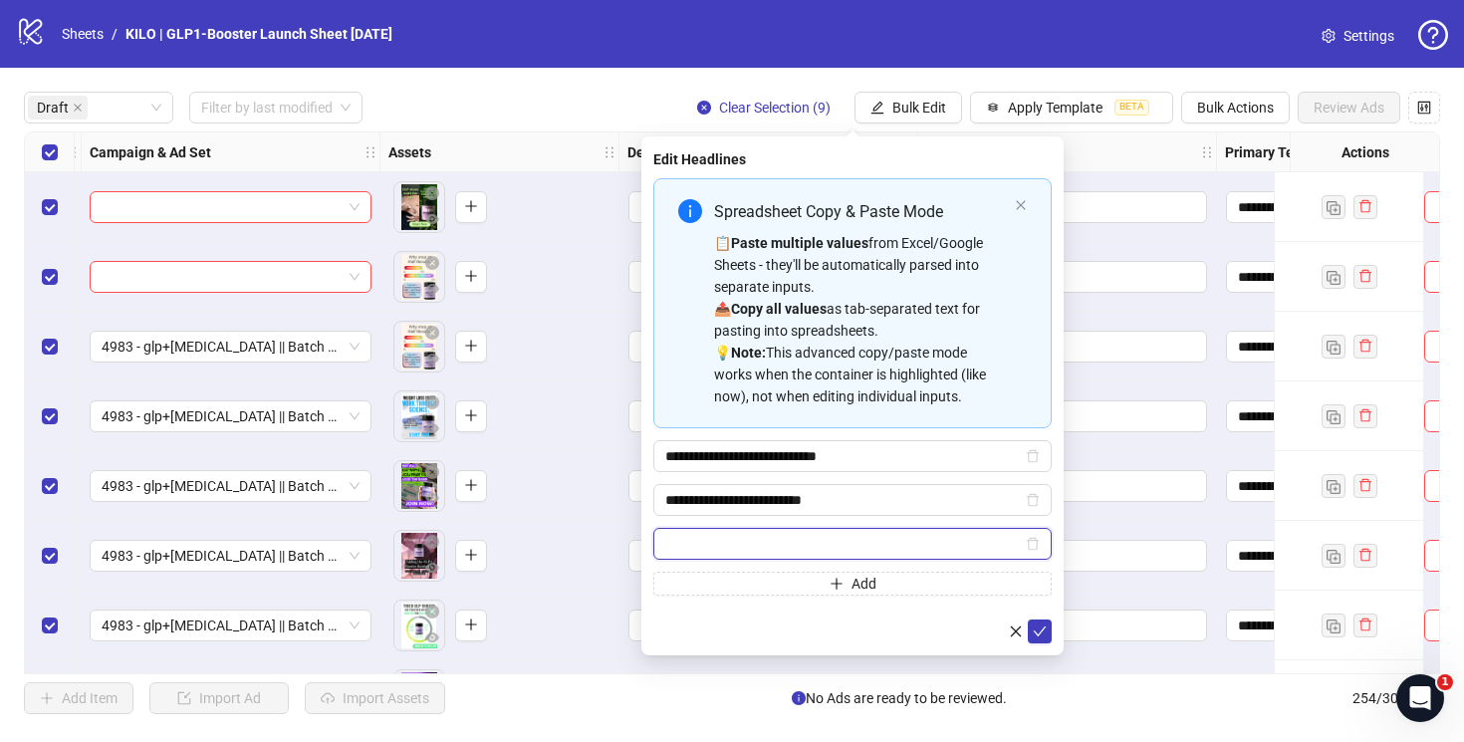
paste input "**********"
type input "**********"
click at [1043, 641] on button "submit" at bounding box center [1040, 631] width 24 height 24
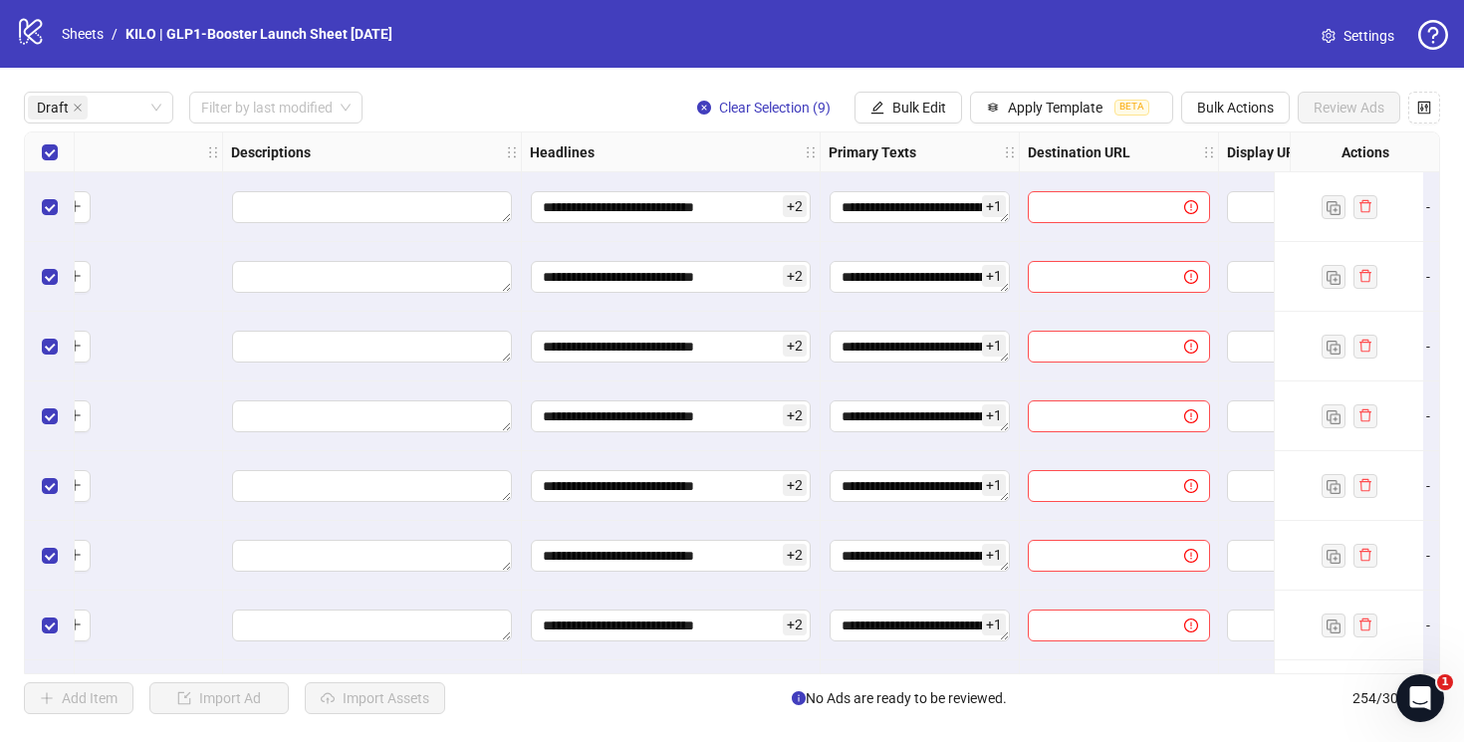
scroll to position [0, 1033]
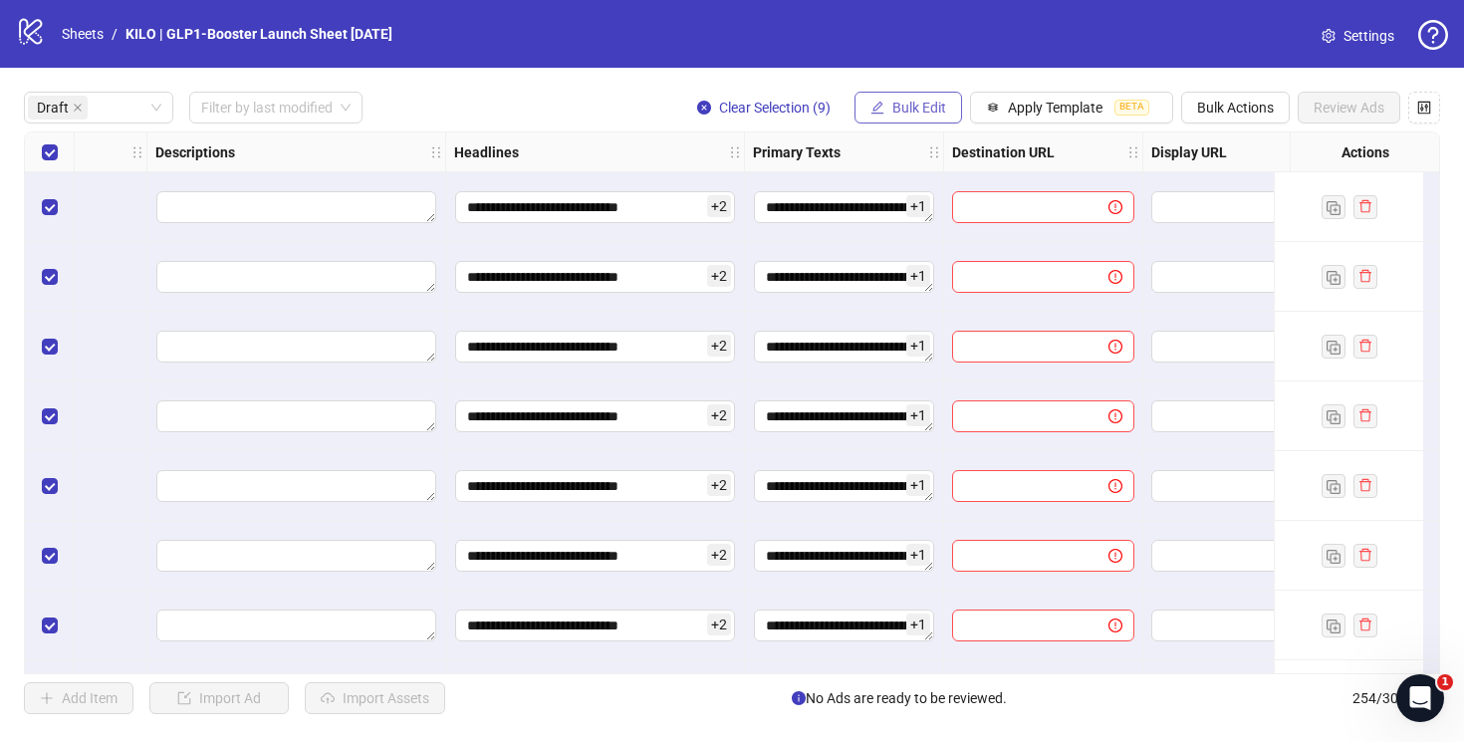
click at [916, 114] on span "Bulk Edit" at bounding box center [919, 108] width 54 height 16
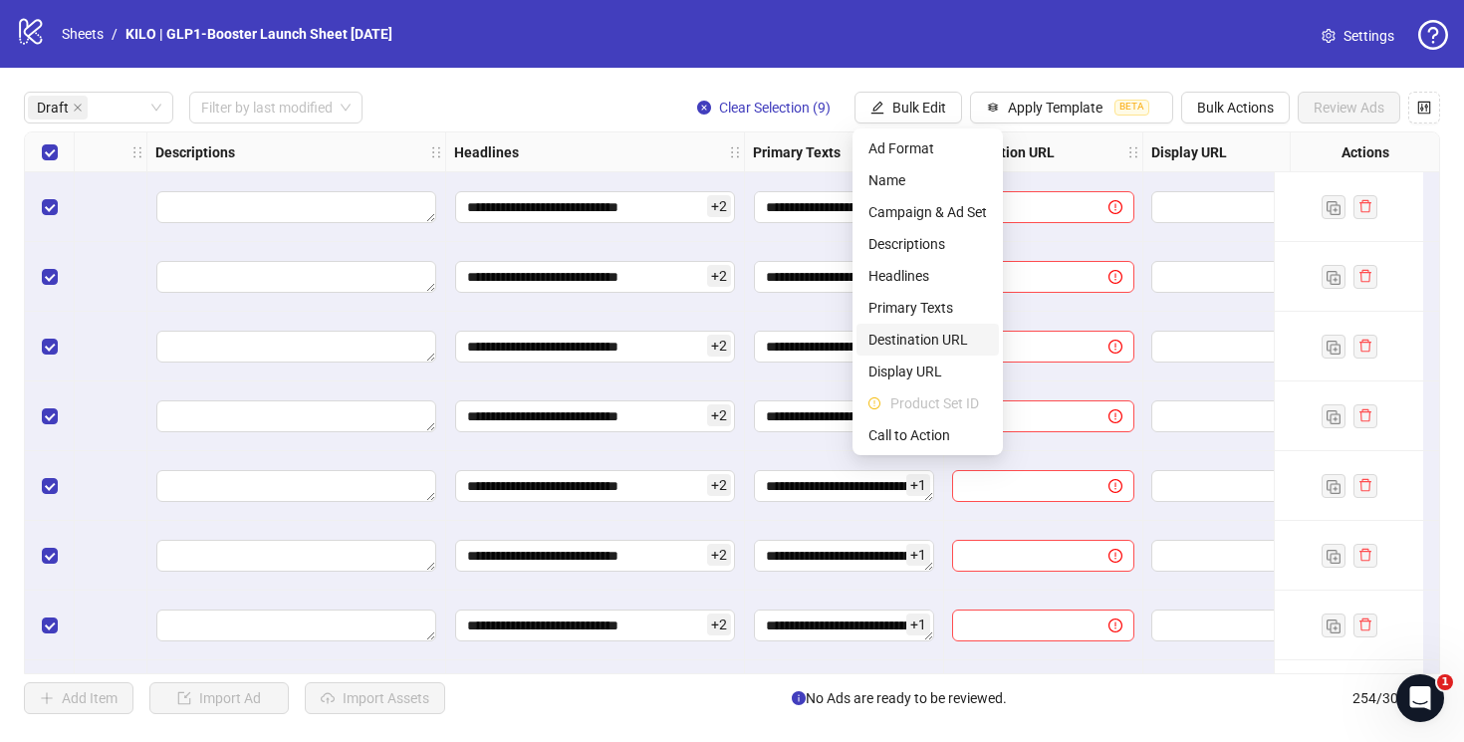
click at [929, 332] on span "Destination URL" at bounding box center [927, 340] width 118 height 22
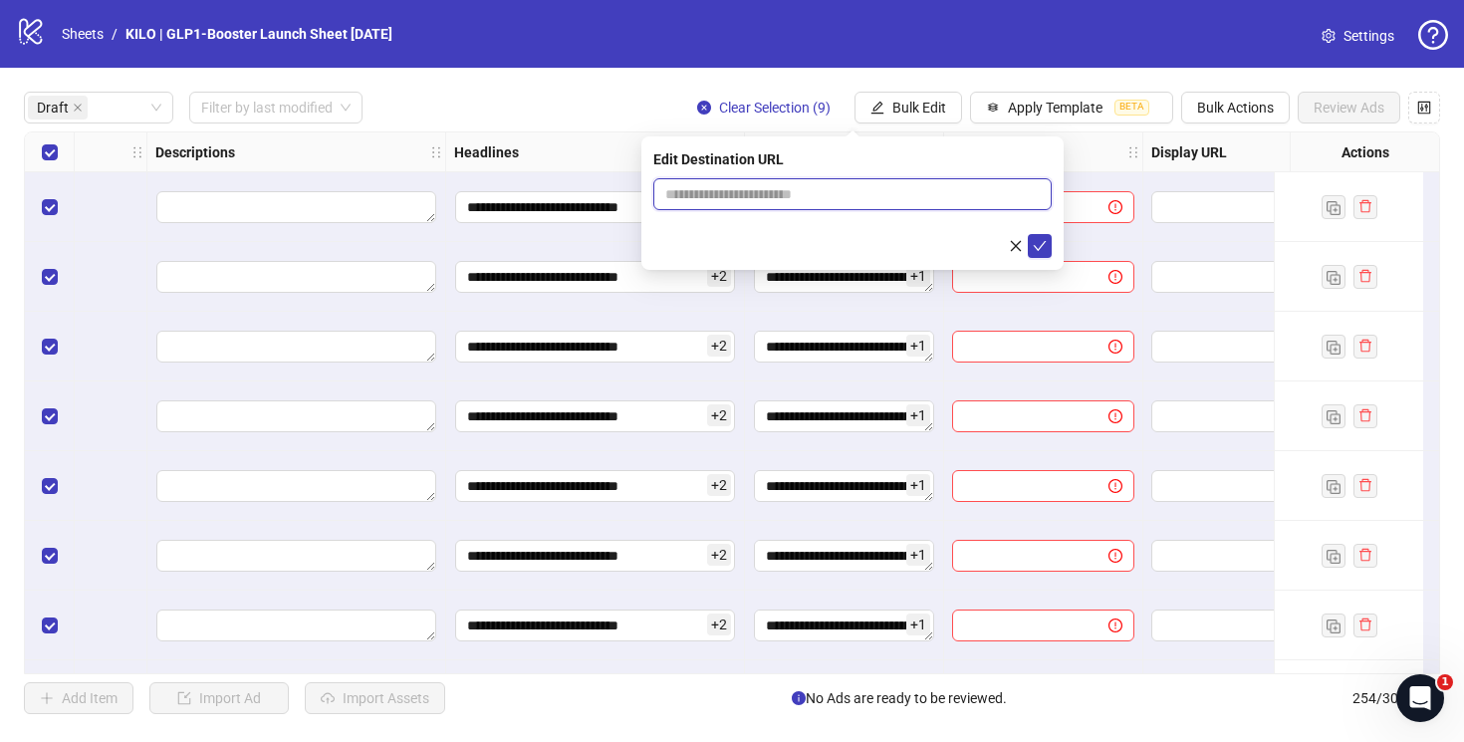
click at [986, 197] on input "text" at bounding box center [844, 194] width 358 height 22
type input "**********"
click at [1049, 243] on button "submit" at bounding box center [1040, 246] width 24 height 24
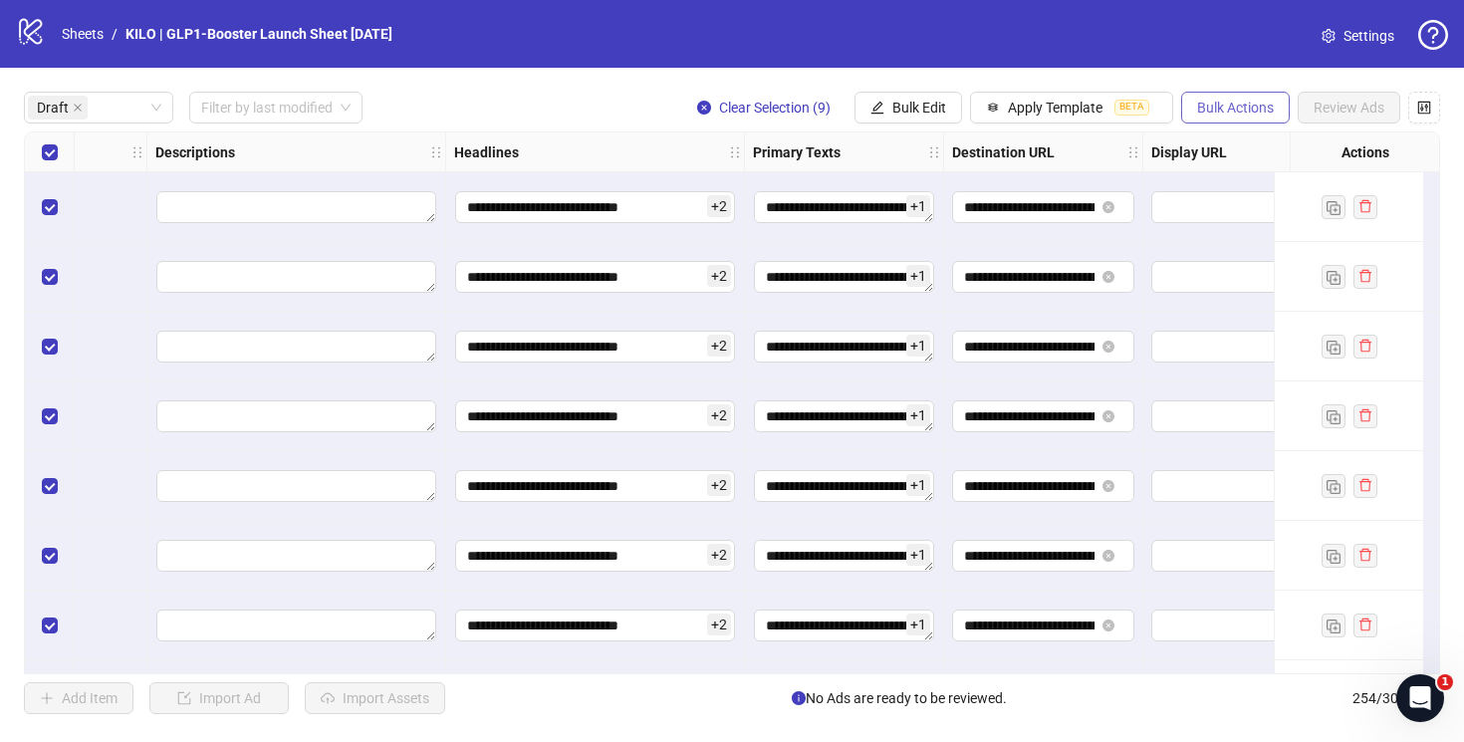
click at [1213, 108] on span "Bulk Actions" at bounding box center [1235, 108] width 77 height 16
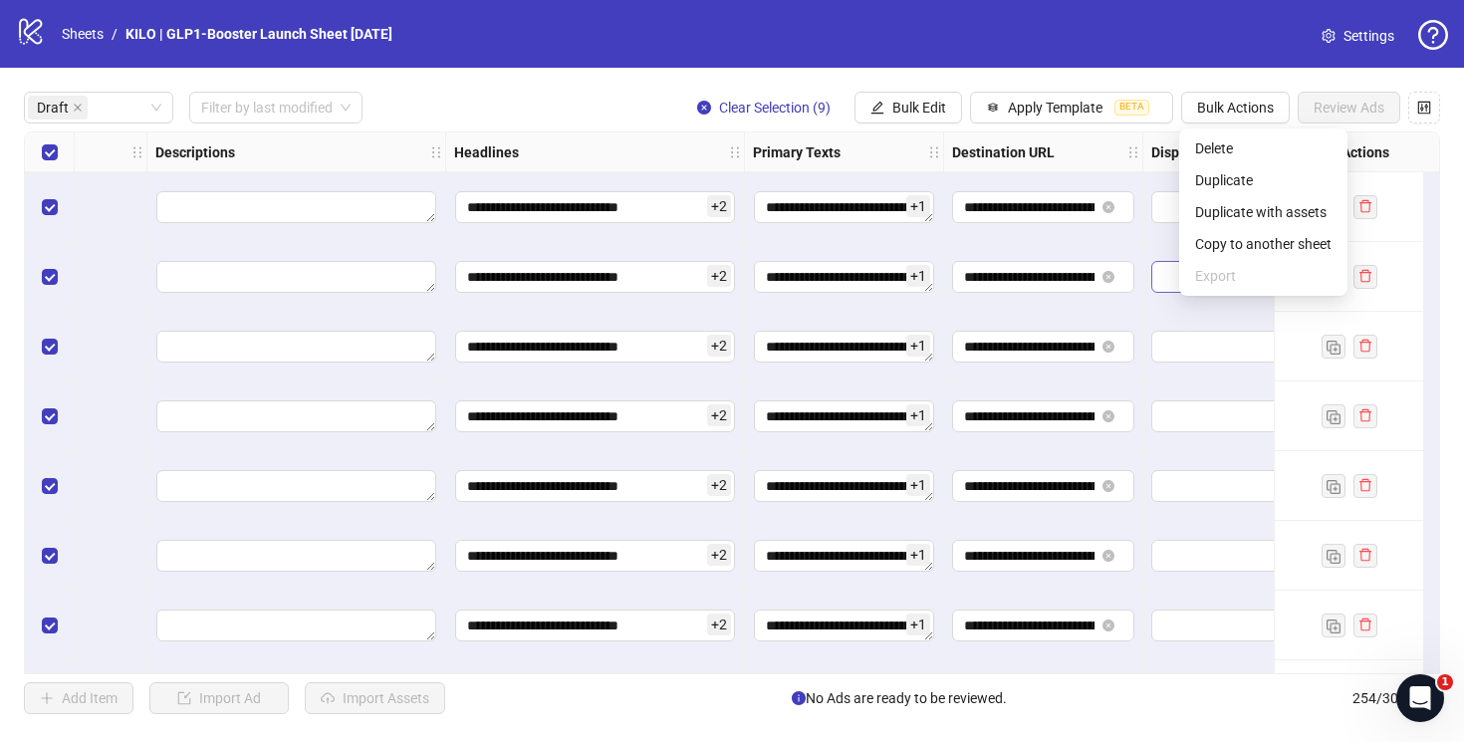
scroll to position [134, 1033]
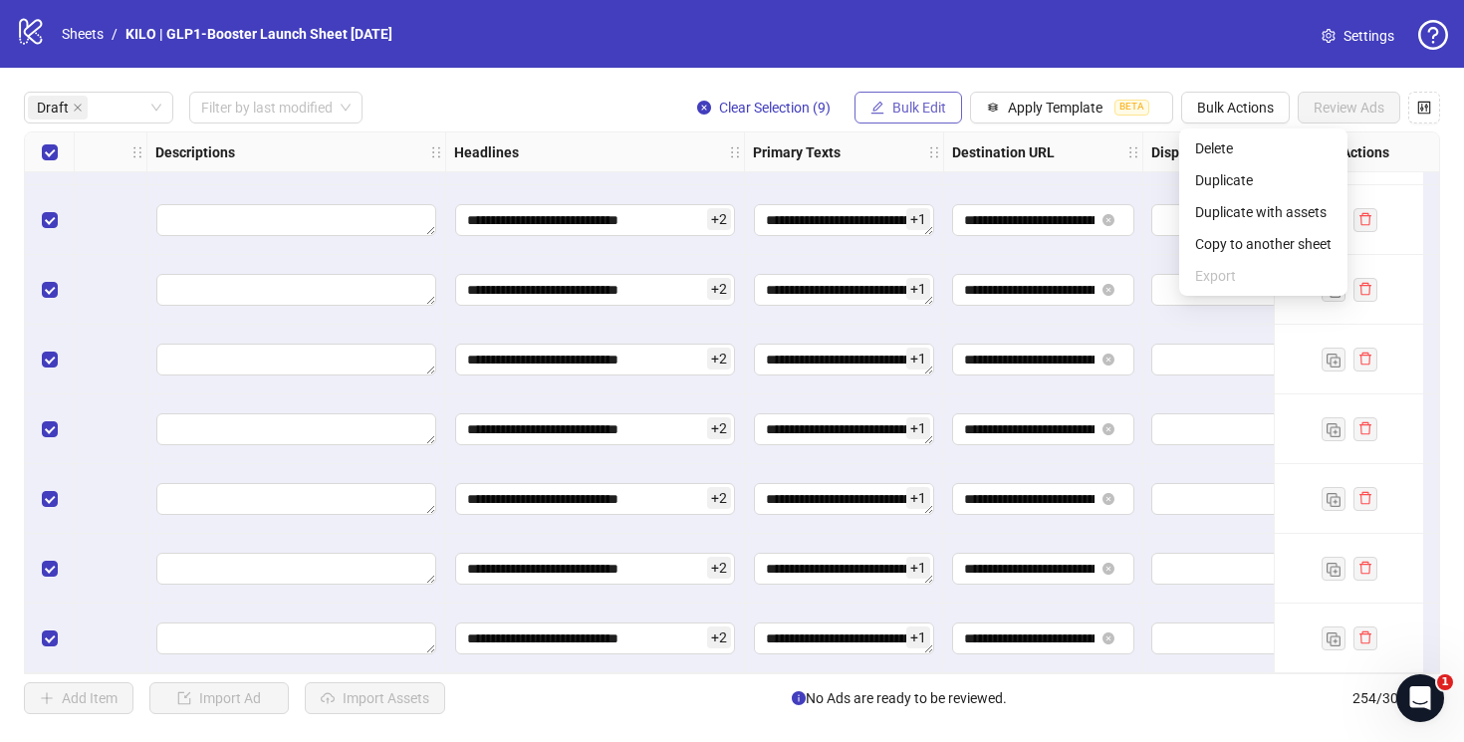
click at [923, 113] on span "Bulk Edit" at bounding box center [919, 108] width 54 height 16
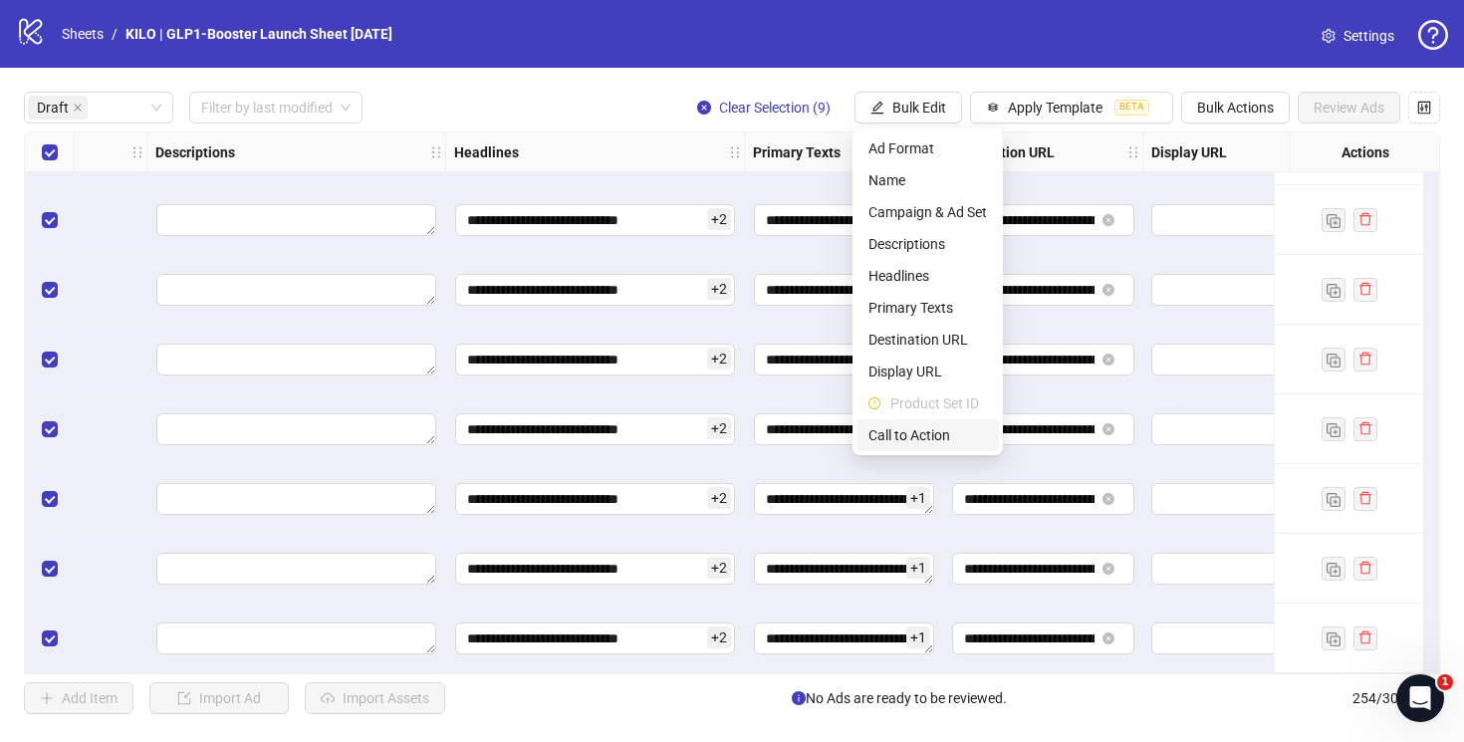
click at [928, 428] on span "Call to Action" at bounding box center [927, 435] width 118 height 22
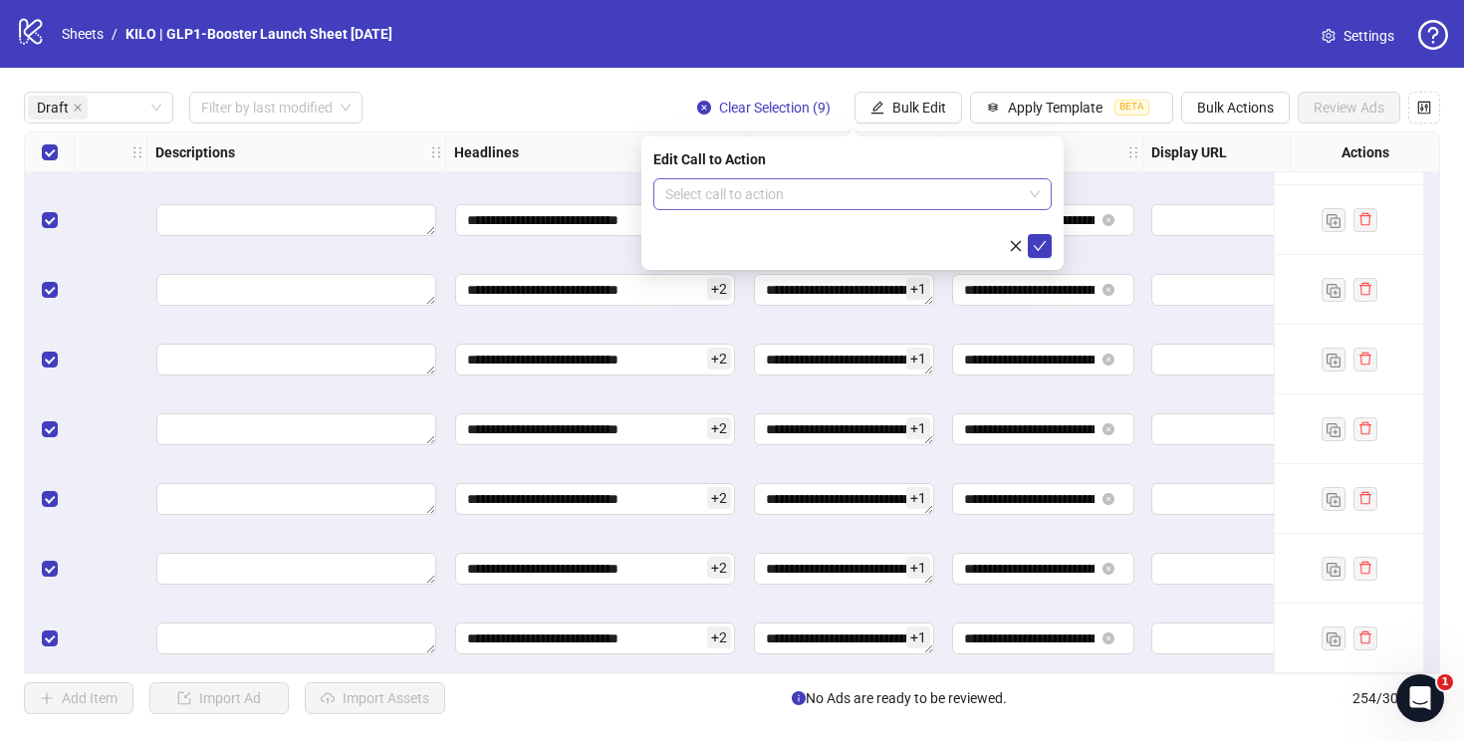
click at [904, 204] on input "search" at bounding box center [843, 194] width 356 height 30
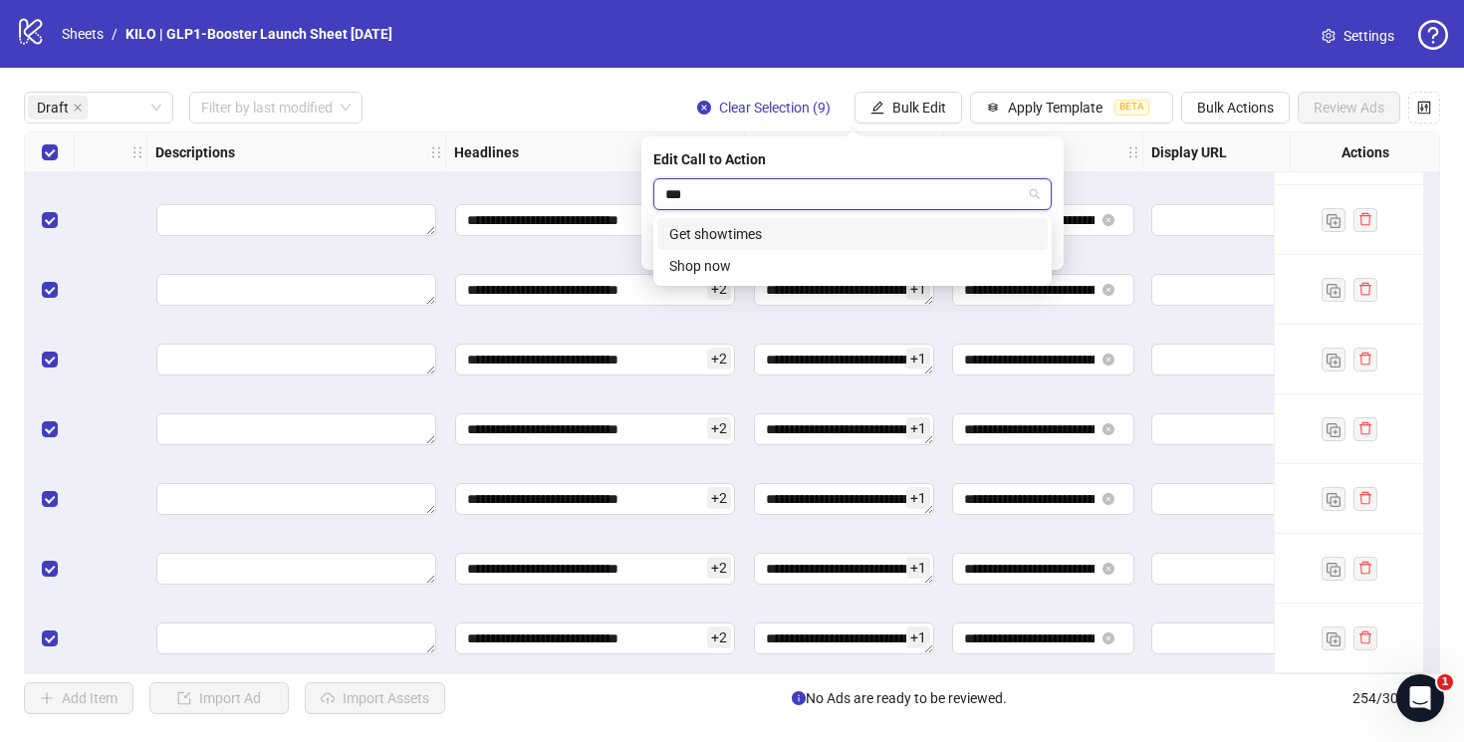
type input "****"
click at [750, 223] on div "Shop now" at bounding box center [852, 234] width 366 height 22
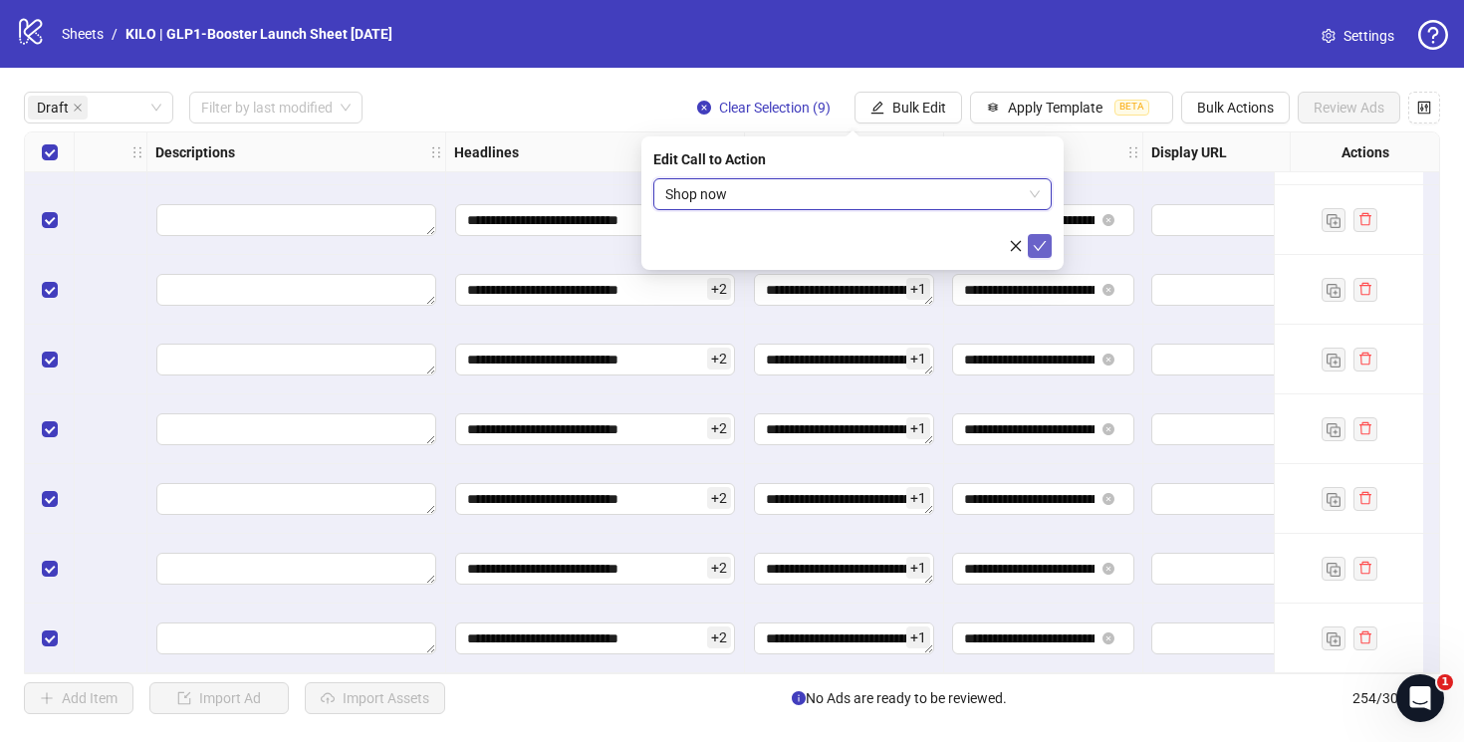
click at [1043, 243] on icon "check" at bounding box center [1040, 246] width 13 height 10
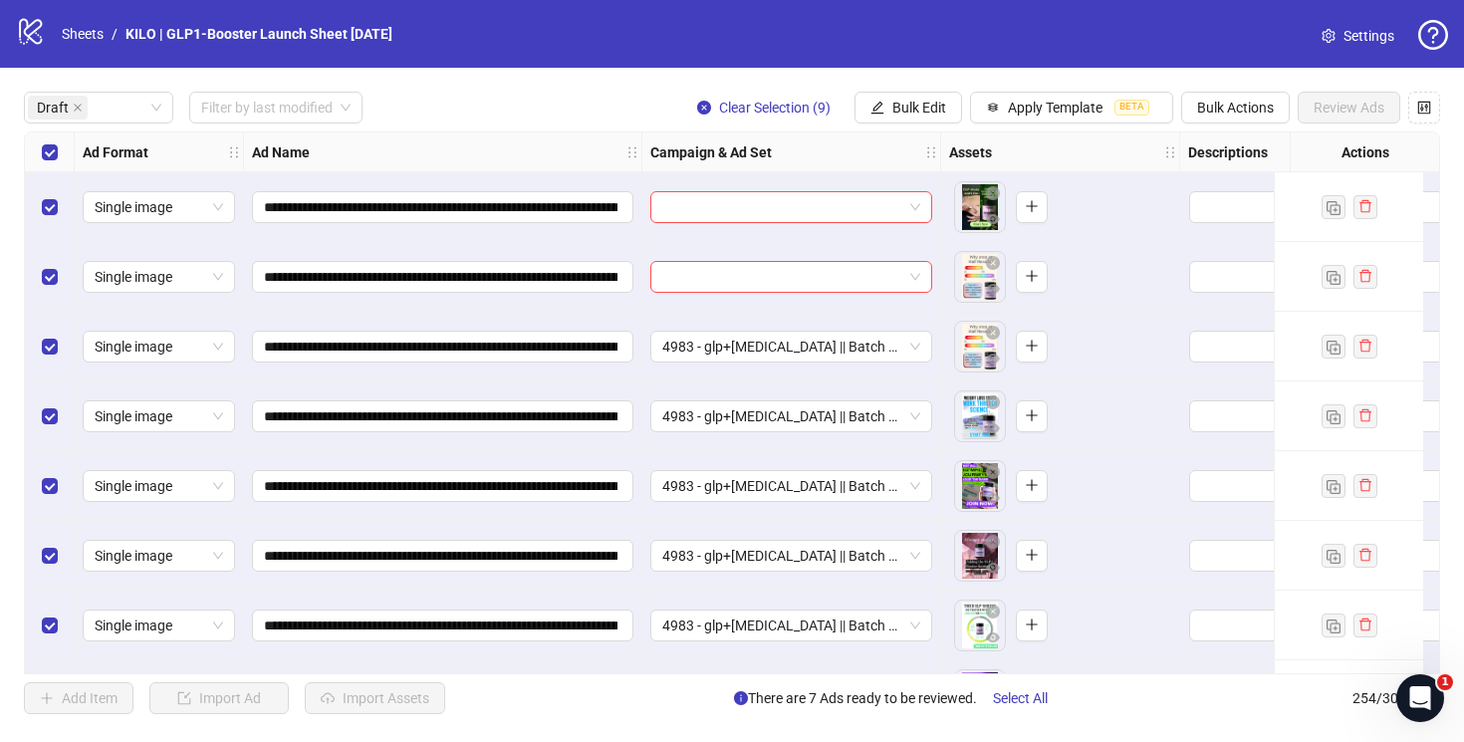
scroll to position [0, 314]
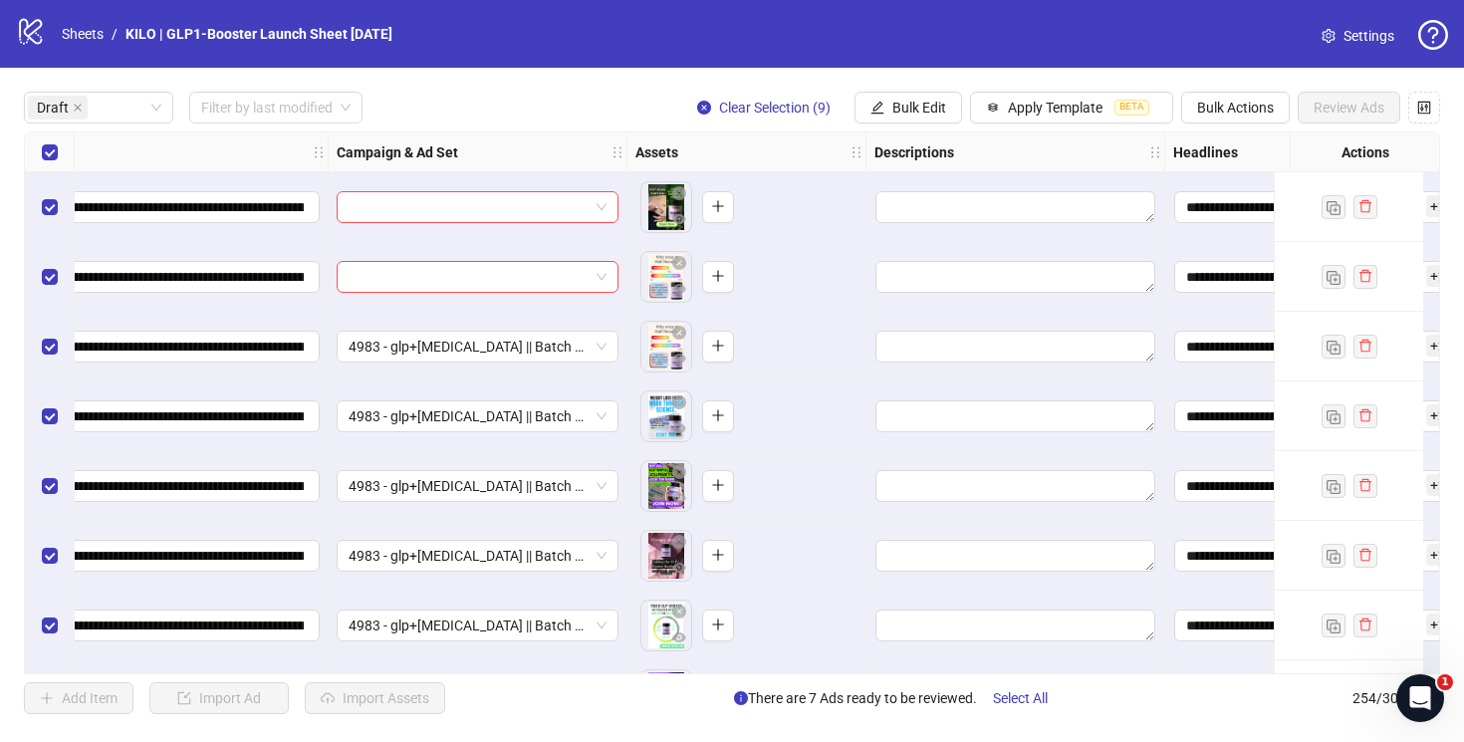
click at [1231, 41] on div "logo/logo-mobile Sheets / KILO | GLP1-Booster Launch Sheet 29/08/2025 Settings" at bounding box center [732, 34] width 1432 height 36
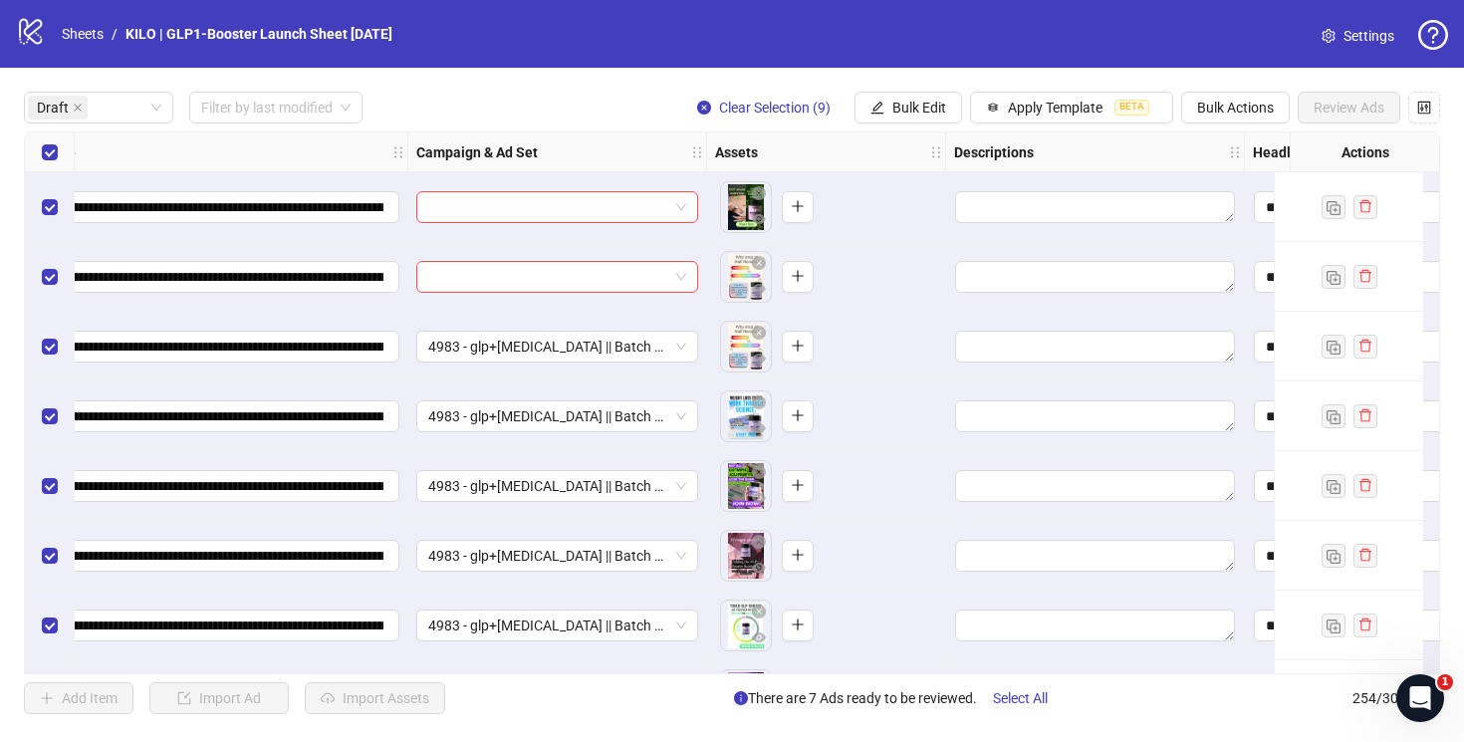
scroll to position [0, 308]
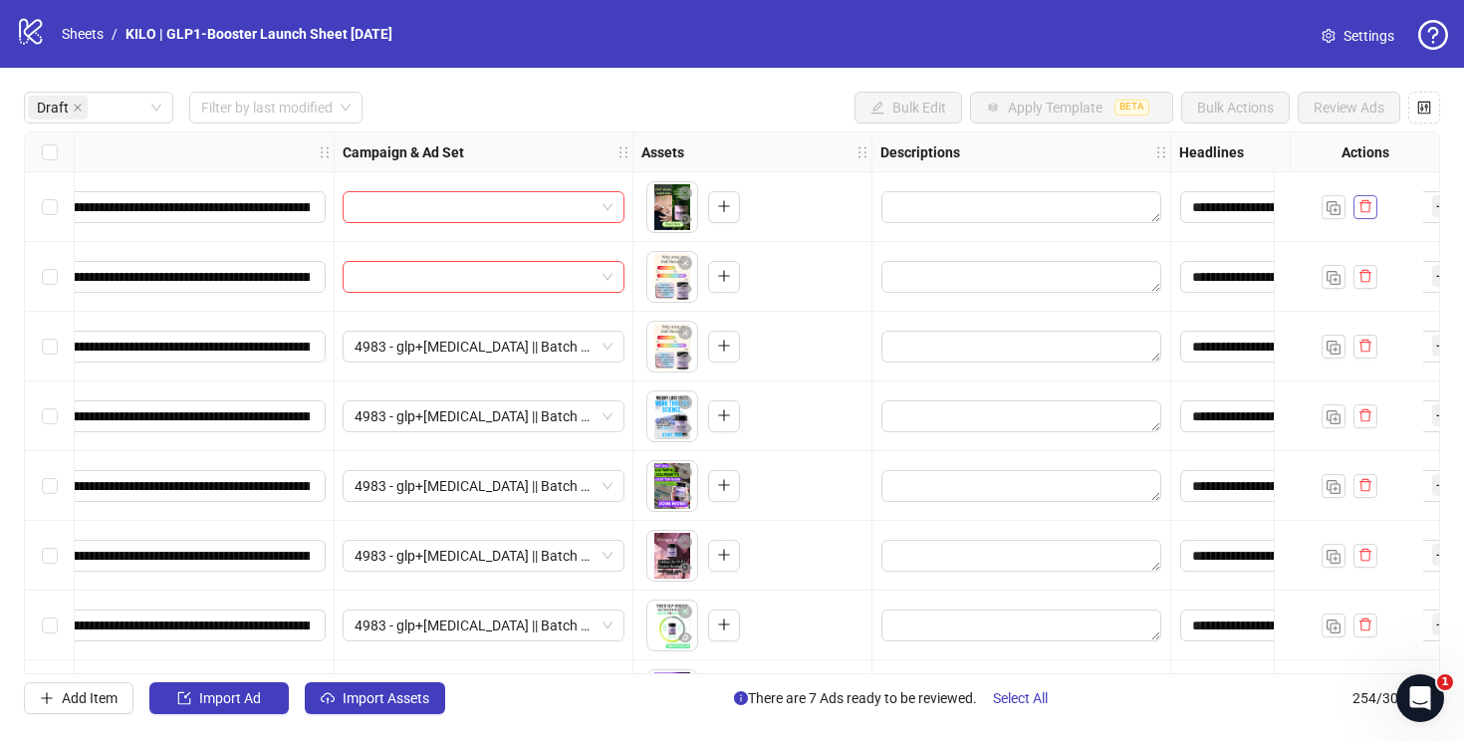
click at [1360, 207] on icon "delete" at bounding box center [1365, 206] width 12 height 13
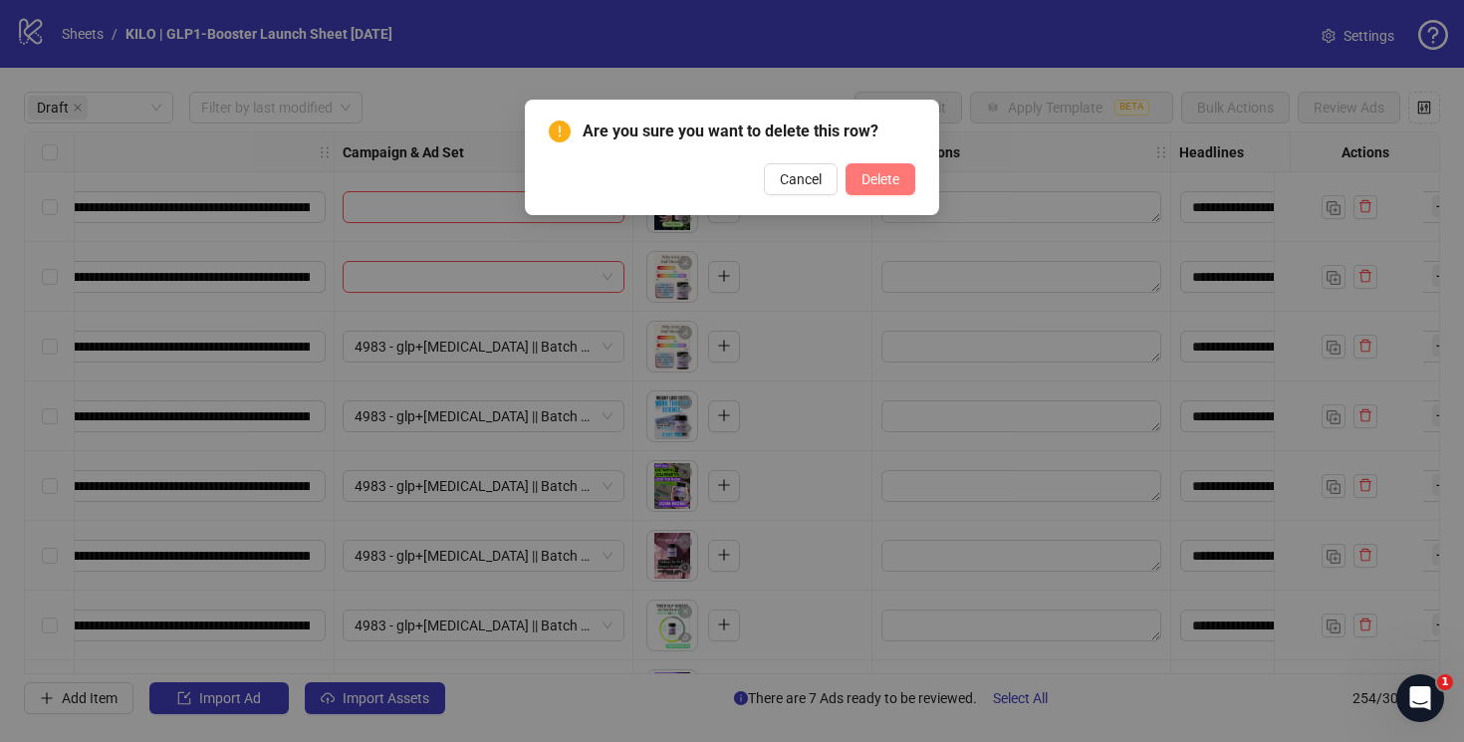
click at [872, 183] on span "Delete" at bounding box center [880, 179] width 38 height 16
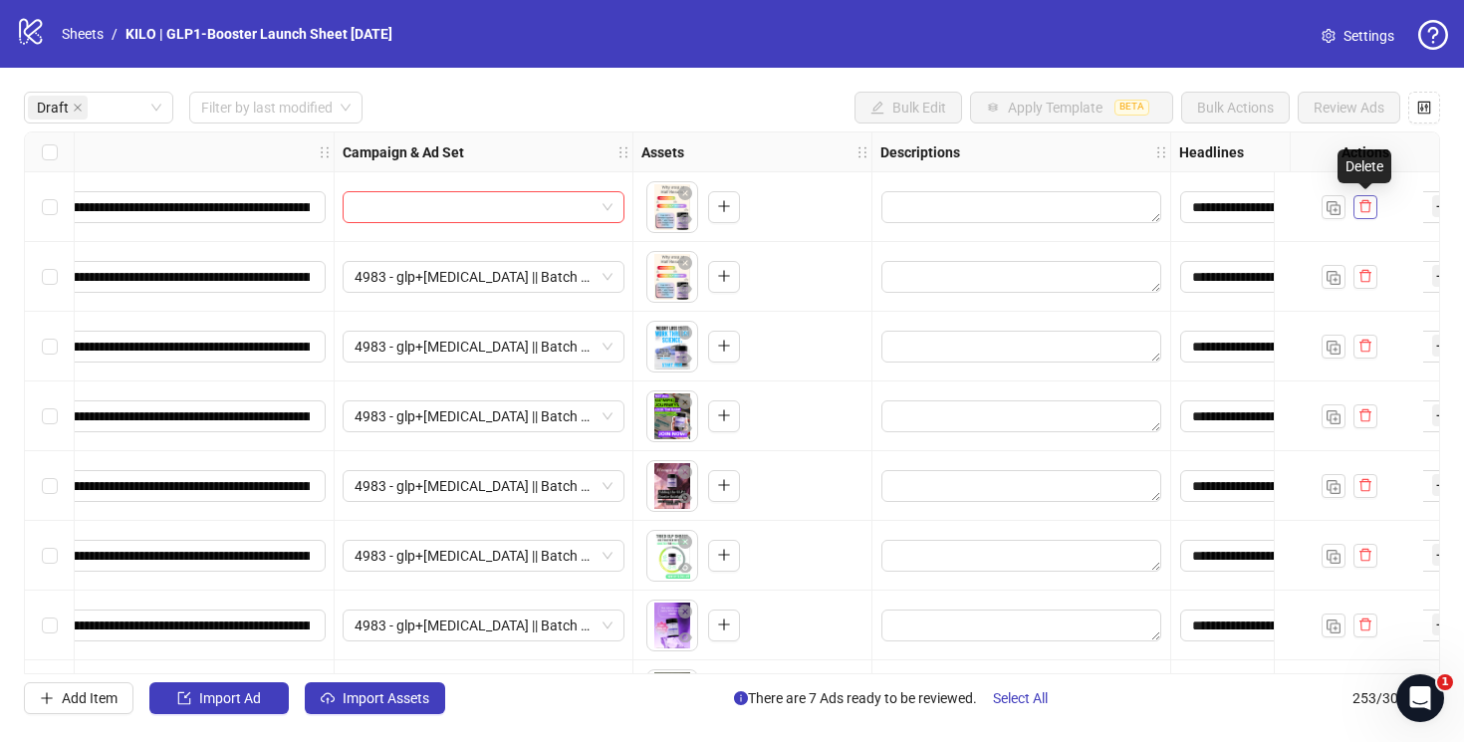
click at [1364, 207] on icon "delete" at bounding box center [1365, 206] width 14 height 14
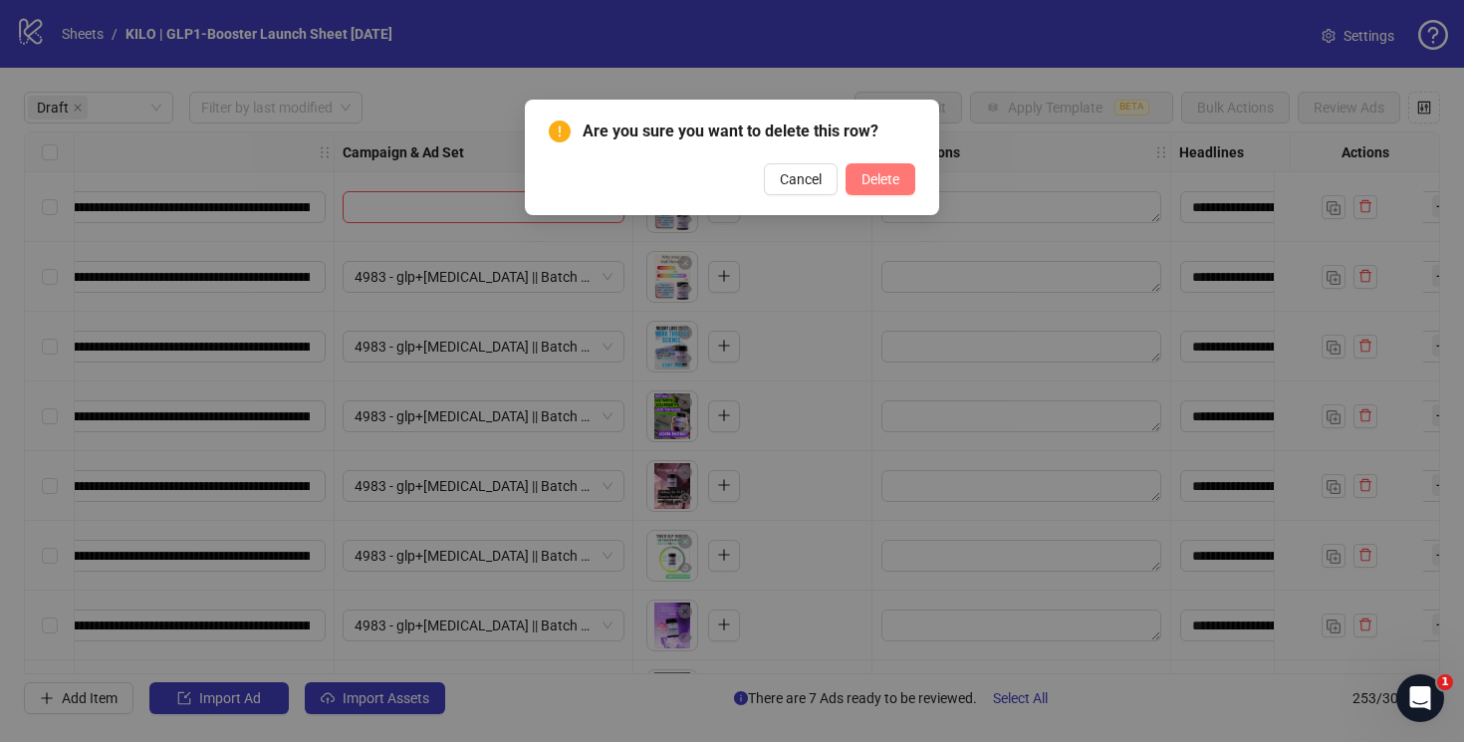
click at [909, 181] on button "Delete" at bounding box center [880, 179] width 70 height 32
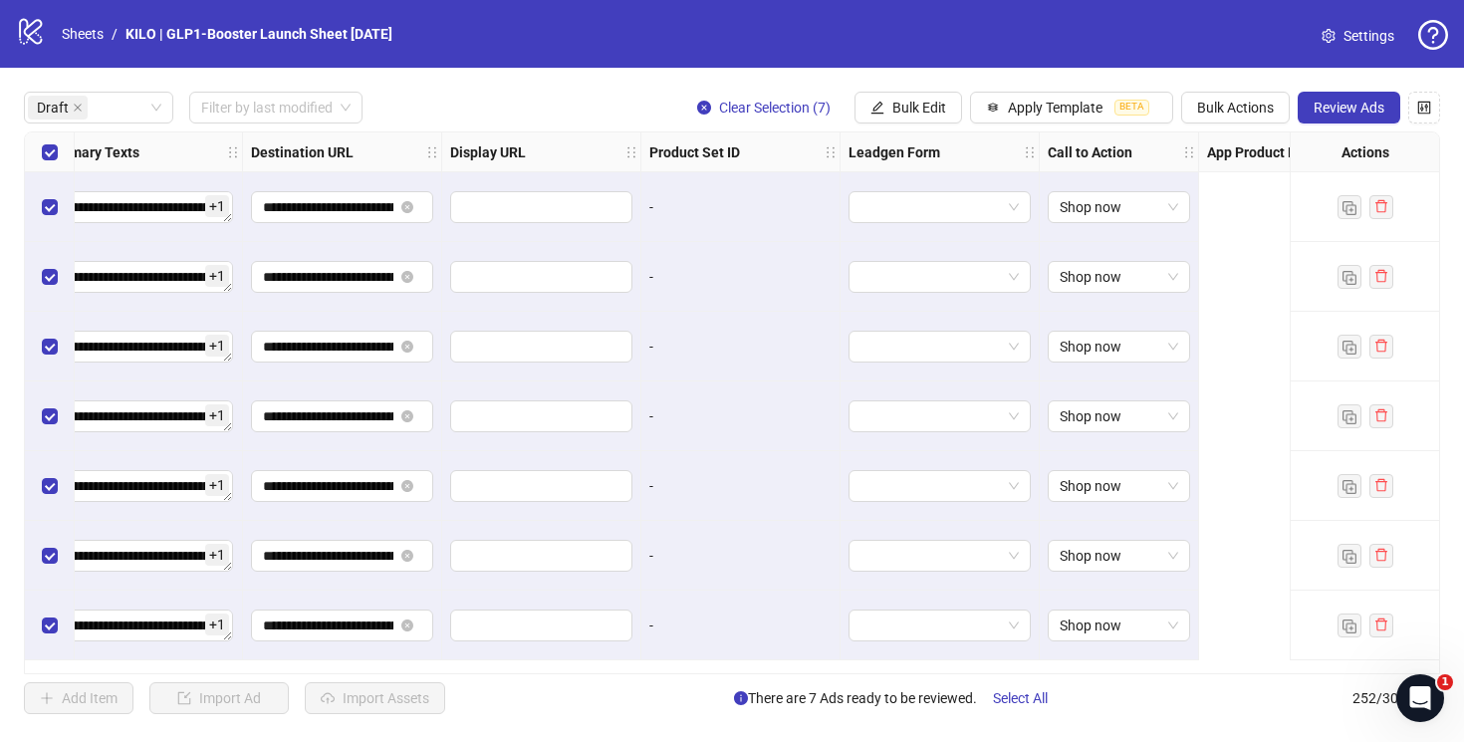
scroll to position [0, 1842]
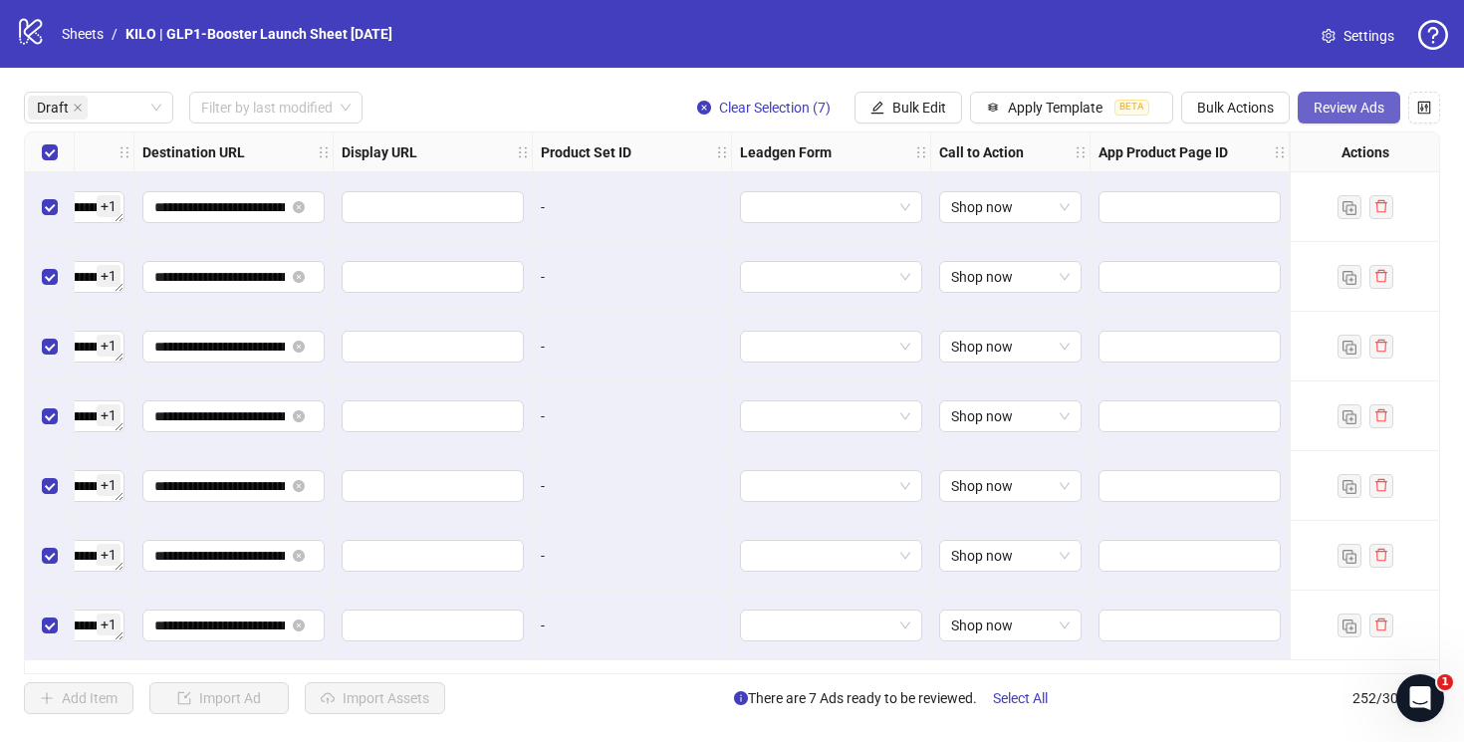
click at [1342, 105] on span "Review Ads" at bounding box center [1348, 108] width 71 height 16
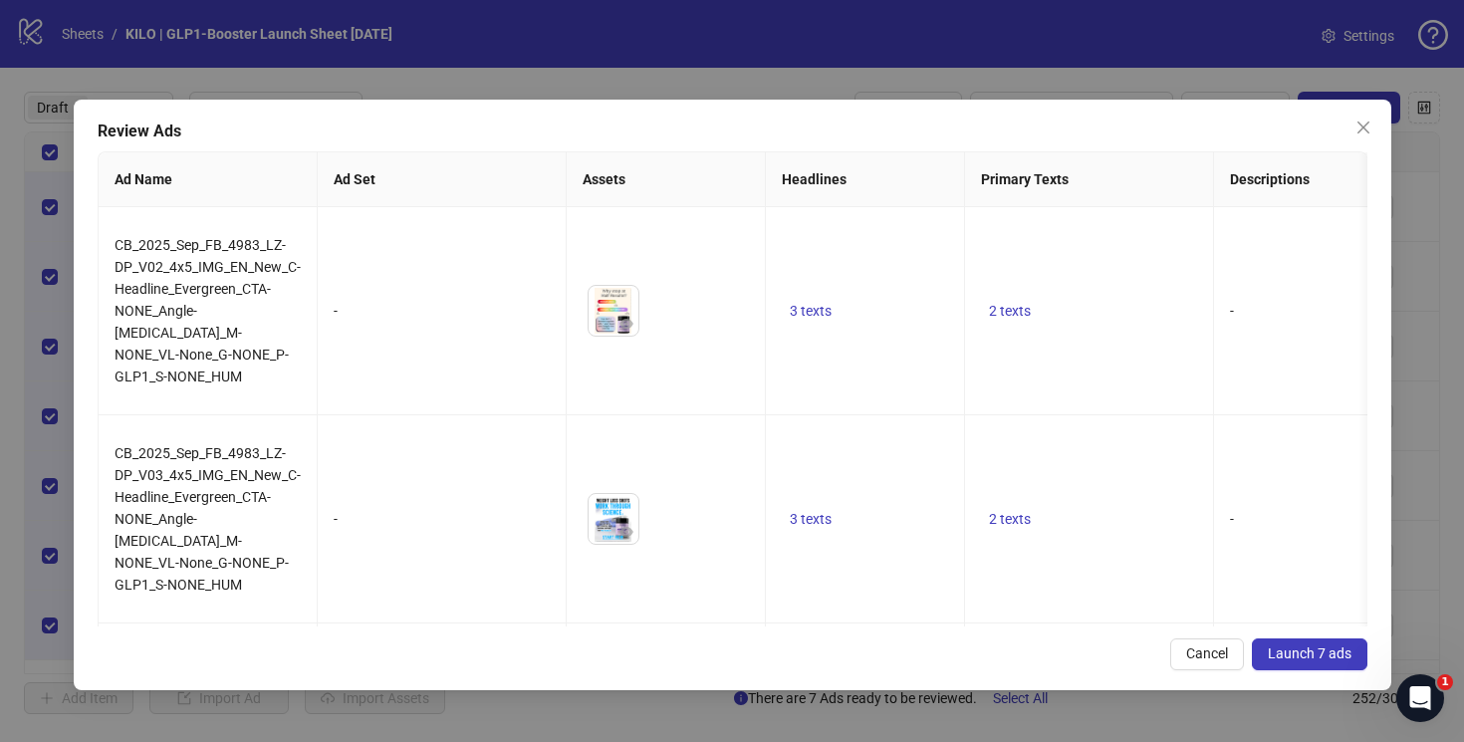
click at [1309, 655] on span "Launch 7 ads" at bounding box center [1310, 653] width 84 height 16
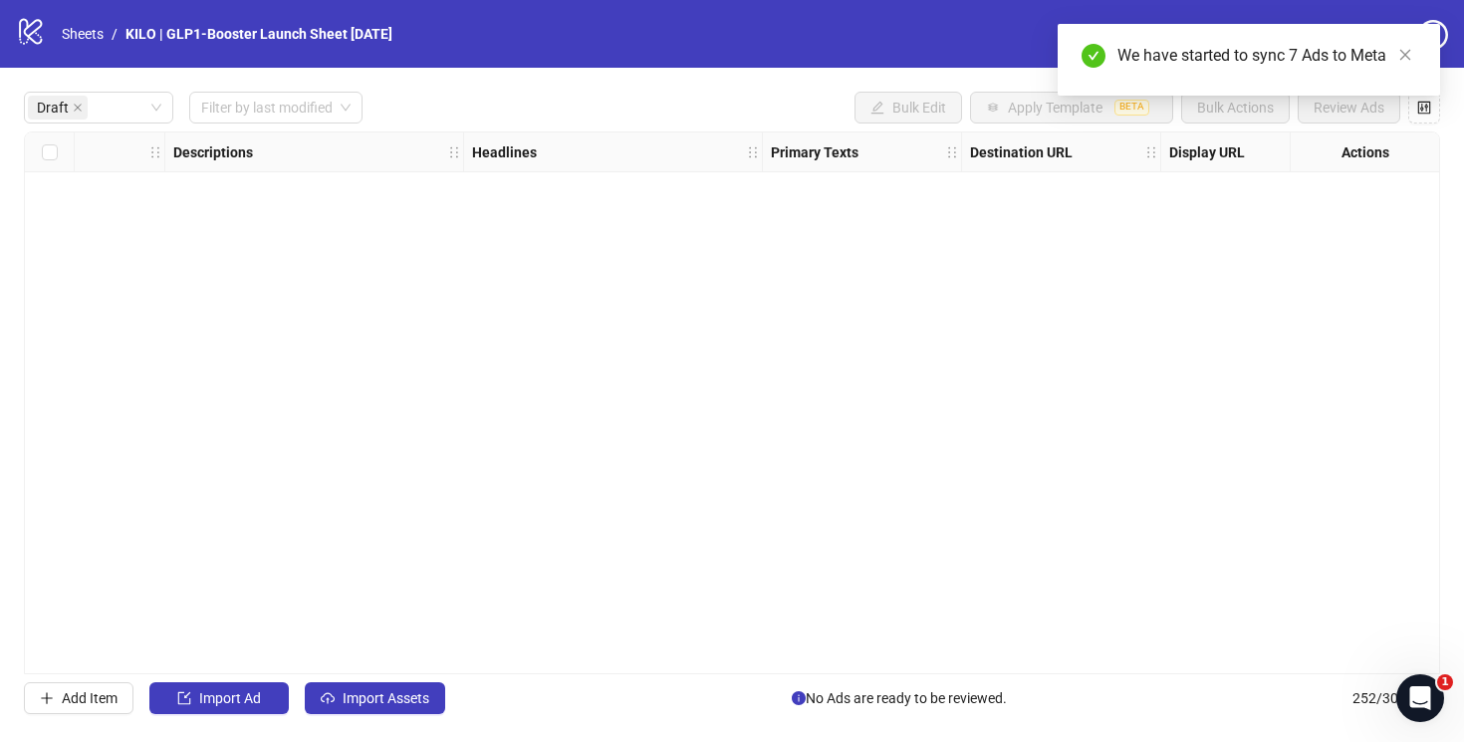
scroll to position [0, 107]
